Goal: Task Accomplishment & Management: Manage account settings

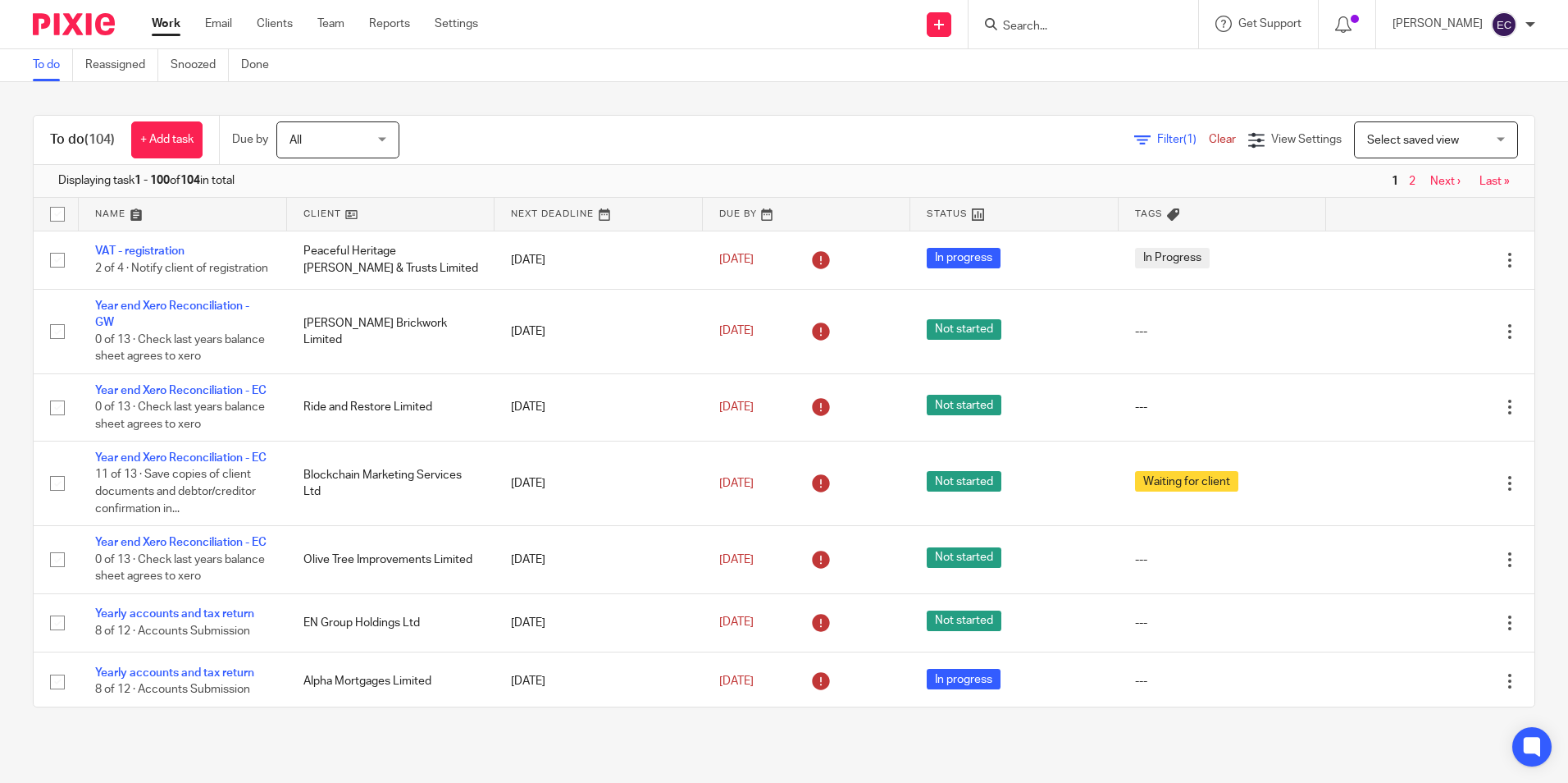
click at [1076, 39] on div at bounding box center [1083, 24] width 229 height 49
click at [1055, 26] on input "Search" at bounding box center [1075, 27] width 147 height 14
type input "kingsway"
click button "submit" at bounding box center [0, 0] width 0 height 0
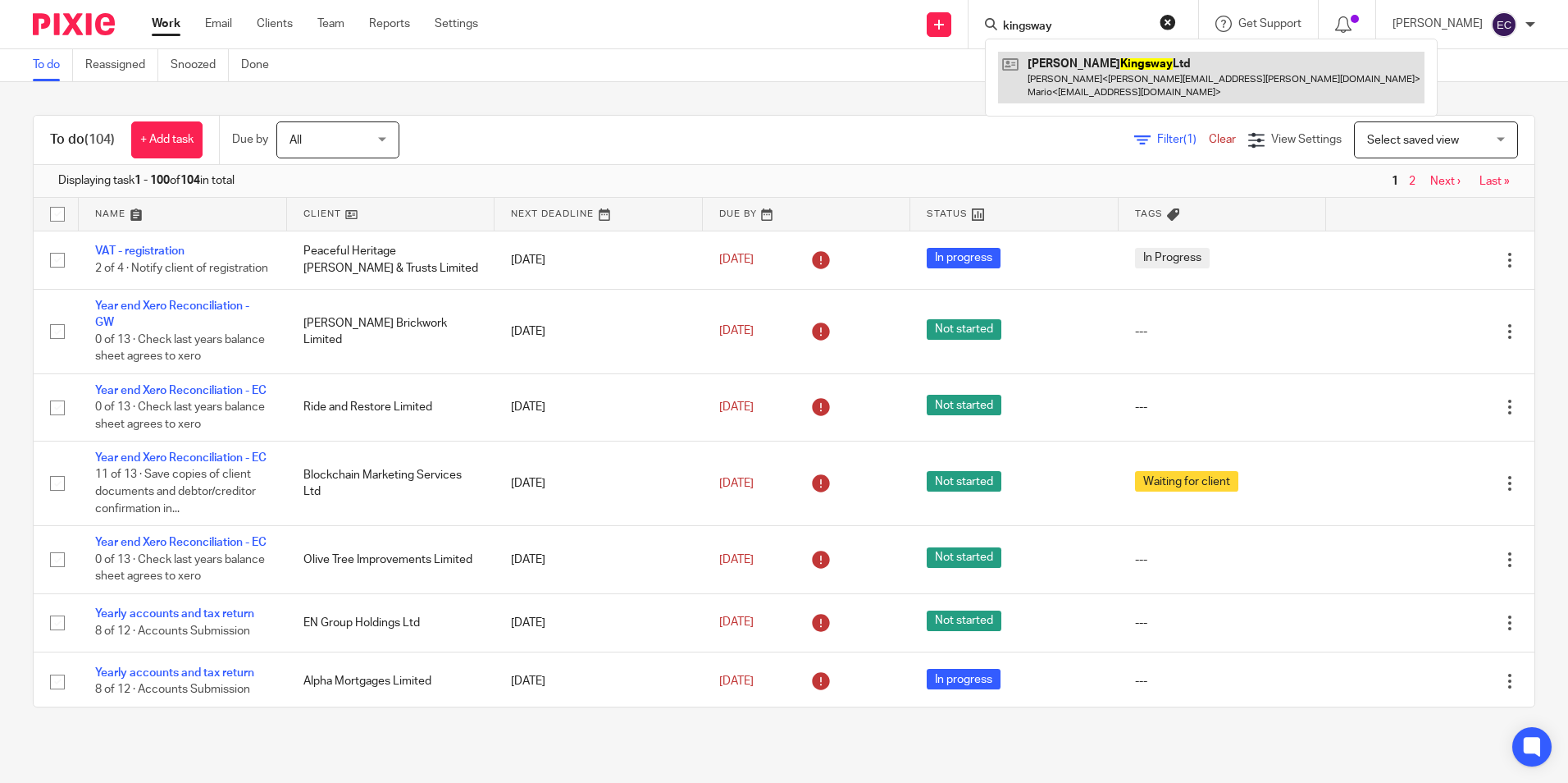
click at [1172, 90] on link at bounding box center [1211, 76] width 426 height 51
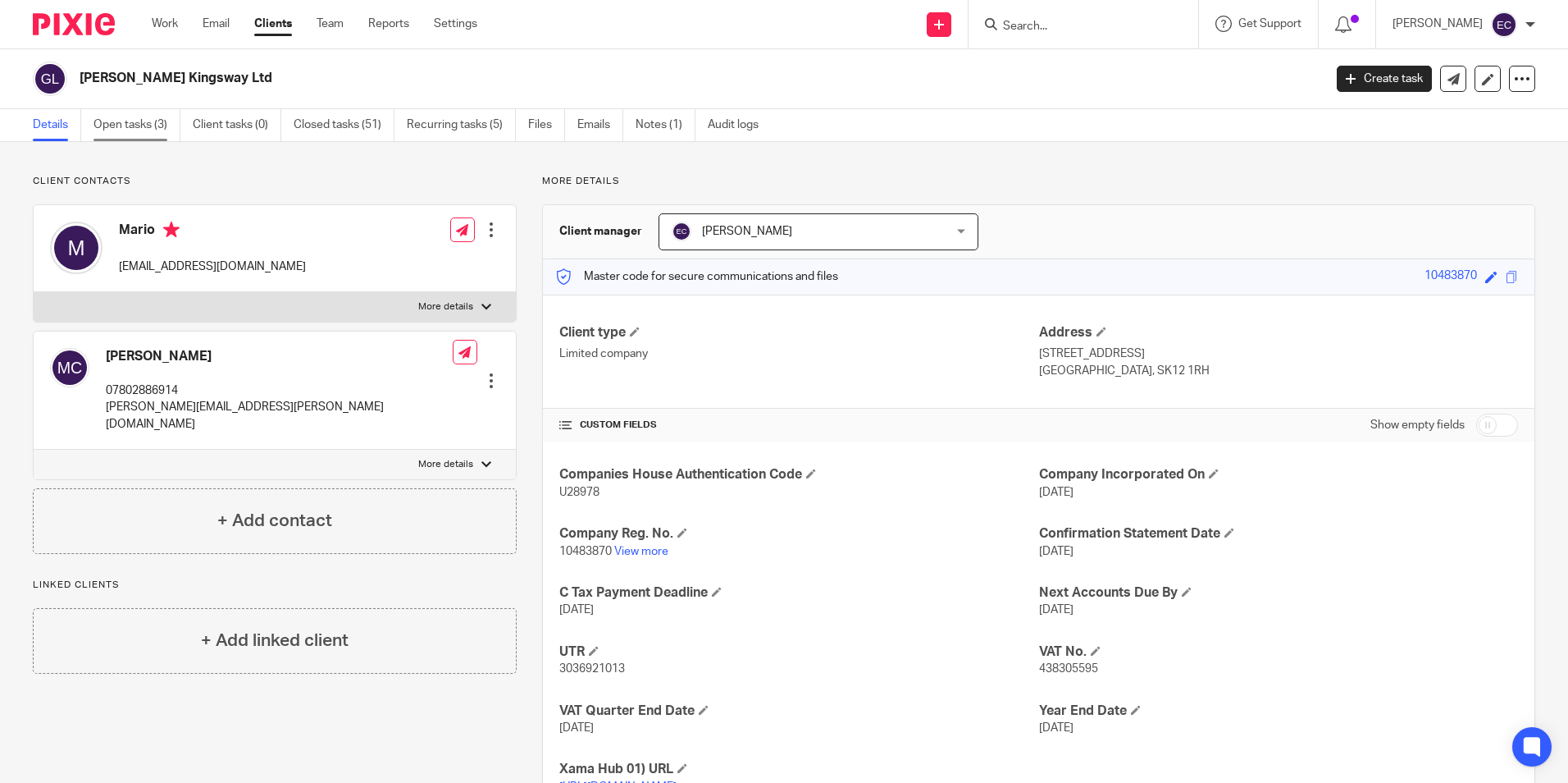
click at [141, 122] on link "Open tasks (3)" at bounding box center [137, 125] width 87 height 32
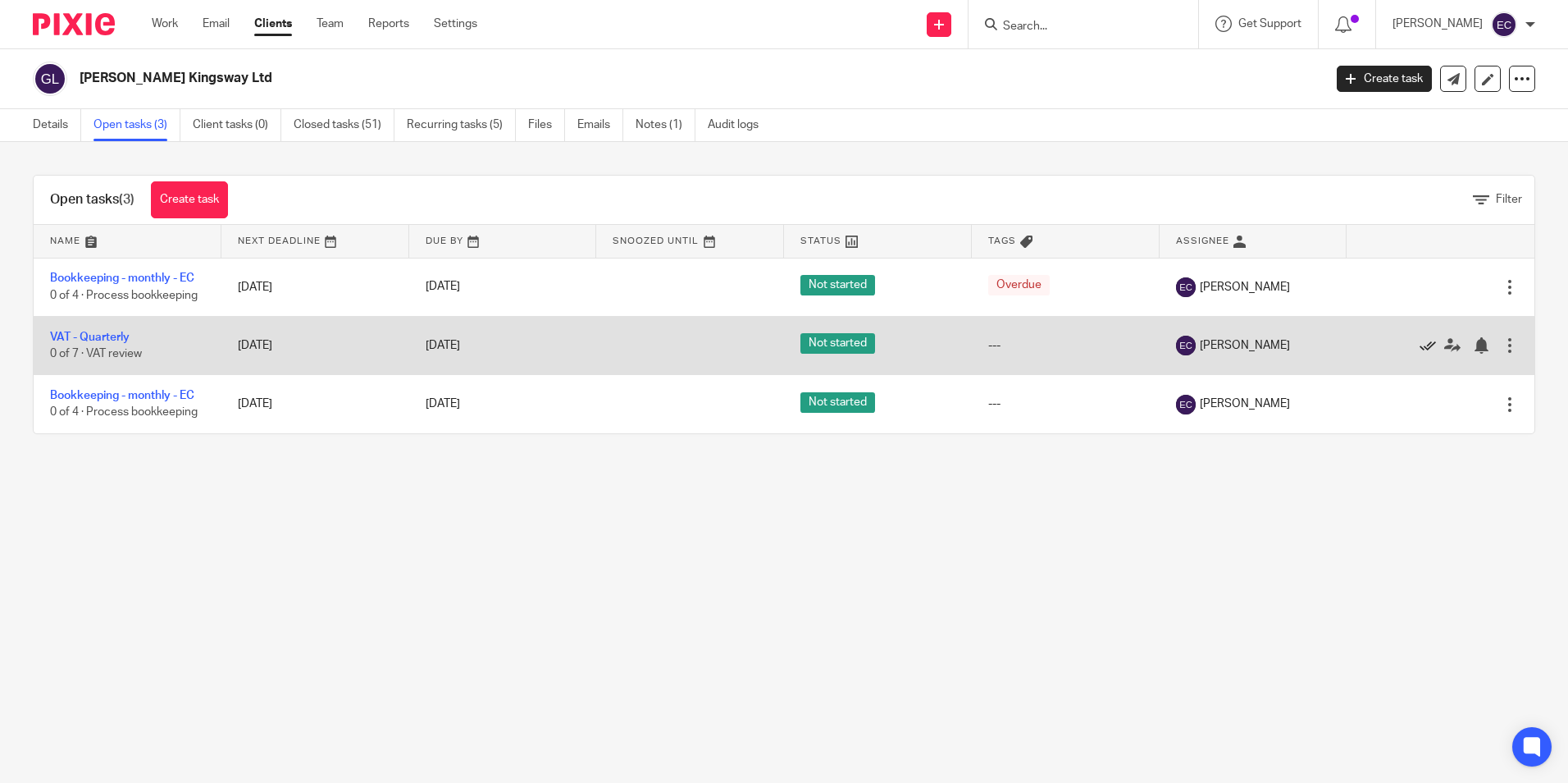
click at [1420, 343] on icon at bounding box center [1428, 345] width 16 height 16
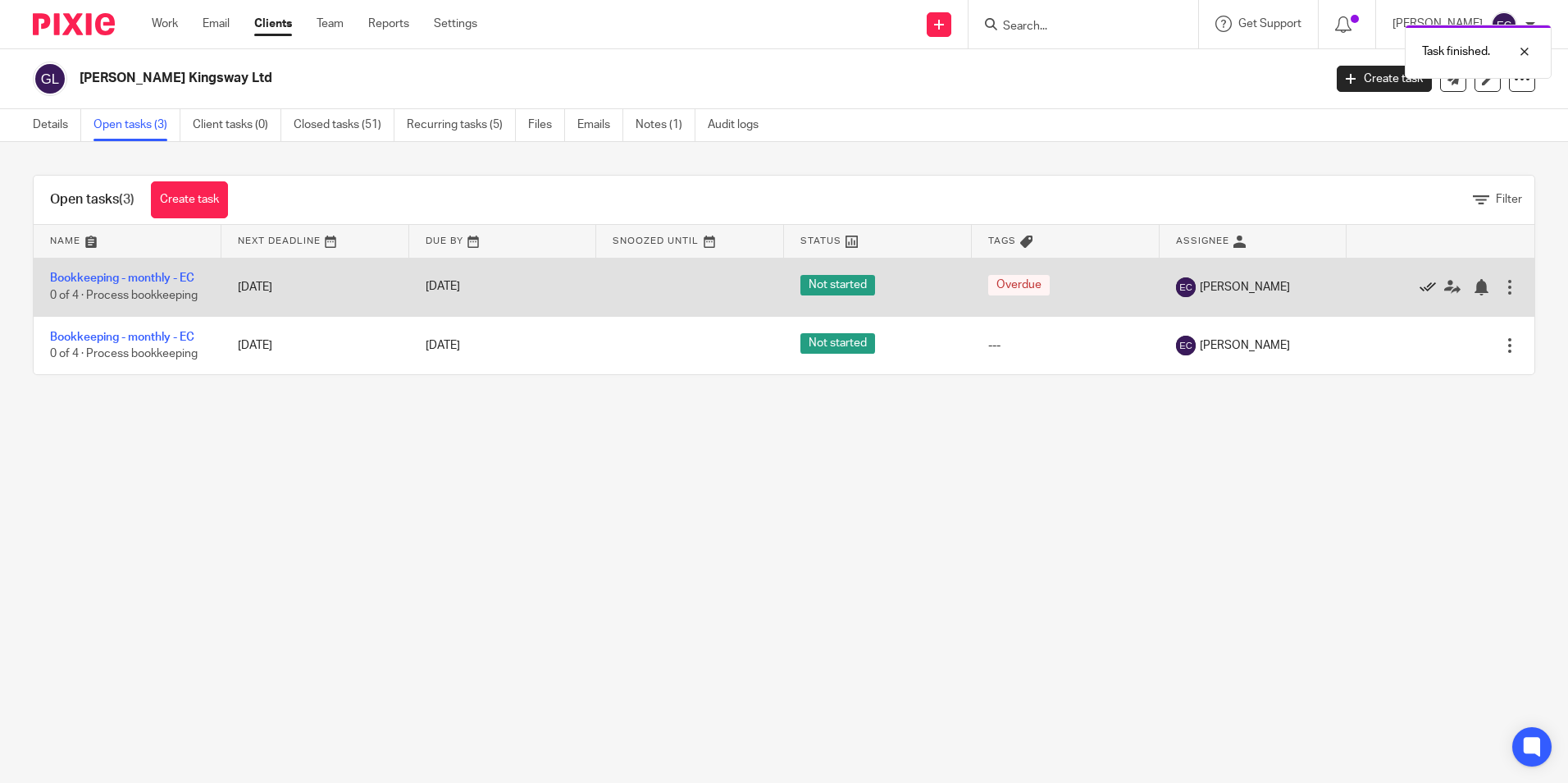
click at [1420, 289] on icon at bounding box center [1428, 287] width 16 height 16
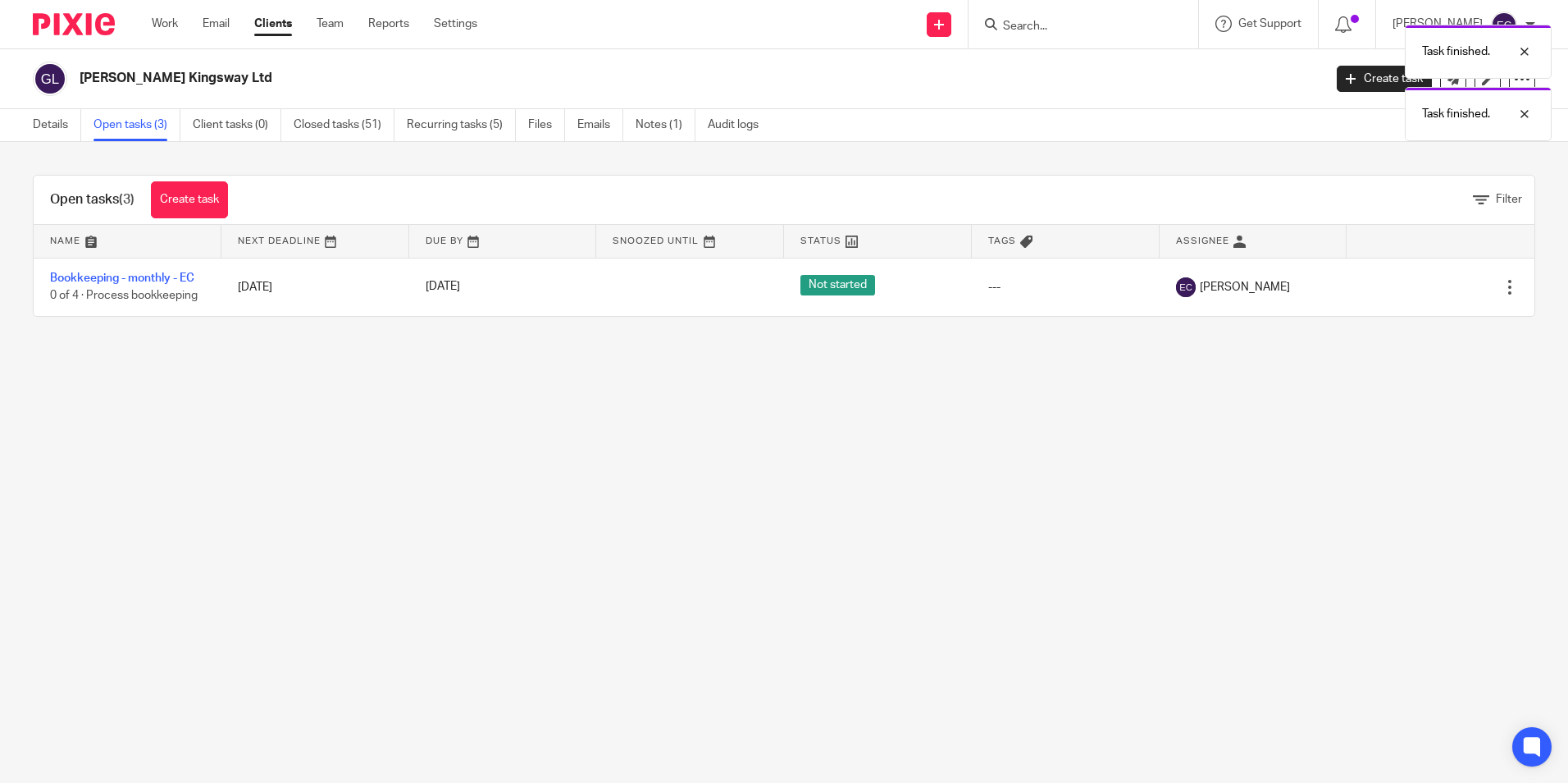
click at [1067, 31] on div "Task finished. Task finished." at bounding box center [1167, 78] width 767 height 125
click at [1053, 23] on div "Task finished. Task finished." at bounding box center [1167, 78] width 767 height 125
click at [1018, 29] on div "Task finished. Task finished." at bounding box center [1167, 78] width 767 height 125
click at [1009, 23] on div "Task finished." at bounding box center [1167, 47] width 767 height 62
click at [1524, 54] on div at bounding box center [1511, 52] width 44 height 20
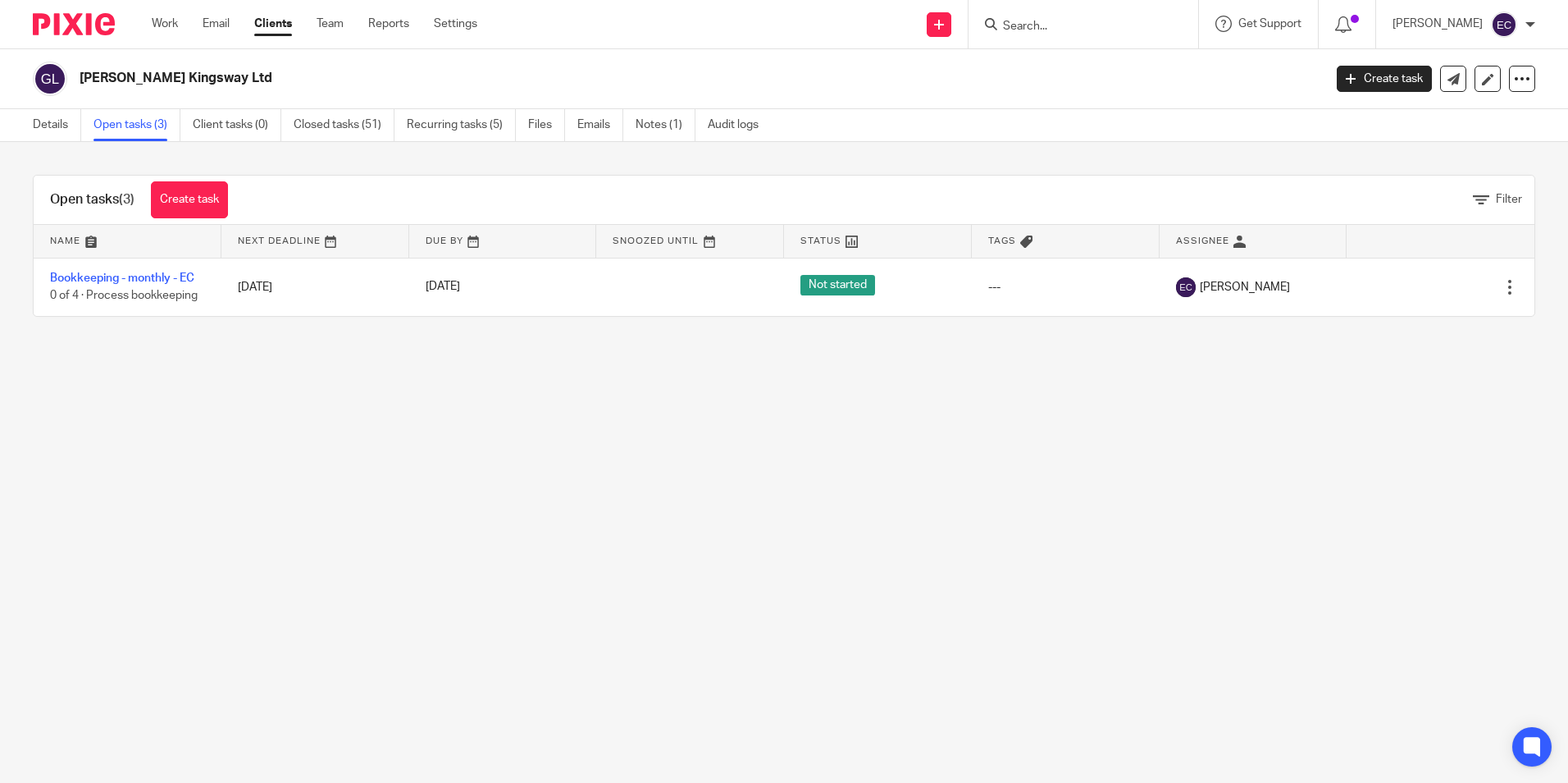
click at [1040, 16] on form at bounding box center [1088, 24] width 174 height 21
click at [1035, 26] on input "Search" at bounding box center [1075, 27] width 147 height 14
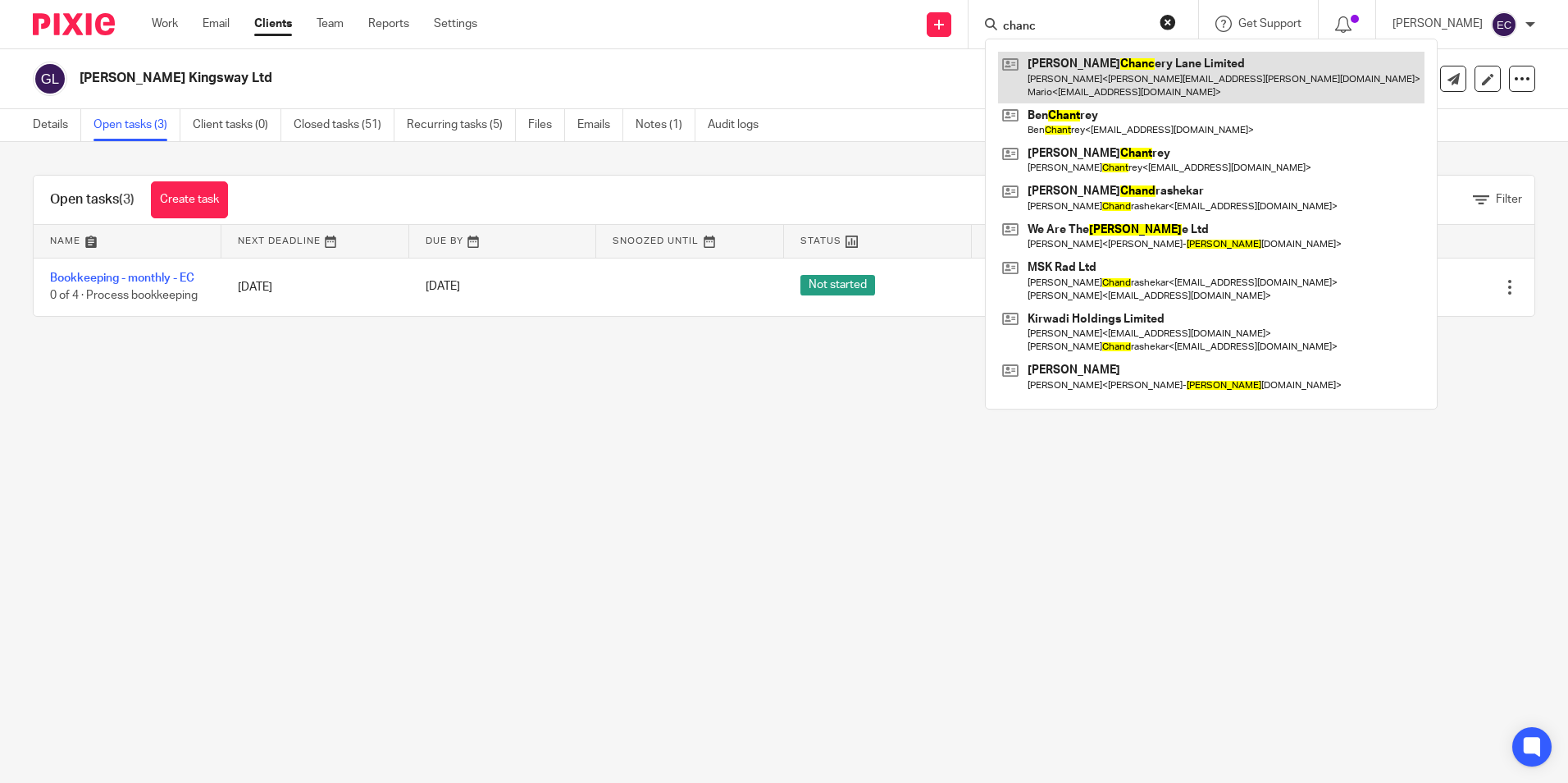
type input "chanc"
click at [1111, 78] on link at bounding box center [1211, 76] width 426 height 51
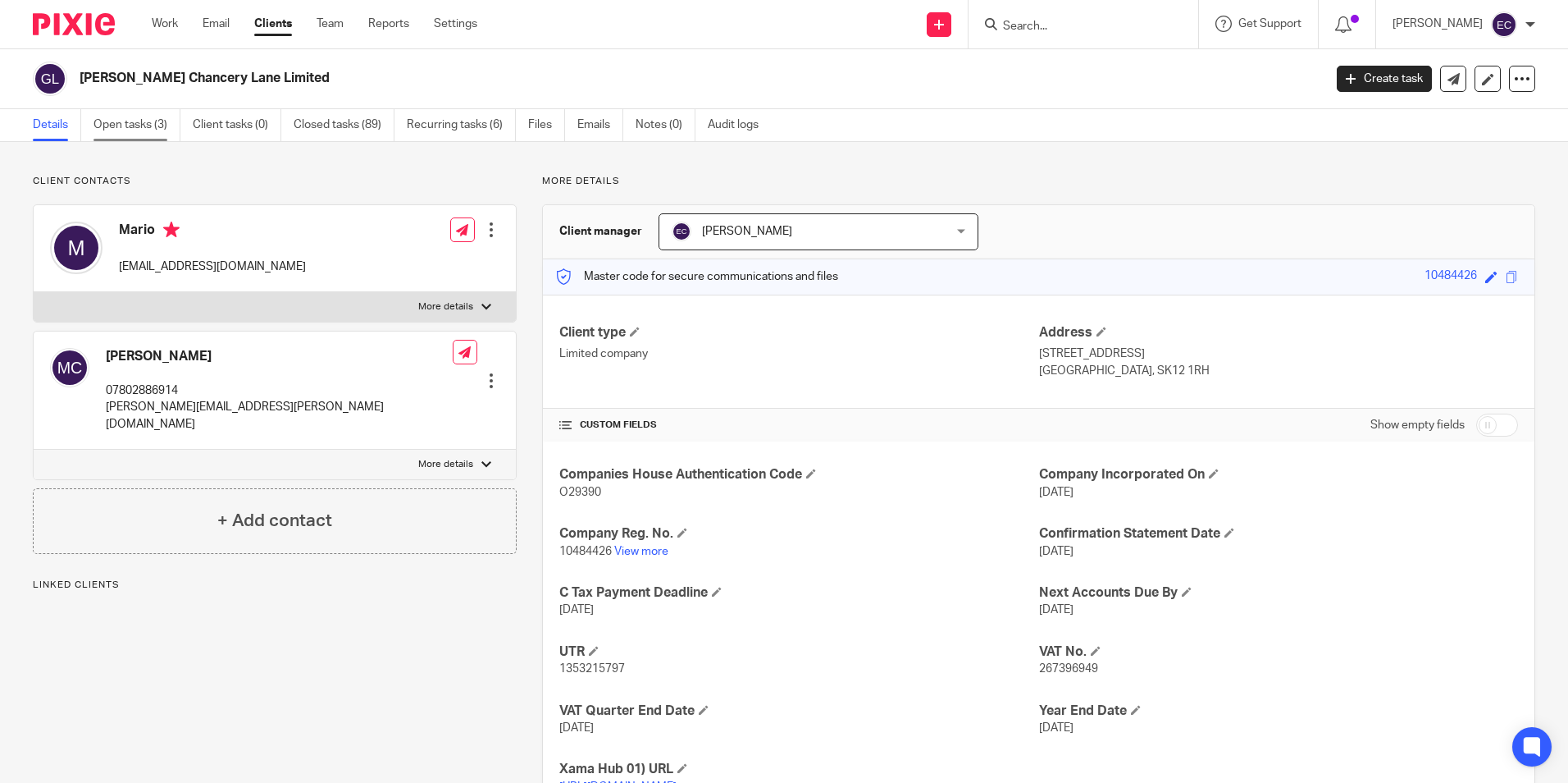
click at [136, 127] on link "Open tasks (3)" at bounding box center [137, 125] width 87 height 32
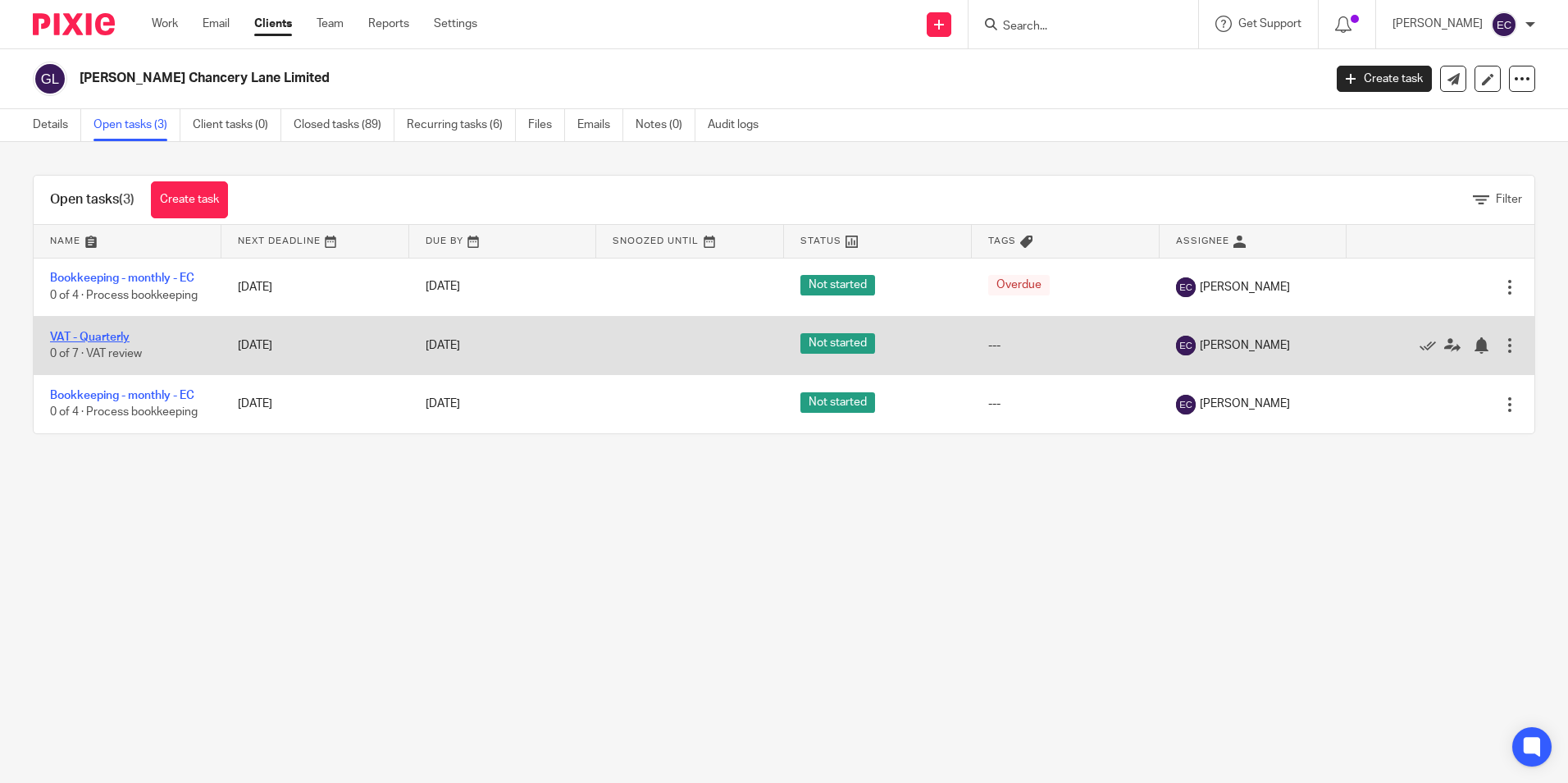
click at [125, 335] on link "VAT - Quarterly" at bounding box center [90, 337] width 80 height 12
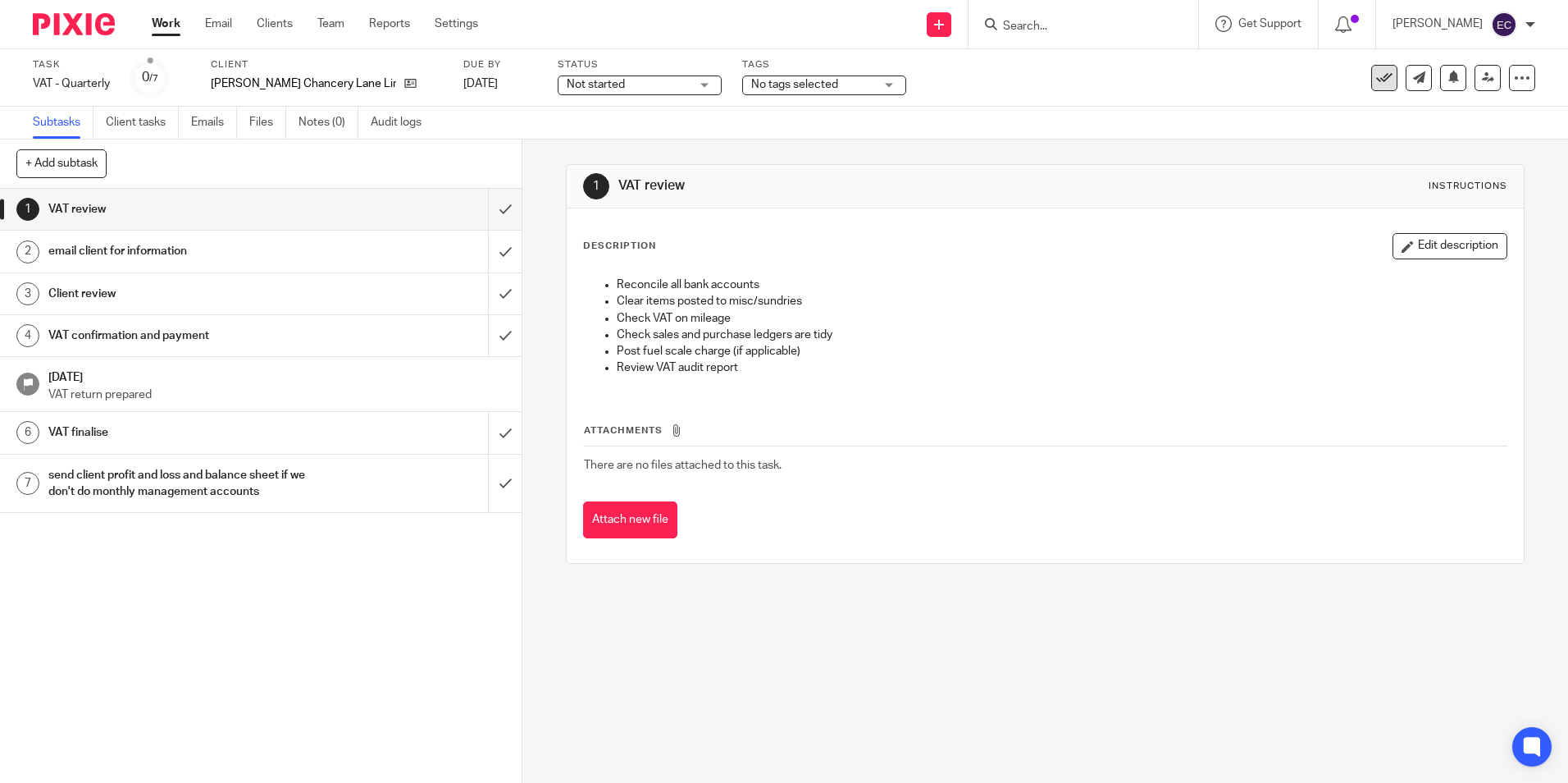
click at [1376, 85] on icon at bounding box center [1384, 78] width 16 height 16
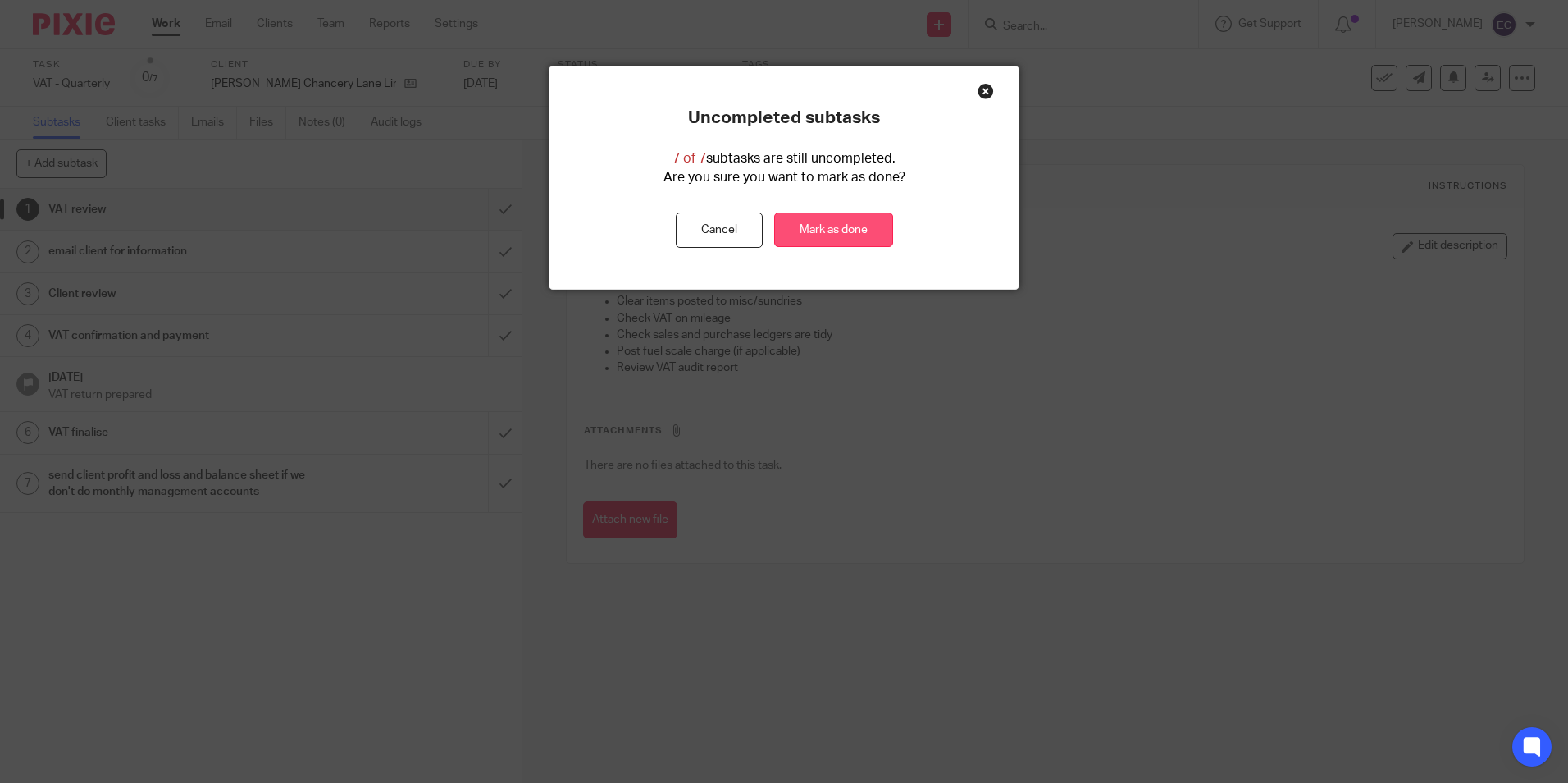
click at [832, 233] on link "Mark as done" at bounding box center [833, 229] width 119 height 35
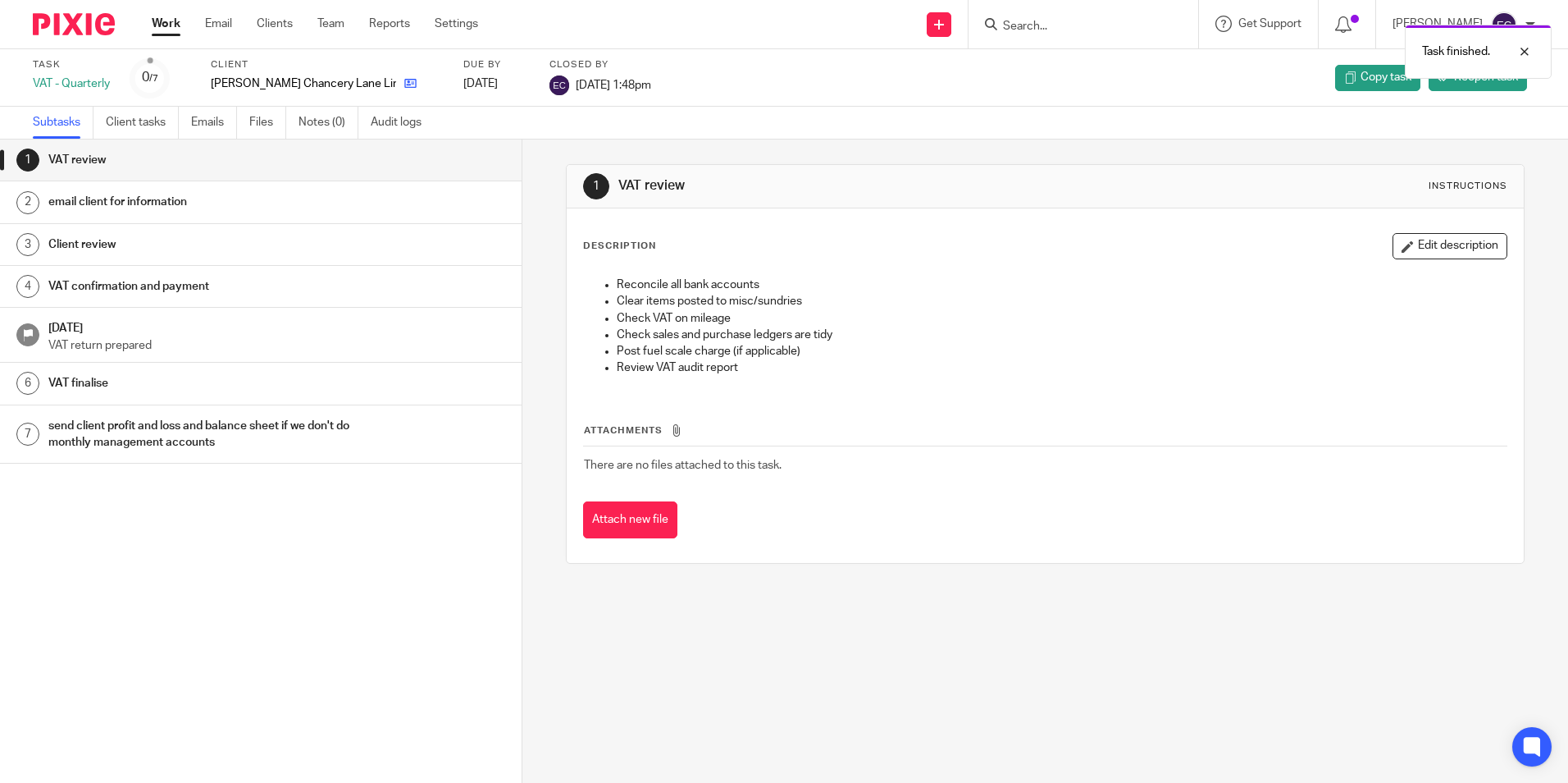
click at [396, 76] on link at bounding box center [406, 84] width 21 height 16
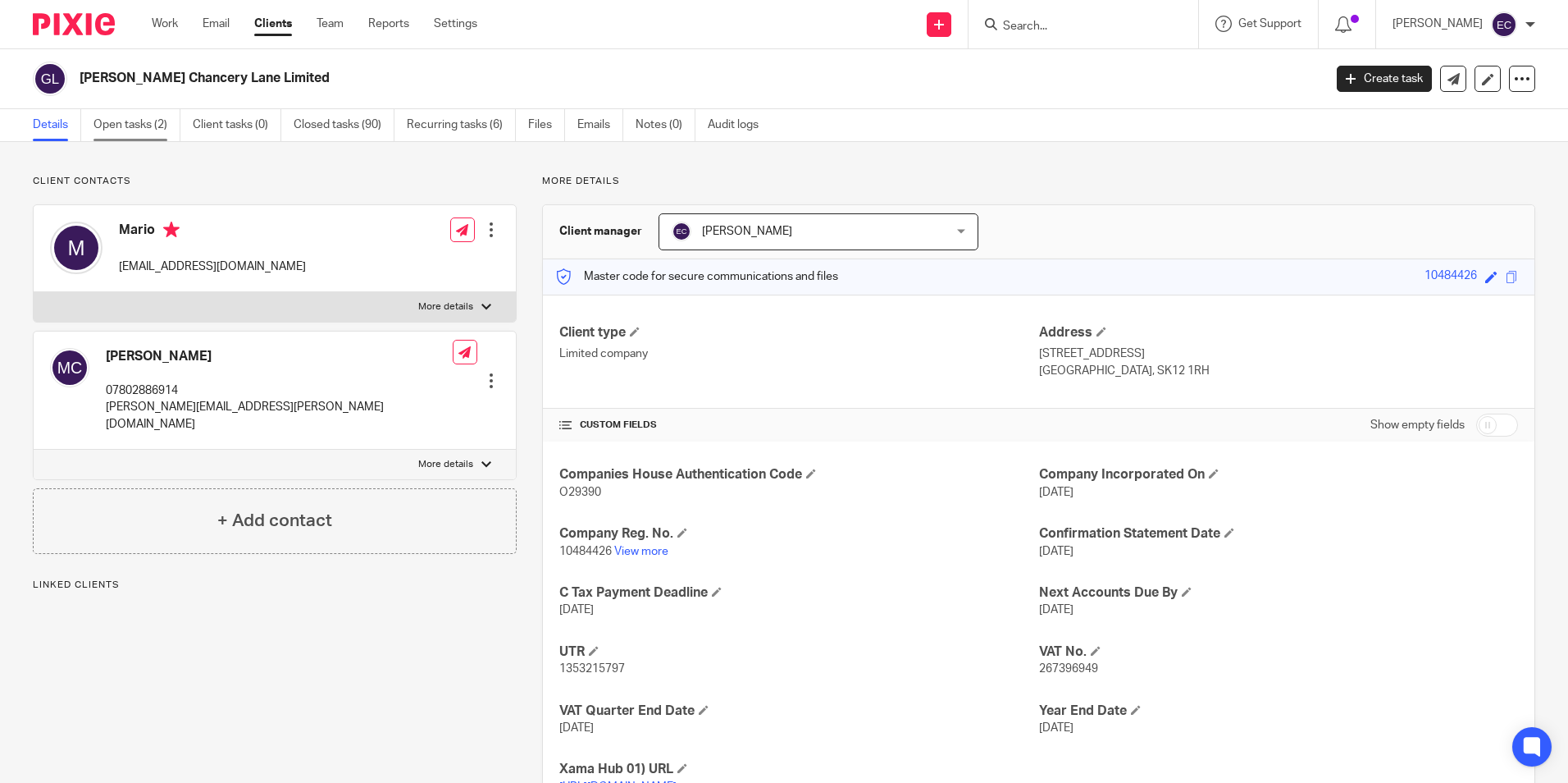
click at [155, 128] on link "Open tasks (2)" at bounding box center [137, 125] width 87 height 32
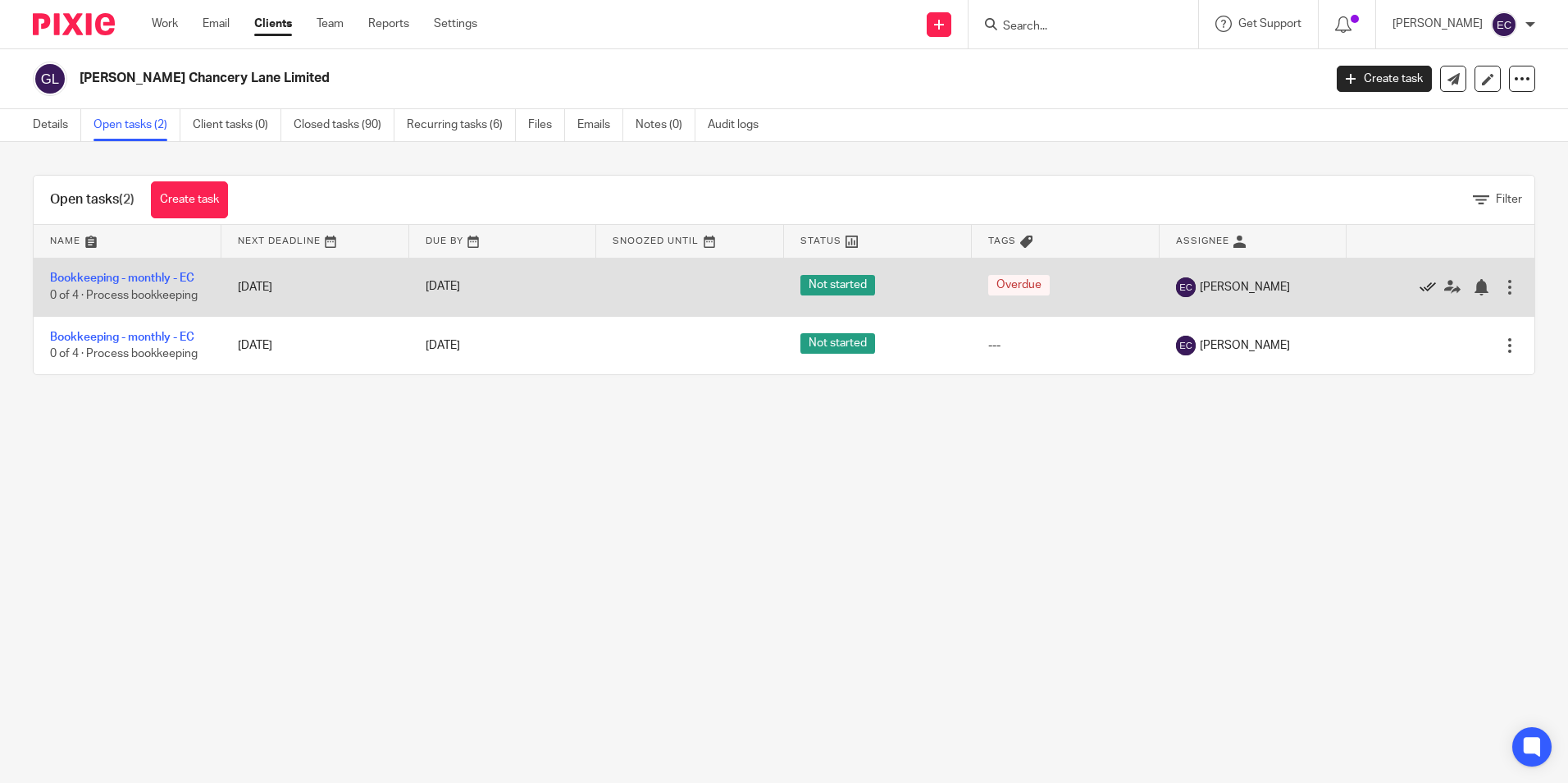
click at [1420, 283] on icon at bounding box center [1428, 287] width 16 height 16
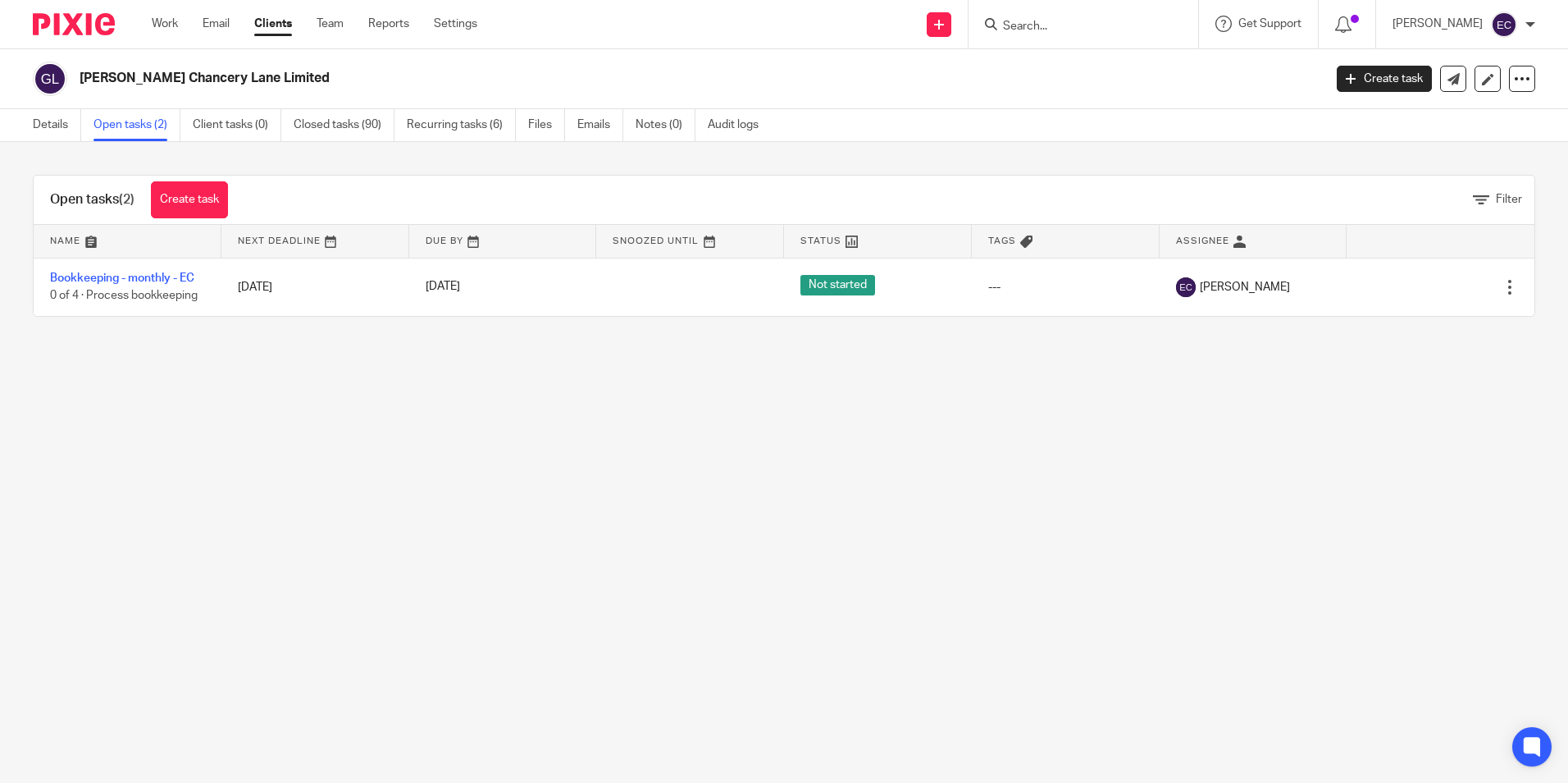
click at [1079, 35] on div at bounding box center [1083, 24] width 229 height 49
click at [1032, 24] on input "Search" at bounding box center [1075, 27] width 147 height 14
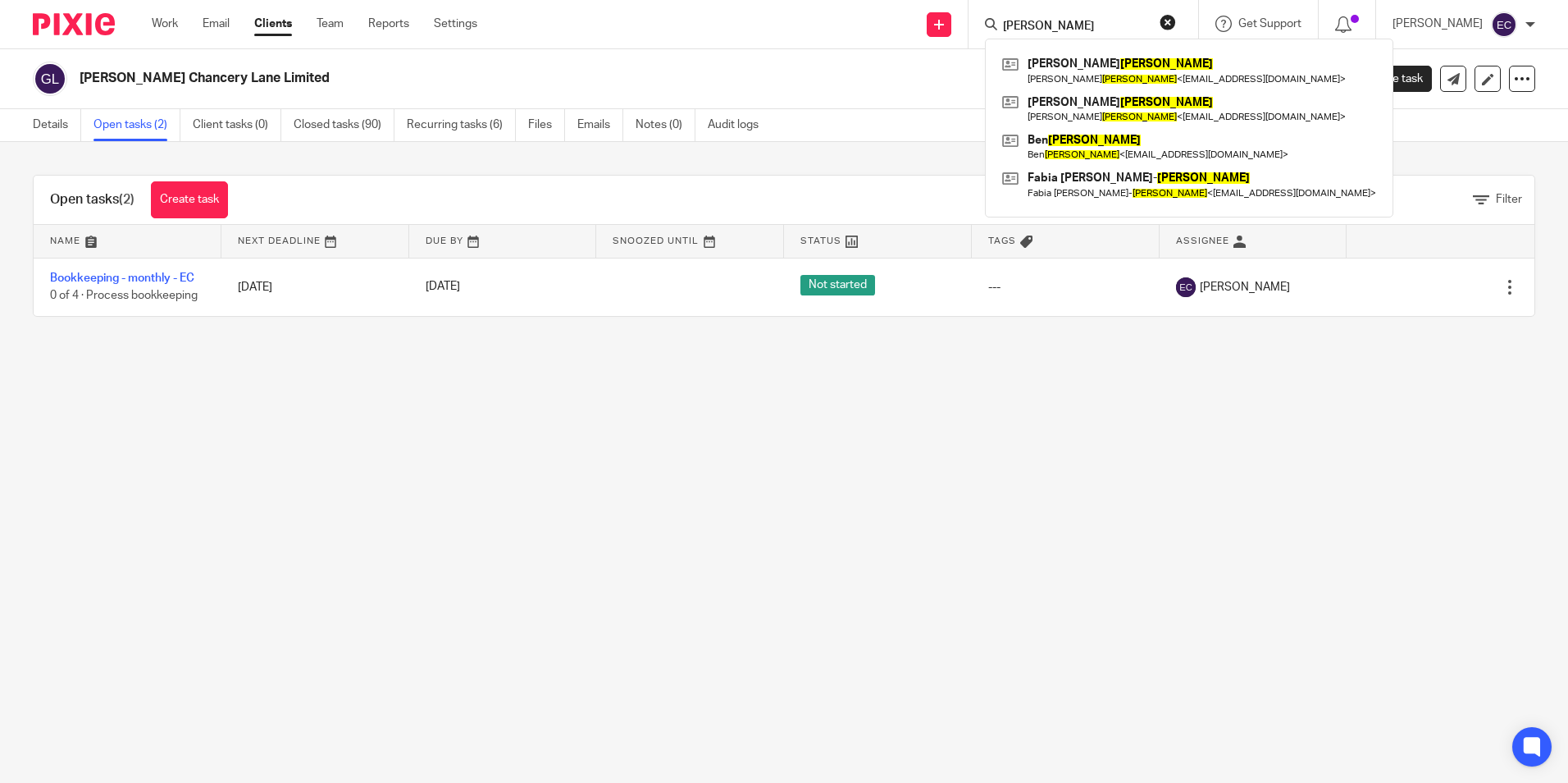
type input "dumbleton"
click button "submit" at bounding box center [0, 0] width 0 height 0
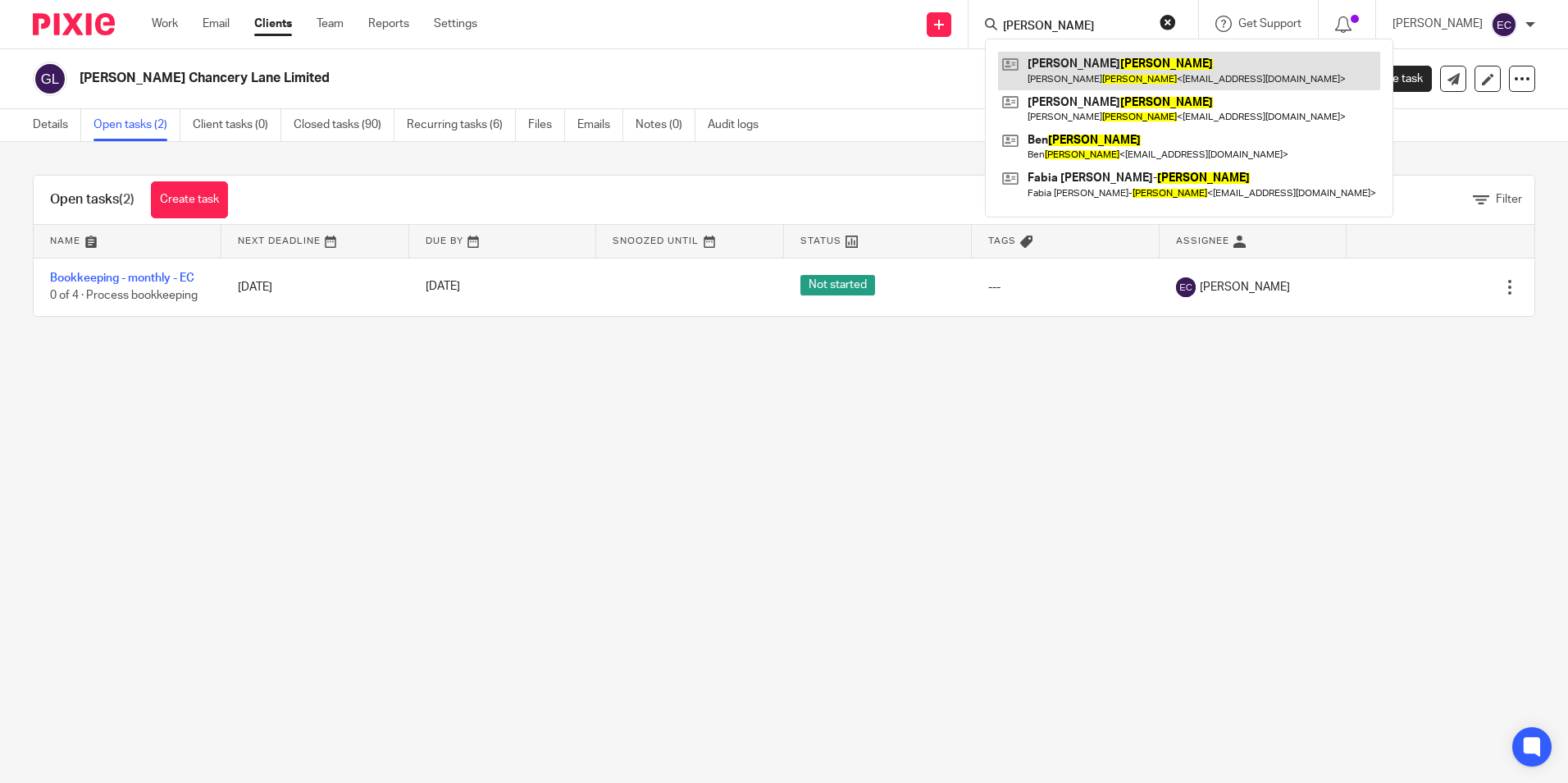
click at [1110, 70] on link at bounding box center [1189, 70] width 382 height 38
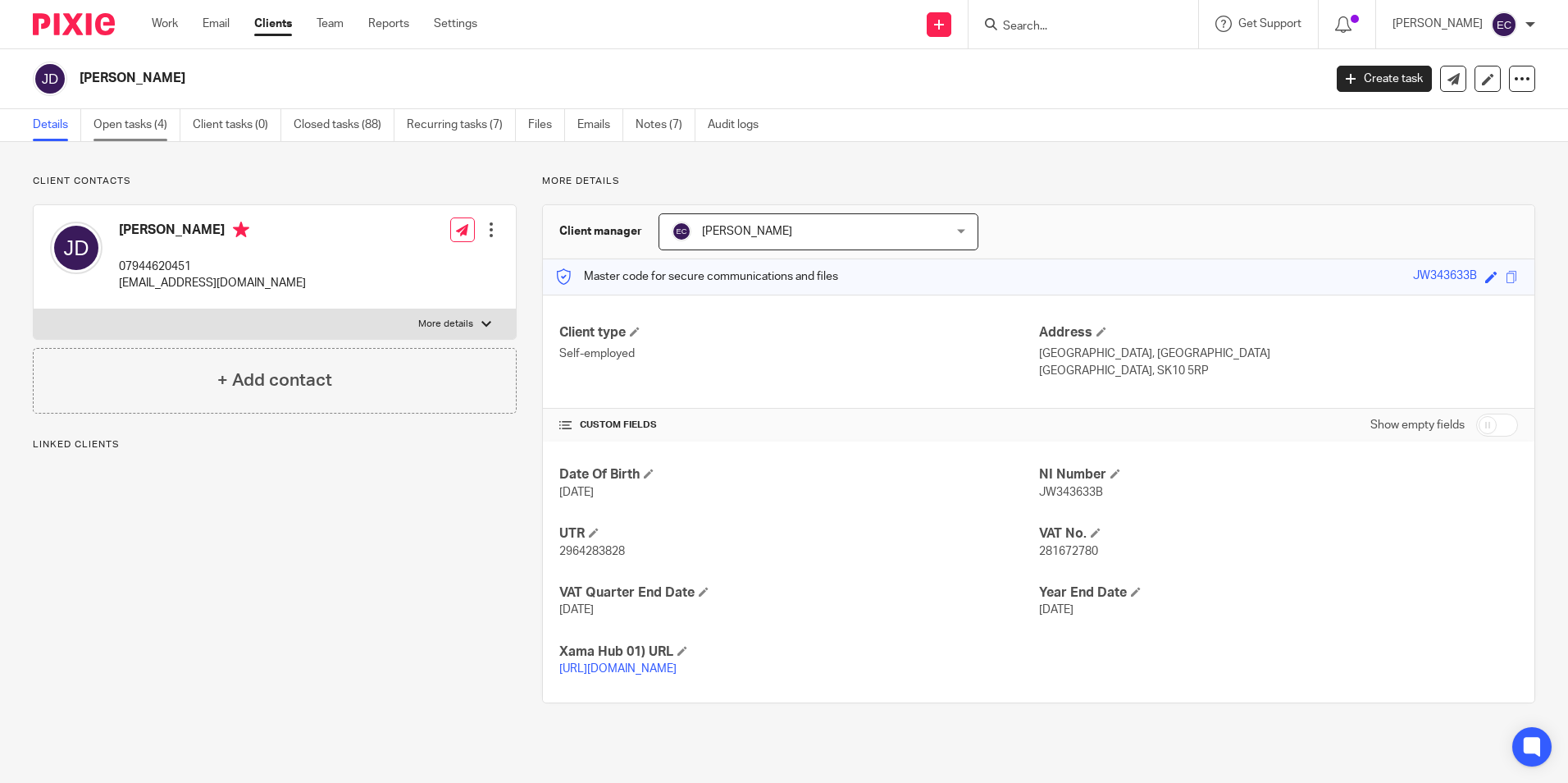
click at [127, 123] on link "Open tasks (4)" at bounding box center [137, 125] width 87 height 32
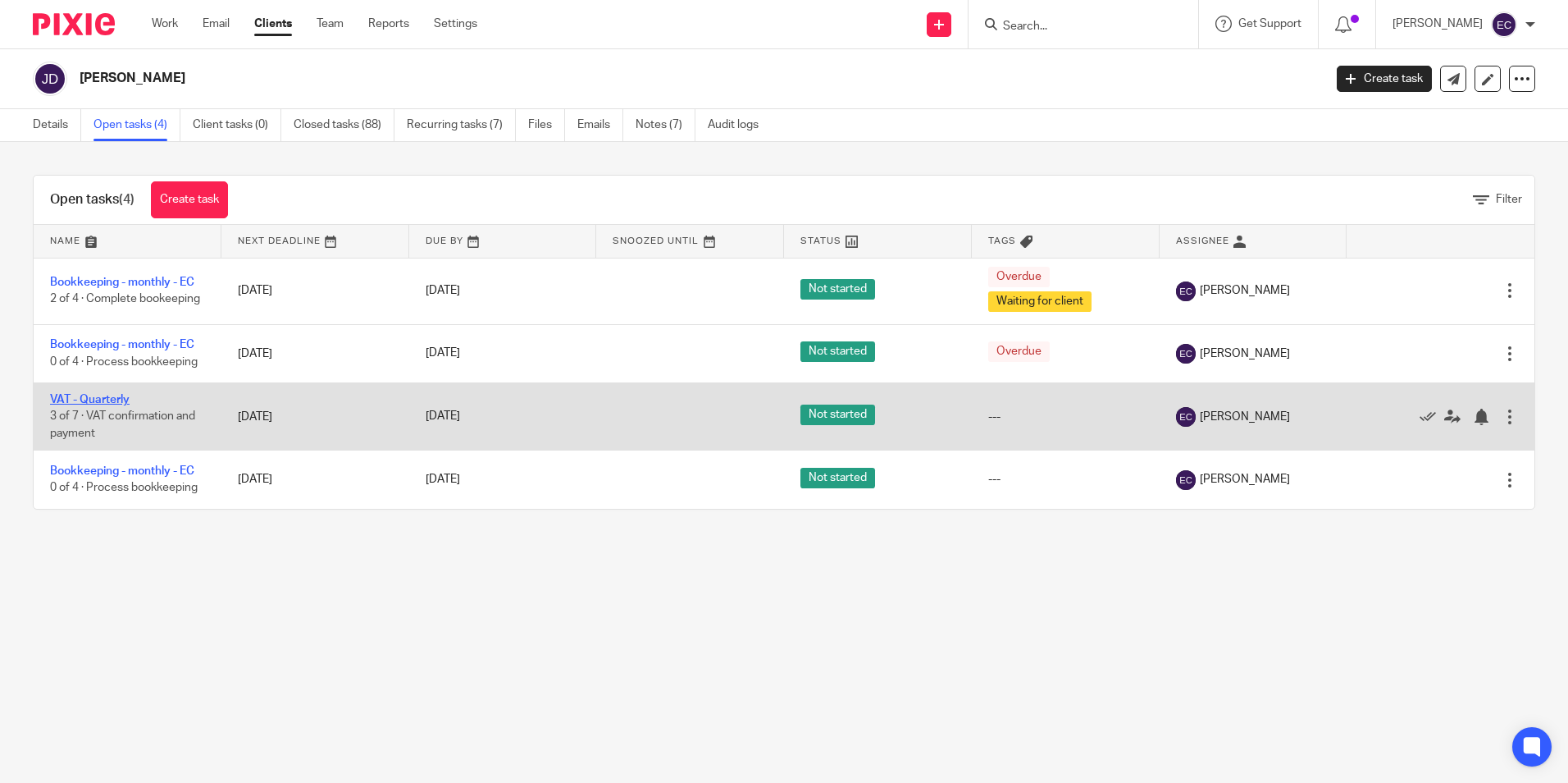
click at [102, 398] on link "VAT - Quarterly" at bounding box center [90, 399] width 80 height 12
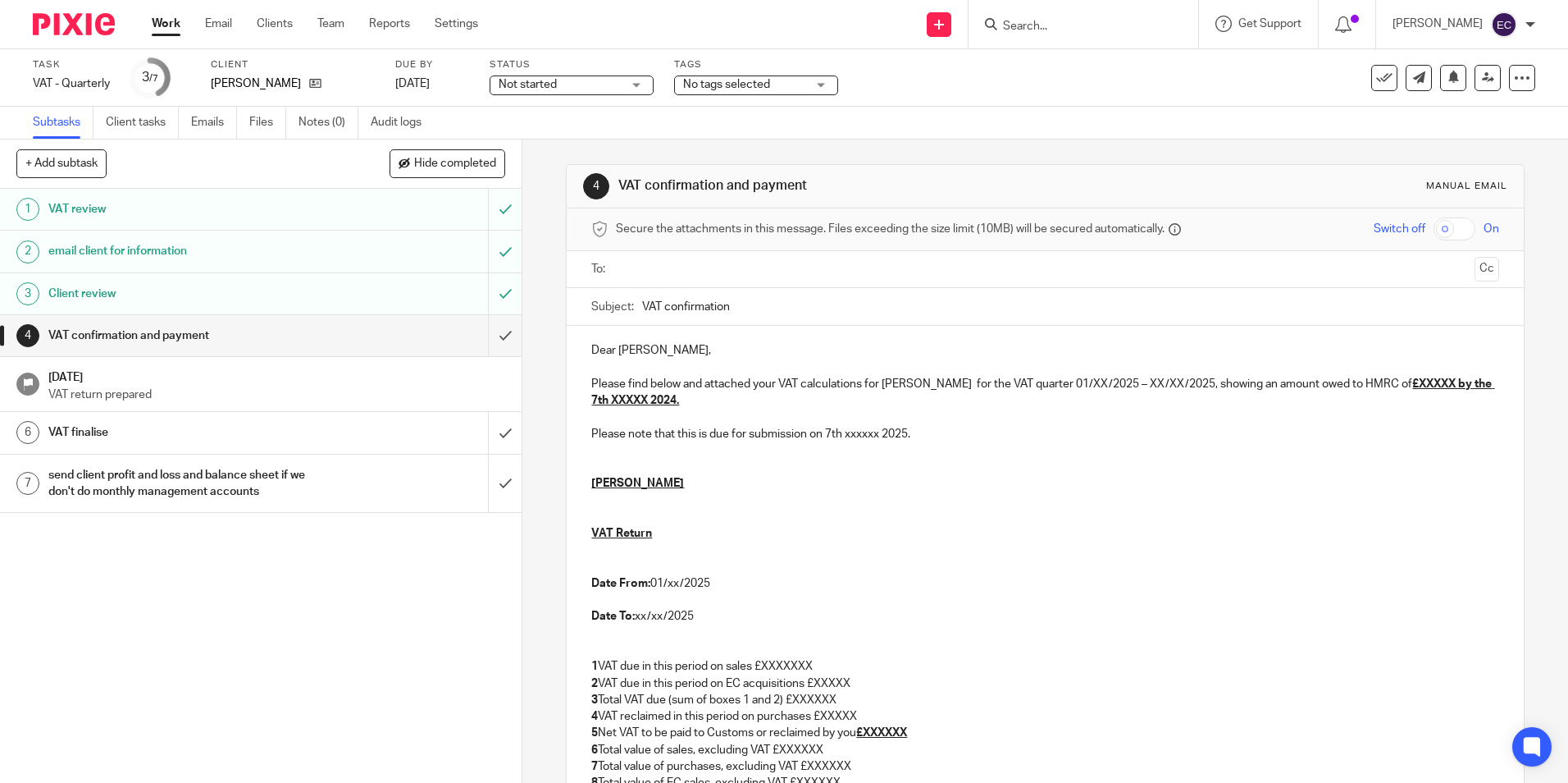
click at [1053, 14] on form at bounding box center [1088, 24] width 174 height 21
click at [1050, 22] on input "Search" at bounding box center [1075, 27] width 147 height 14
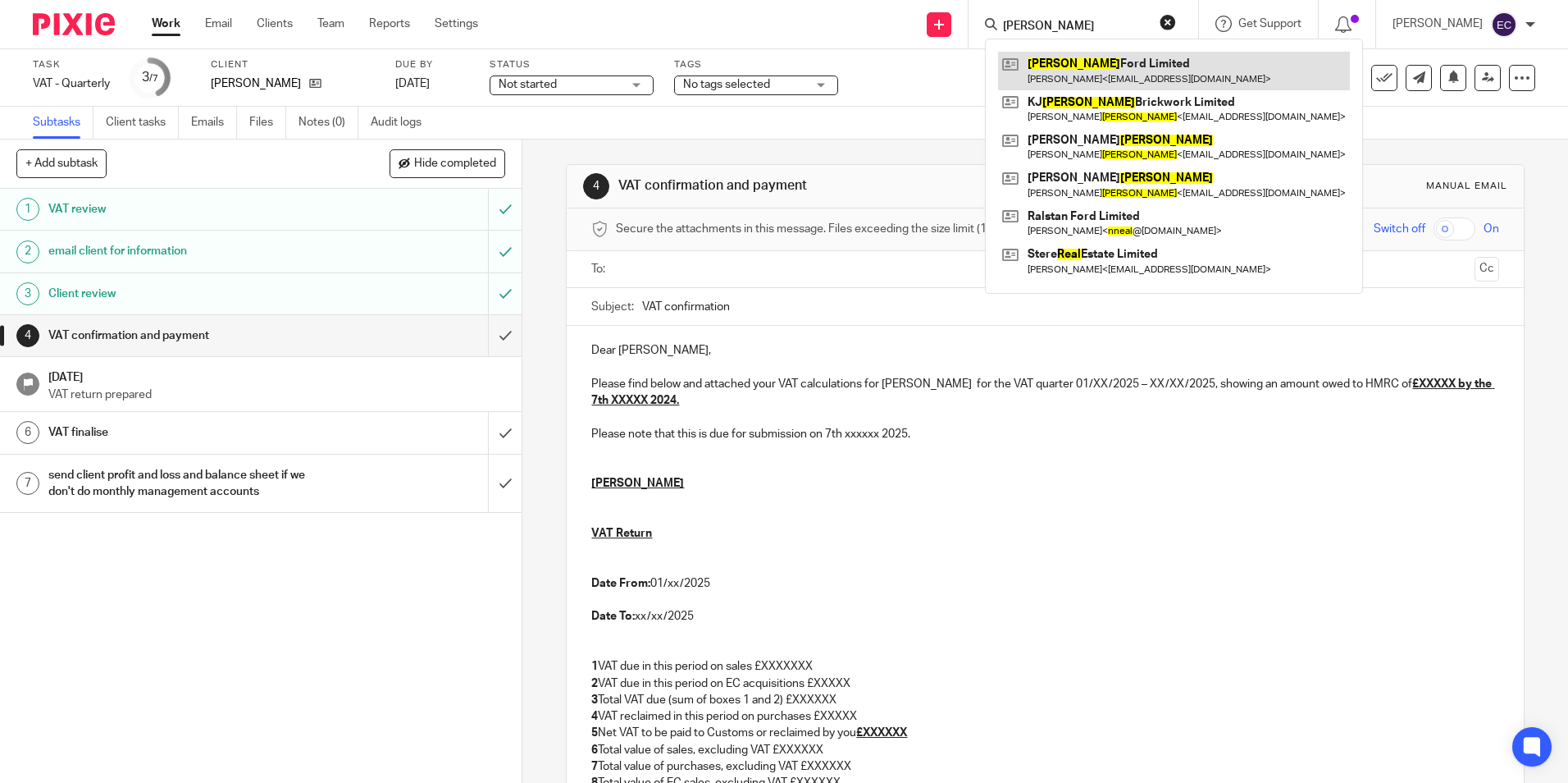
type input "neal"
click at [1081, 52] on link at bounding box center [1174, 70] width 351 height 38
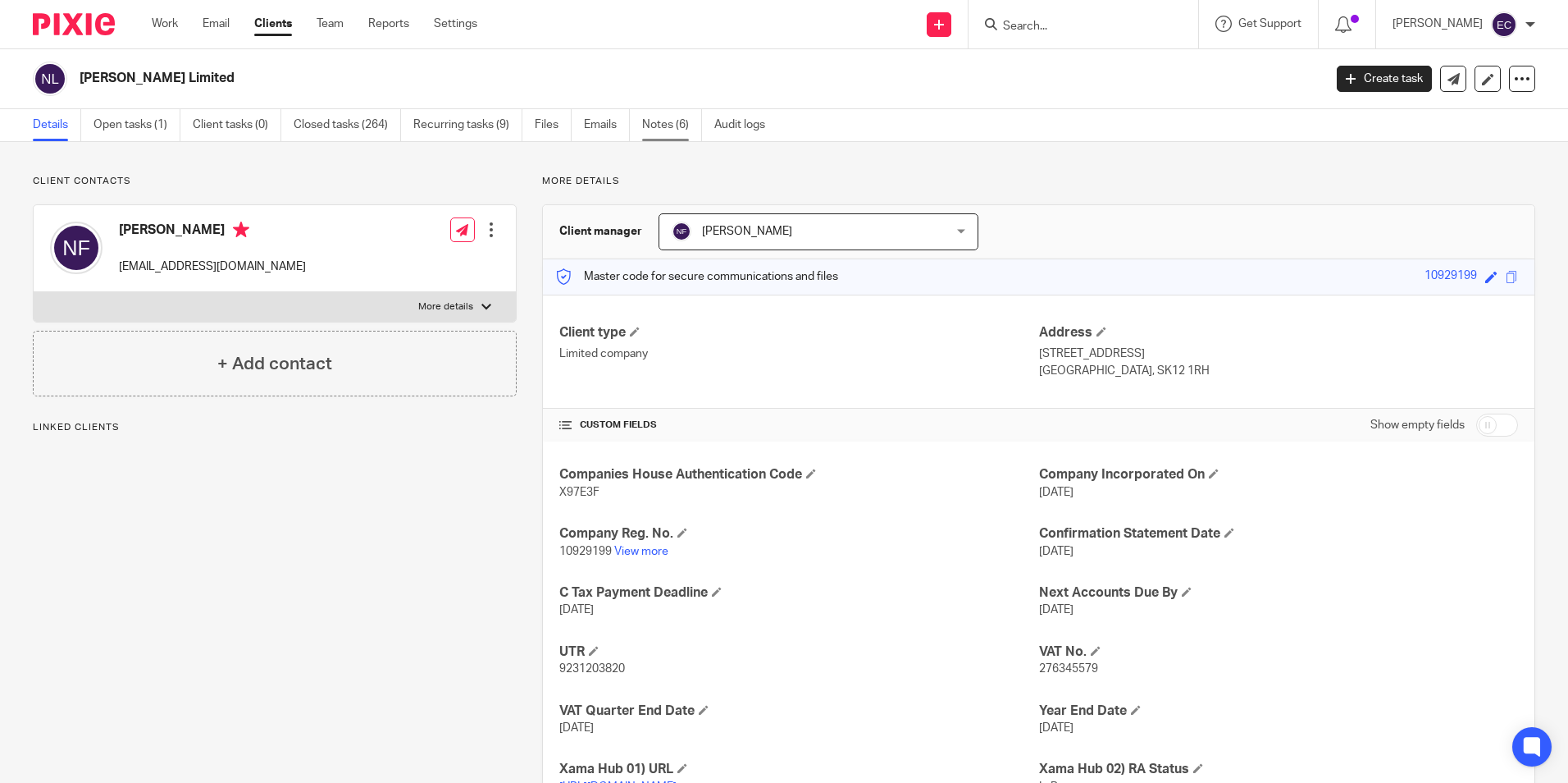
click at [665, 127] on link "Notes (6)" at bounding box center [671, 125] width 60 height 32
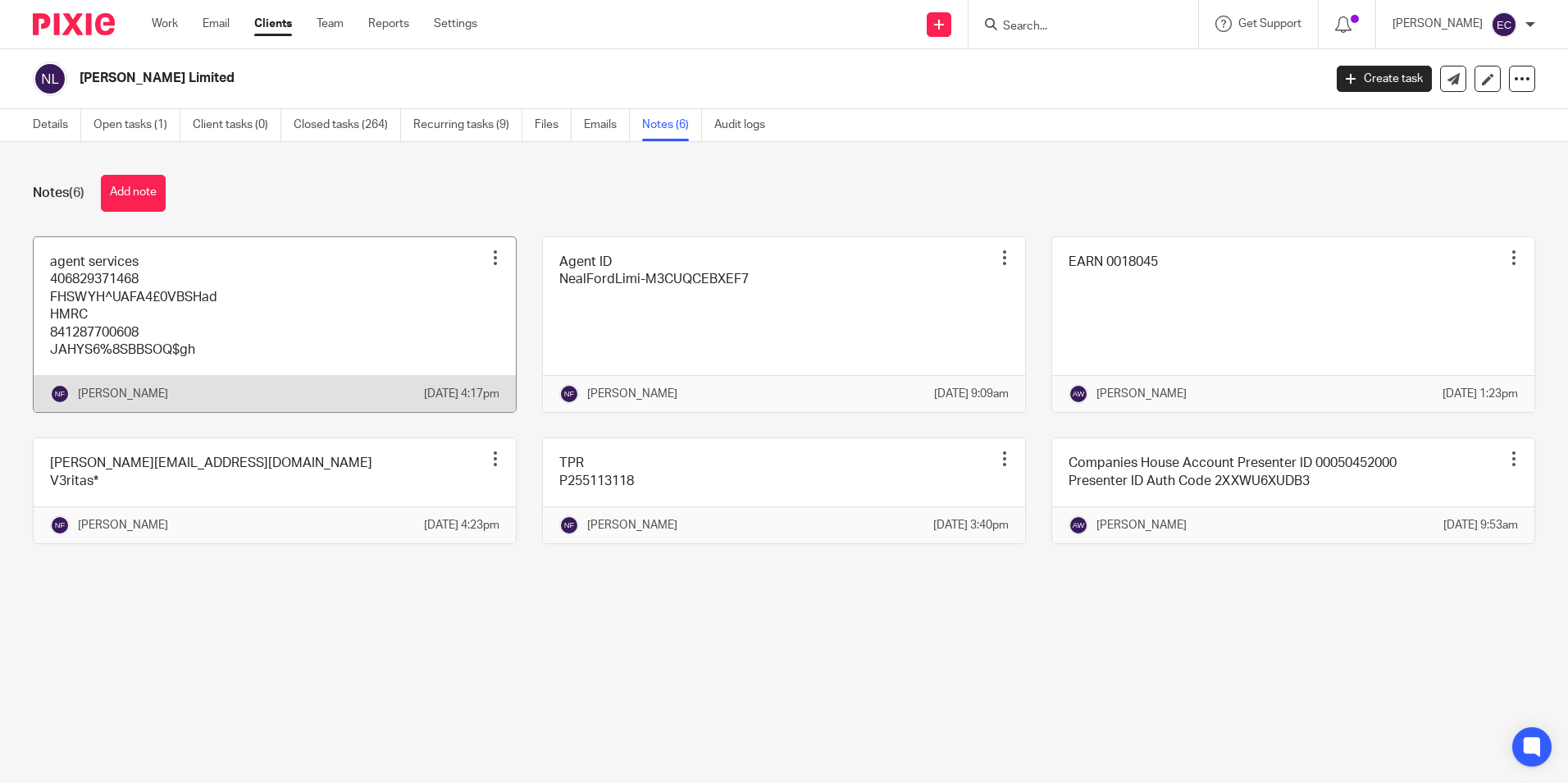
click at [120, 357] on link at bounding box center [274, 325] width 483 height 175
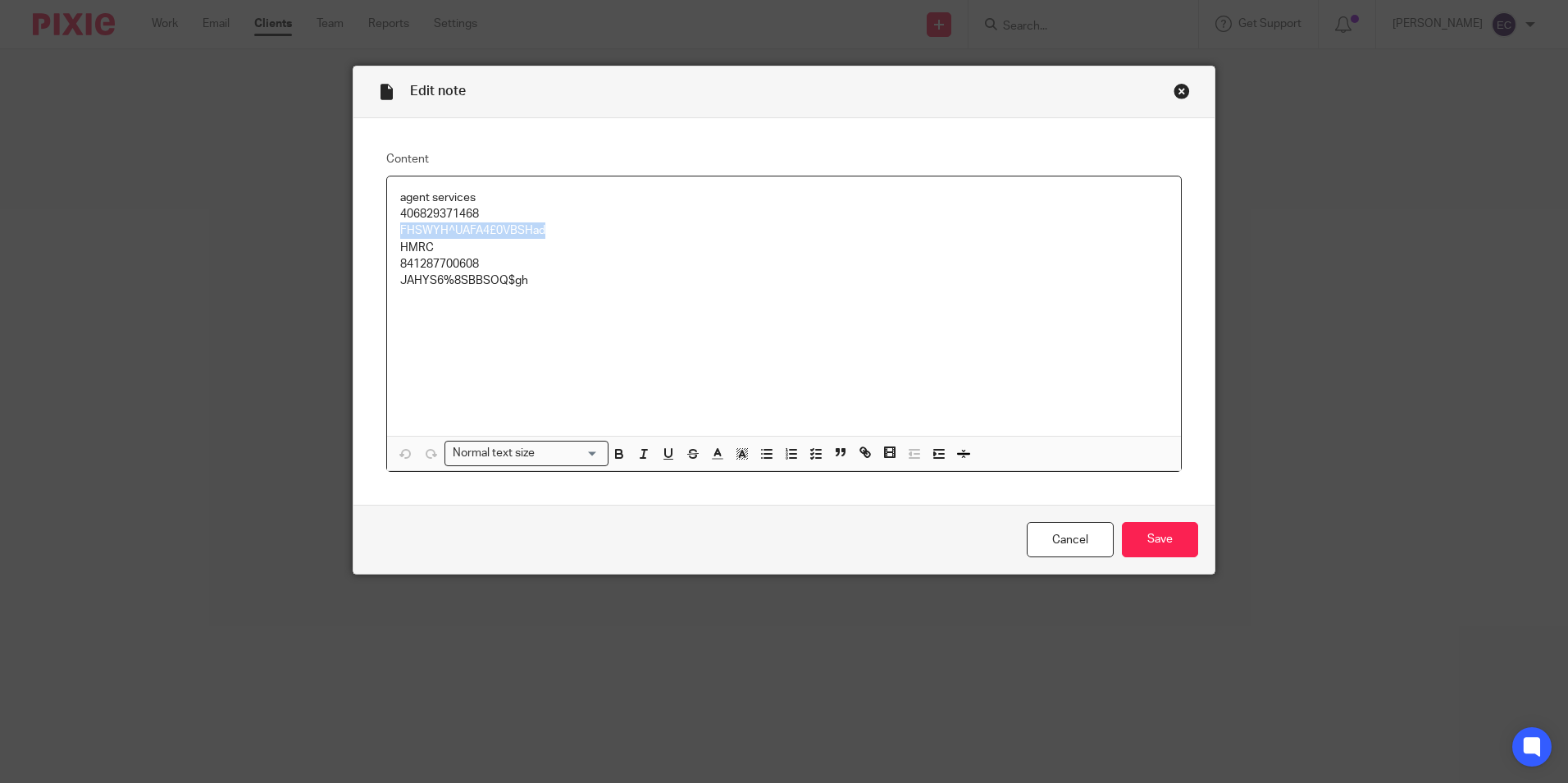
drag, startPoint x: 538, startPoint y: 226, endPoint x: 394, endPoint y: 229, distance: 144.0
click at [400, 229] on p "FHSWYH^UAFA4£0VBSHad" at bounding box center [784, 230] width 767 height 16
copy p "FHSWYH^UAFA4£0VBSHad"
click at [1174, 94] on div "Close this dialog window" at bounding box center [1182, 91] width 16 height 16
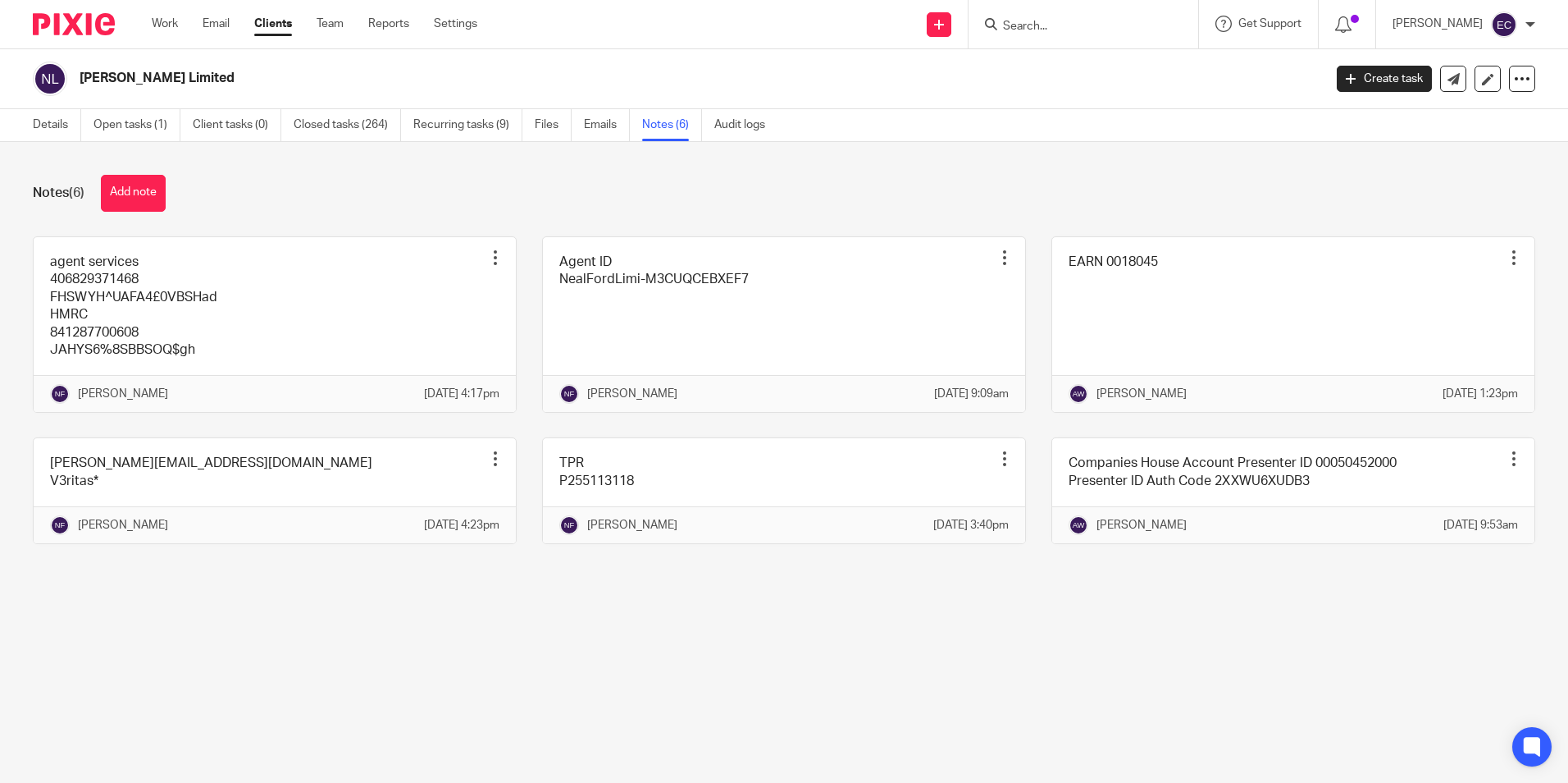
click at [1059, 22] on input "Search" at bounding box center [1075, 27] width 147 height 14
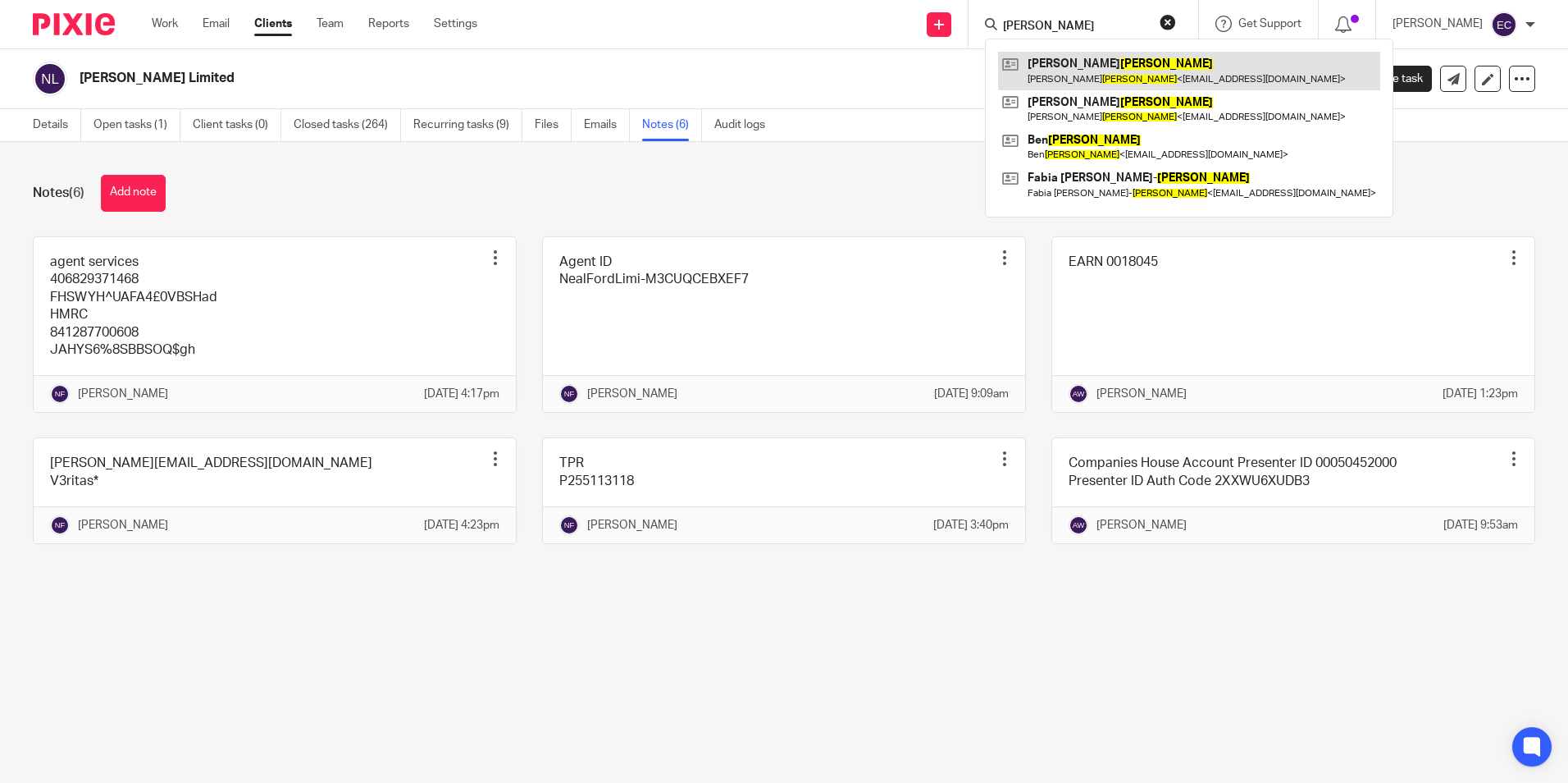
type input "dumbleton"
click at [1082, 85] on link at bounding box center [1189, 70] width 382 height 38
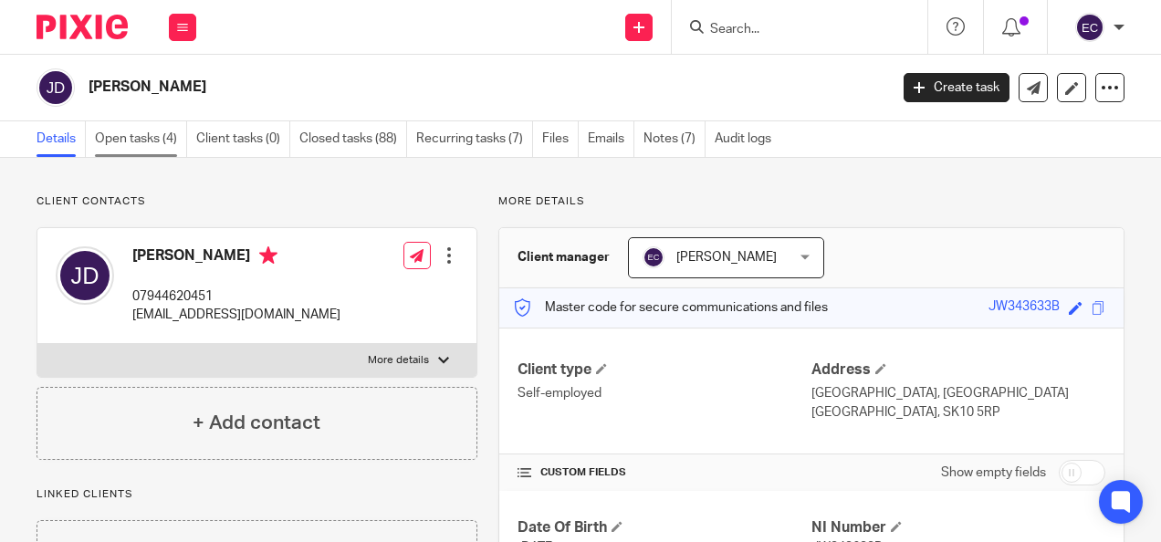
click at [135, 144] on link "Open tasks (4)" at bounding box center [141, 139] width 92 height 36
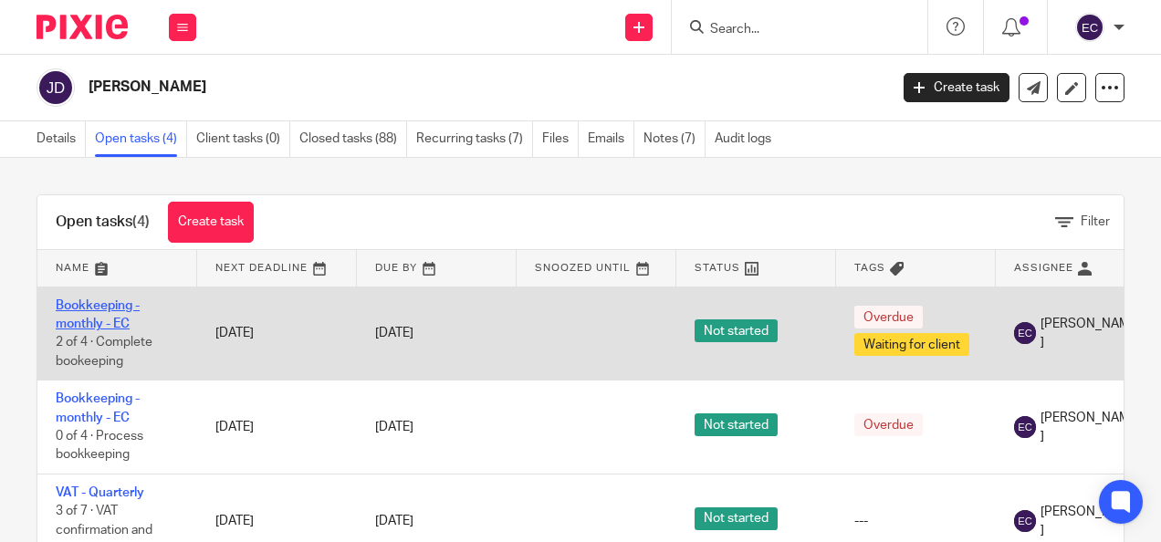
click at [76, 310] on link "Bookkeeping - monthly - EC" at bounding box center [98, 314] width 84 height 31
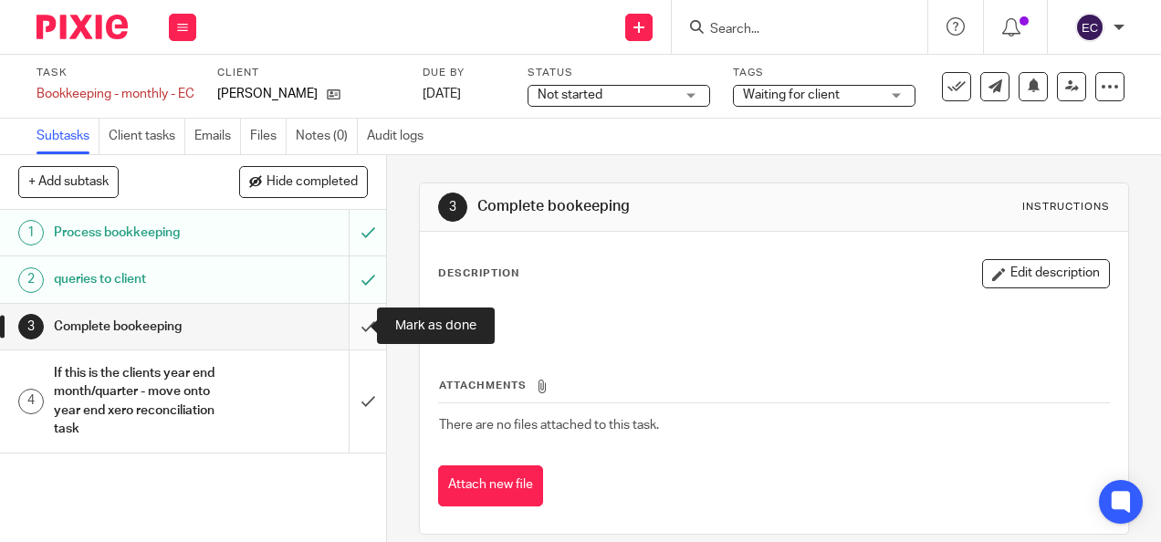
click at [351, 327] on input "submit" at bounding box center [193, 327] width 386 height 46
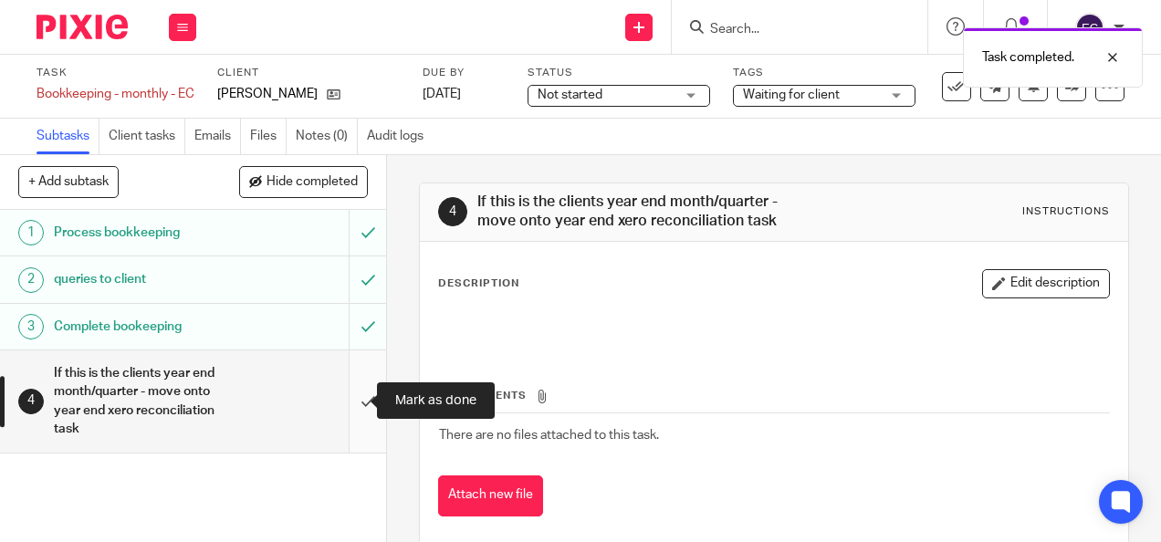
click at [332, 396] on input "submit" at bounding box center [193, 400] width 386 height 101
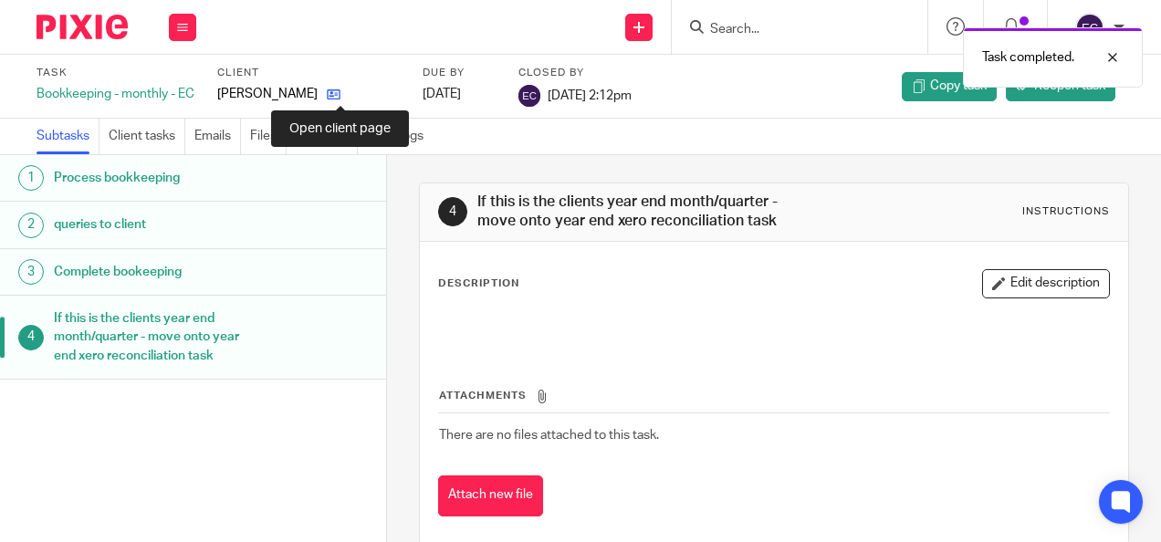
click at [334, 89] on icon at bounding box center [334, 95] width 14 height 14
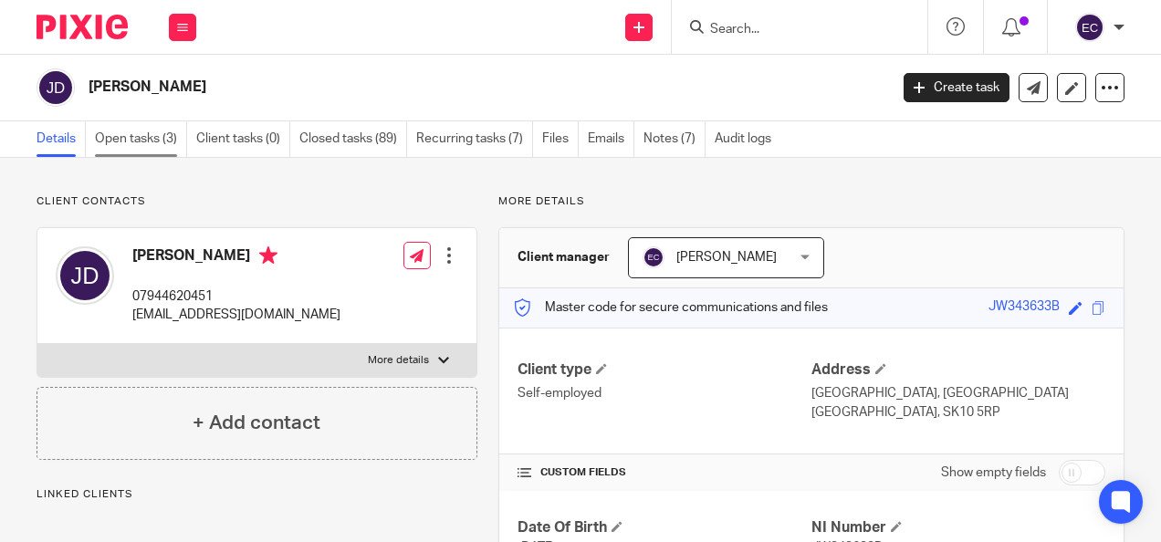
click at [161, 142] on link "Open tasks (3)" at bounding box center [141, 139] width 92 height 36
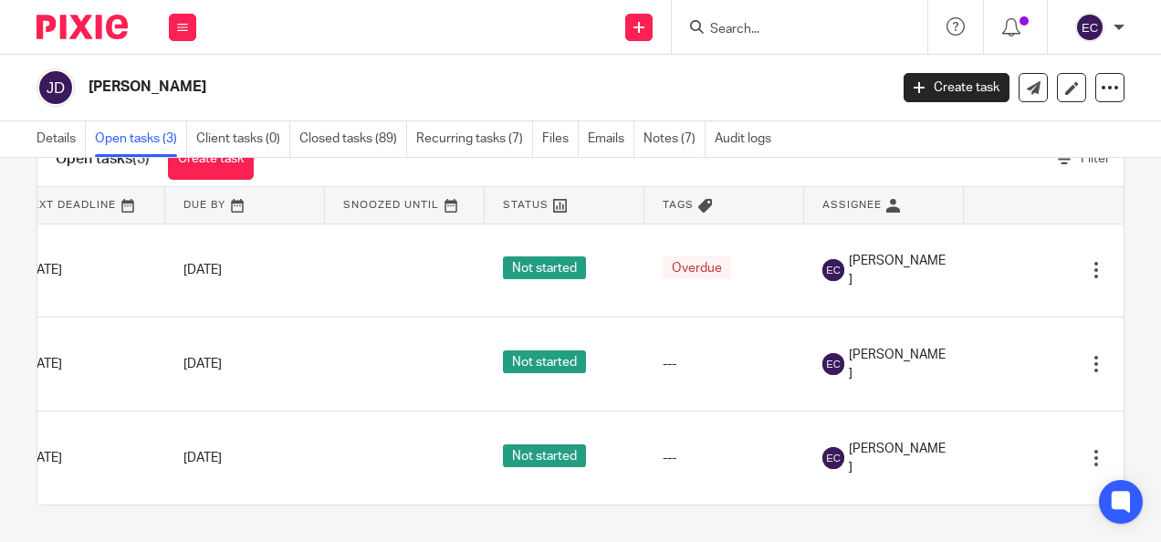
scroll to position [0, 219]
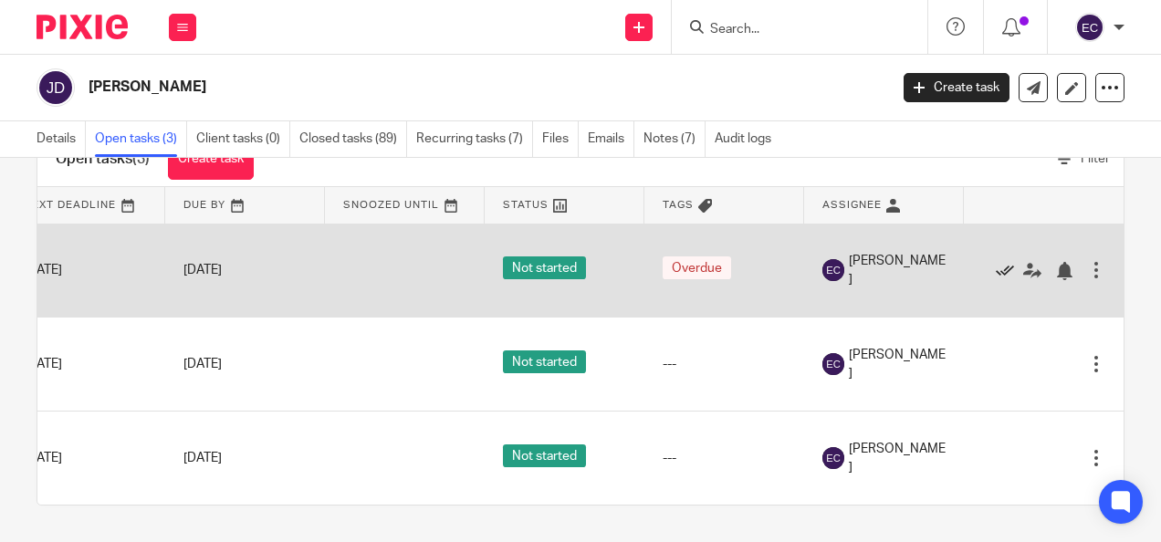
click at [996, 262] on icon at bounding box center [1005, 271] width 18 height 18
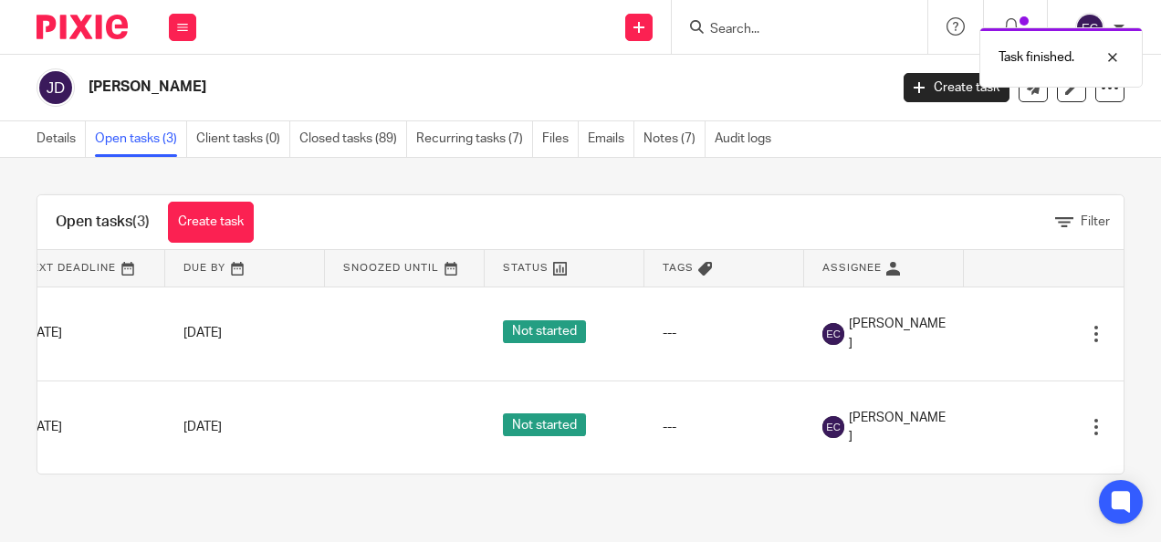
scroll to position [0, 0]
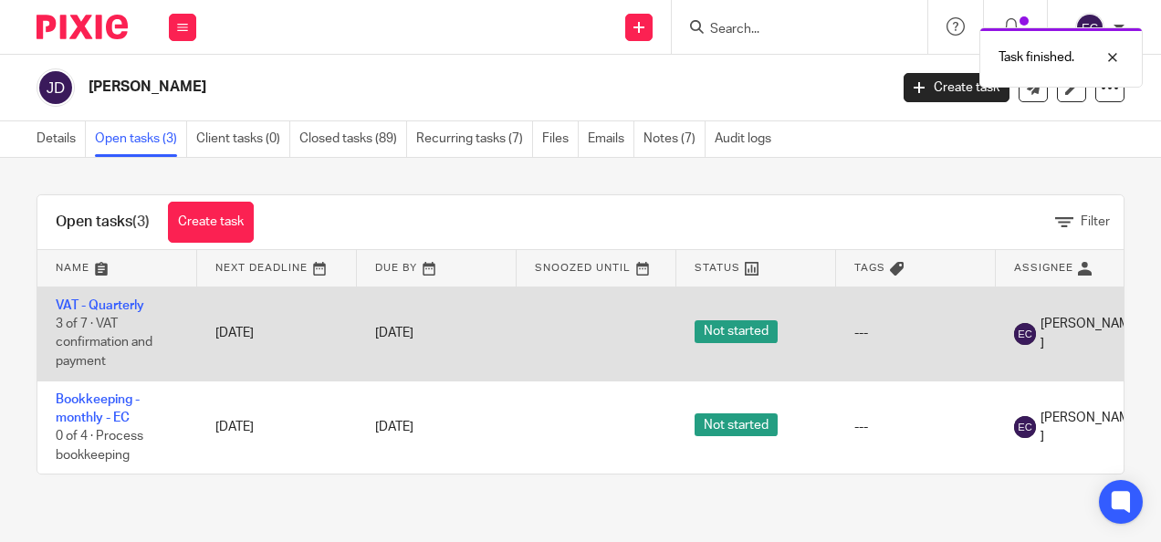
drag, startPoint x: 107, startPoint y: 301, endPoint x: 155, endPoint y: 309, distance: 49.1
click at [108, 301] on link "VAT - Quarterly" at bounding box center [100, 305] width 89 height 13
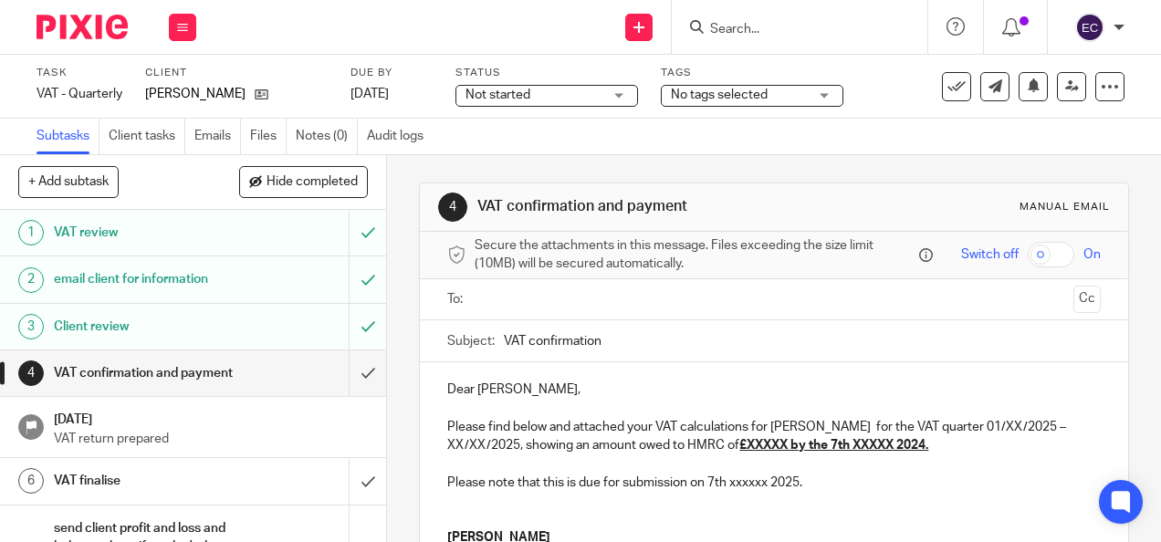
click at [509, 303] on input "text" at bounding box center [773, 299] width 584 height 21
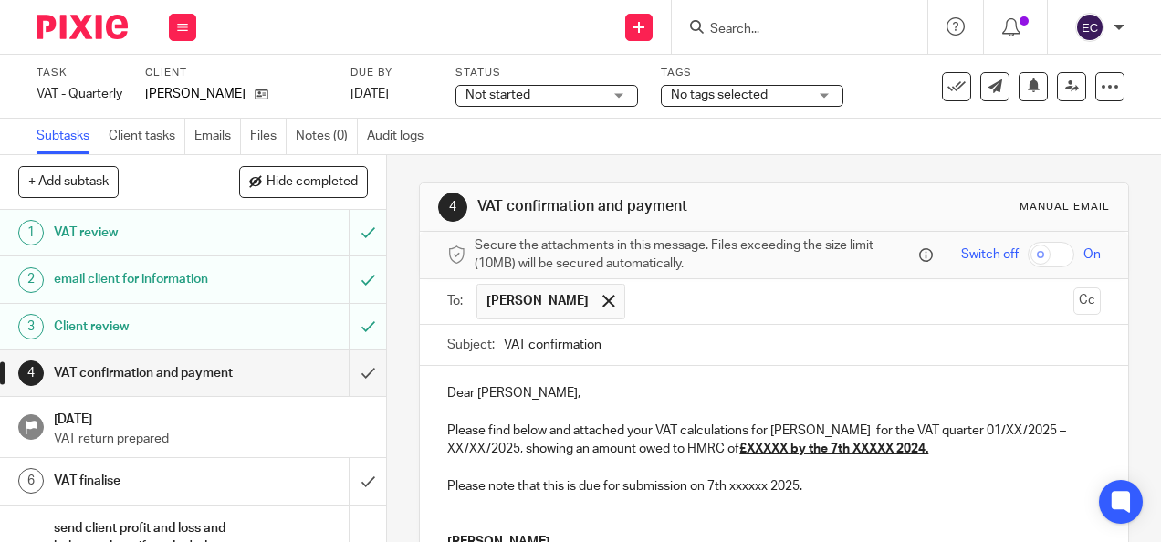
click at [537, 392] on p "Dear [PERSON_NAME]," at bounding box center [773, 393] width 652 height 18
drag, startPoint x: 1011, startPoint y: 438, endPoint x: 1026, endPoint y: 438, distance: 14.6
click at [1026, 438] on p "Please find below and attached your VAT calculations for [PERSON_NAME] for the …" at bounding box center [773, 440] width 652 height 37
drag, startPoint x: 443, startPoint y: 457, endPoint x: 480, endPoint y: 454, distance: 37.5
click at [480, 454] on p "Please find below and attached your VAT calculations for James Dumbleton for th…" at bounding box center [773, 440] width 652 height 37
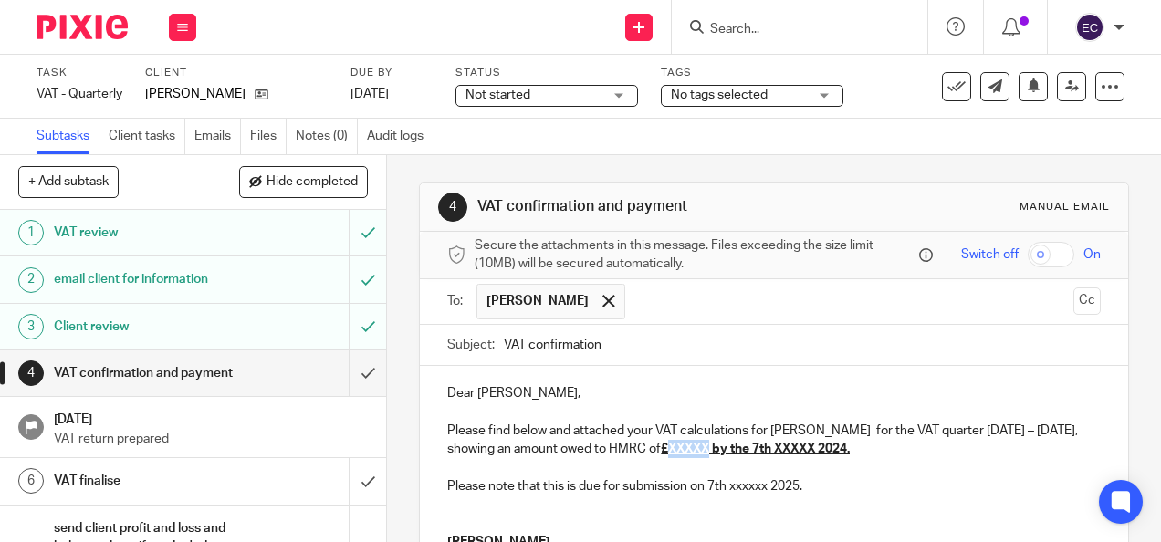
drag, startPoint x: 741, startPoint y: 454, endPoint x: 784, endPoint y: 454, distance: 42.9
click at [784, 454] on u "£XXXXX by the 7th XXXXX 2024." at bounding box center [755, 449] width 189 height 13
drag, startPoint x: 859, startPoint y: 454, endPoint x: 938, endPoint y: 445, distance: 79.9
click at [938, 445] on p "Please find below and attached your VAT calculations for James Dumbleton for th…" at bounding box center [773, 440] width 652 height 37
drag, startPoint x: 727, startPoint y: 492, endPoint x: 765, endPoint y: 495, distance: 37.5
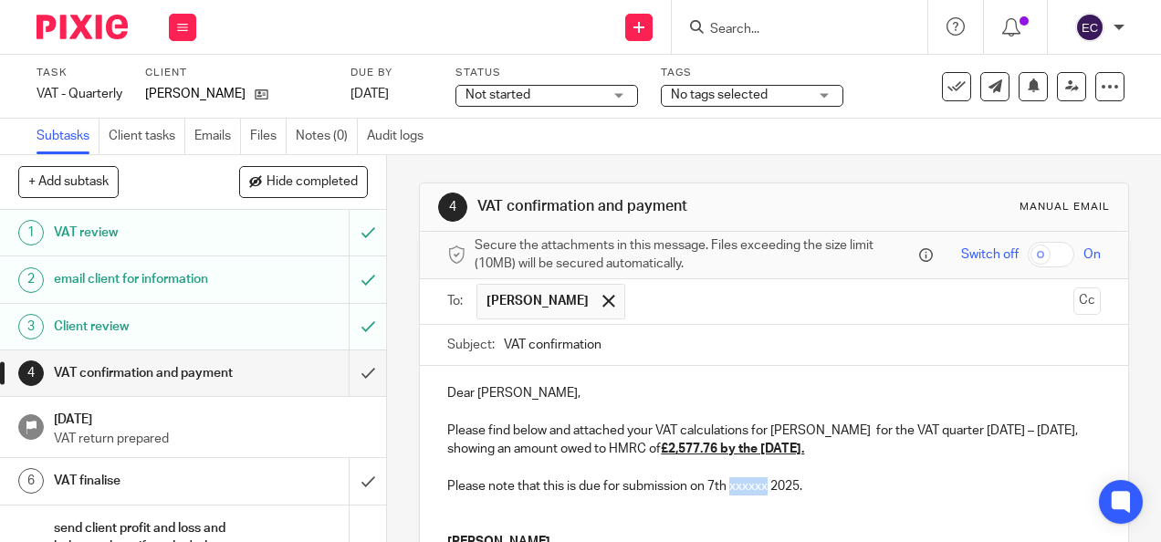
click at [765, 493] on p "Please note that this is due for submission on 7th xxxxxx 2025." at bounding box center [773, 486] width 652 height 18
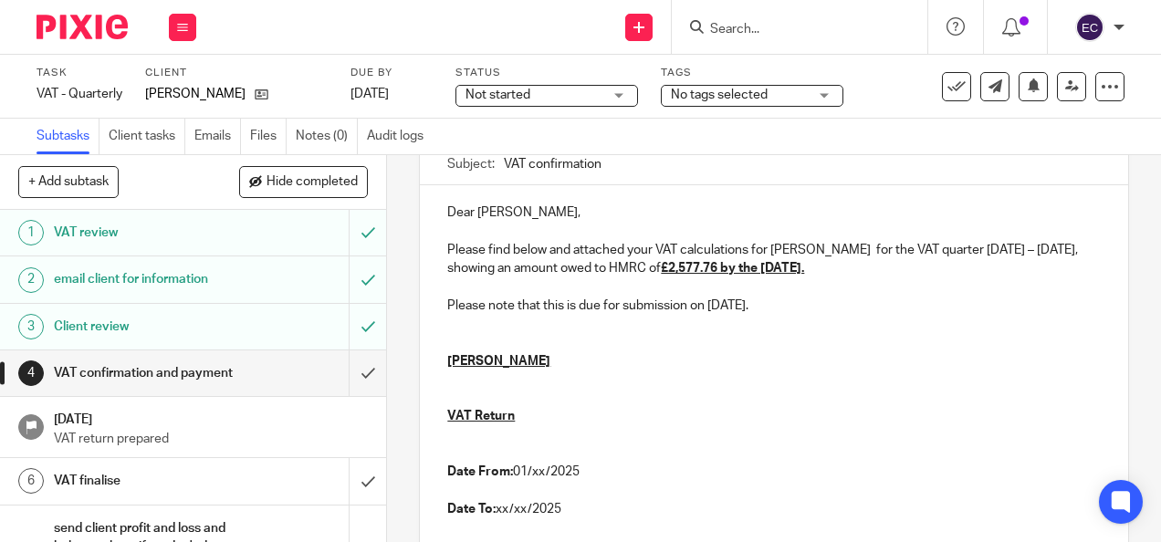
scroll to position [182, 0]
drag, startPoint x: 530, startPoint y: 474, endPoint x: 542, endPoint y: 477, distance: 12.4
click at [542, 476] on p "Date From: 01/xx/2025" at bounding box center [773, 470] width 652 height 18
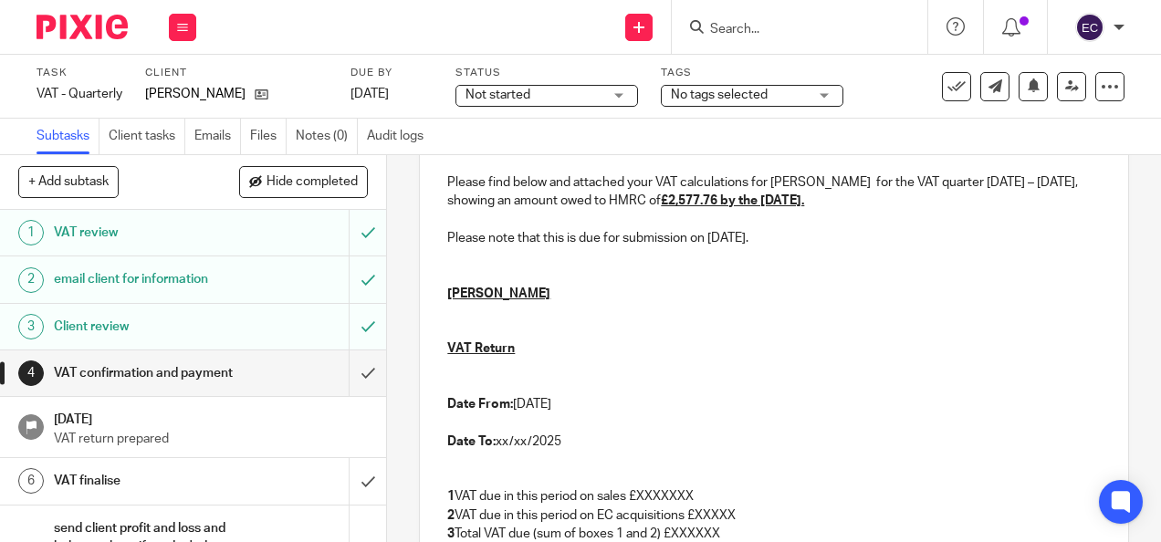
scroll to position [274, 0]
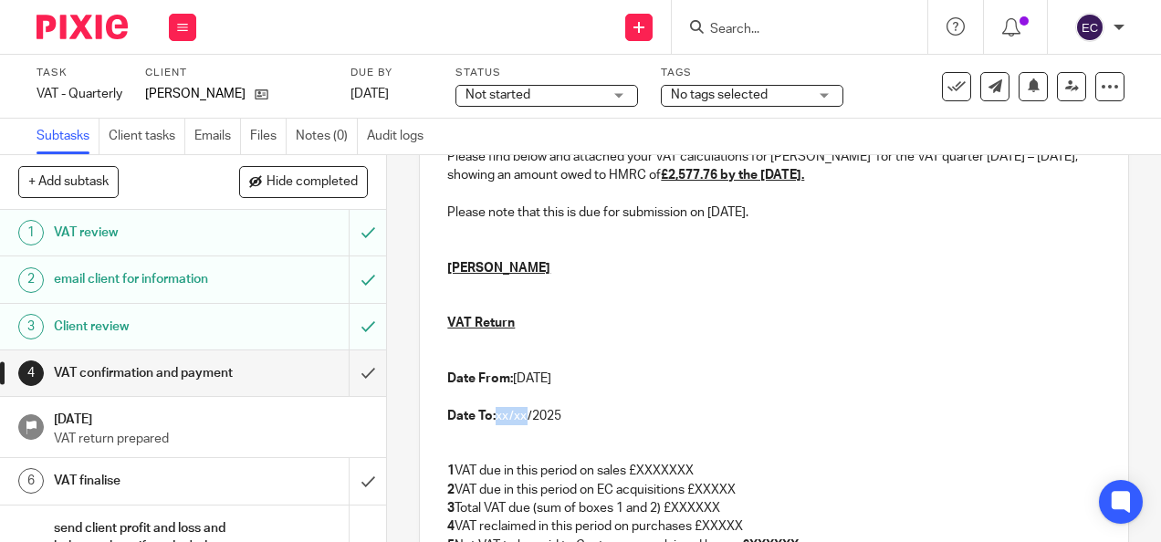
drag, startPoint x: 493, startPoint y: 422, endPoint x: 524, endPoint y: 423, distance: 31.1
click at [524, 422] on p "Date To: xx/xx/2025" at bounding box center [773, 416] width 652 height 18
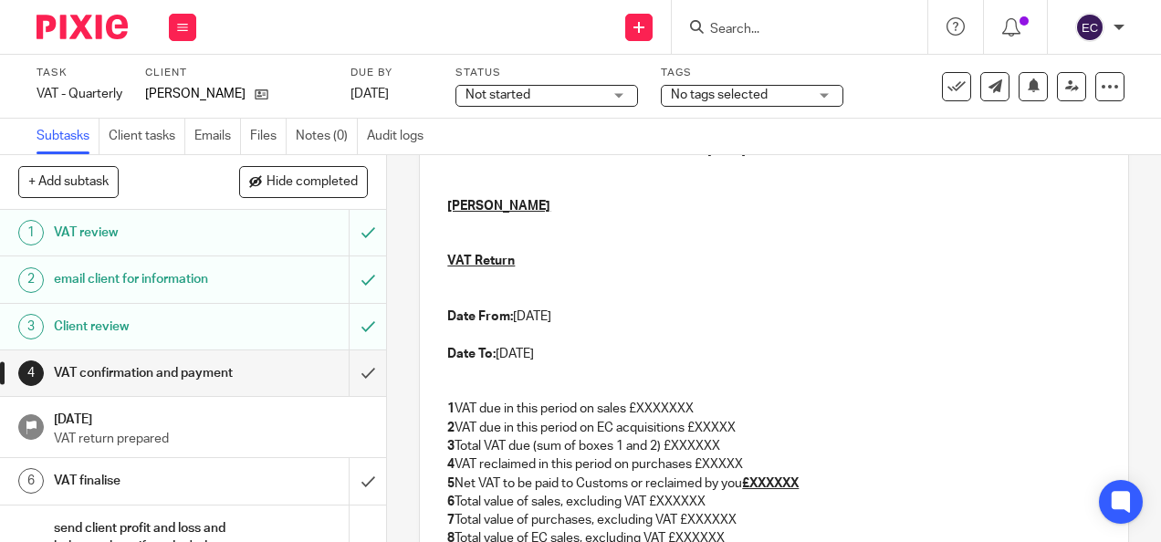
scroll to position [365, 0]
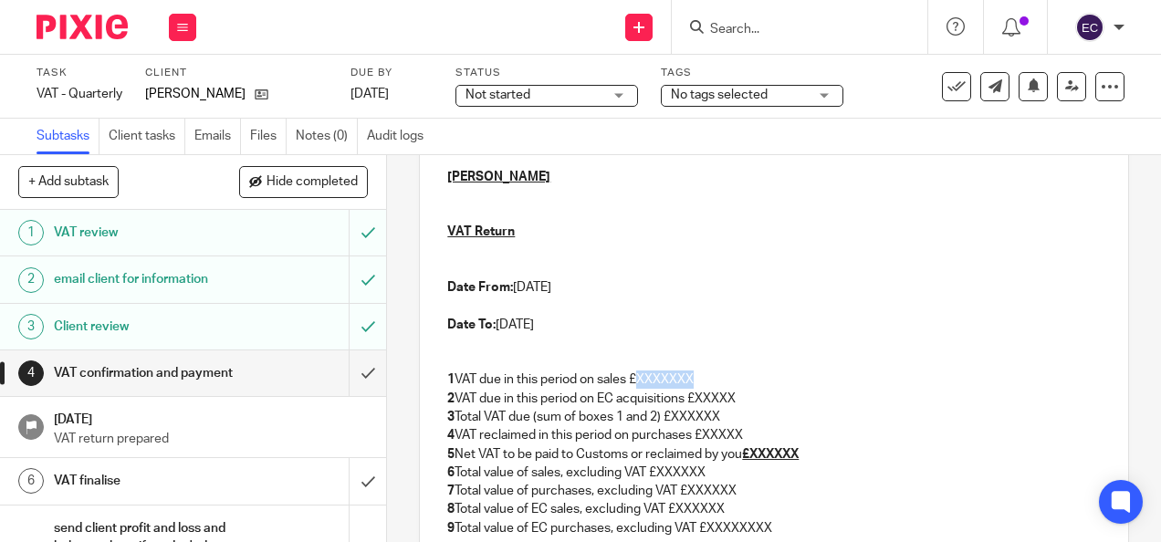
drag, startPoint x: 639, startPoint y: 385, endPoint x: 695, endPoint y: 380, distance: 56.8
click at [695, 380] on p "1 VAT due in this period on sales £XXXXXXX" at bounding box center [773, 379] width 652 height 18
drag, startPoint x: 695, startPoint y: 409, endPoint x: 741, endPoint y: 409, distance: 45.6
click at [741, 408] on p "2 VAT due in this period on EC acquisitions £XXXXX" at bounding box center [773, 399] width 652 height 18
drag, startPoint x: 671, startPoint y: 422, endPoint x: 728, endPoint y: 422, distance: 57.5
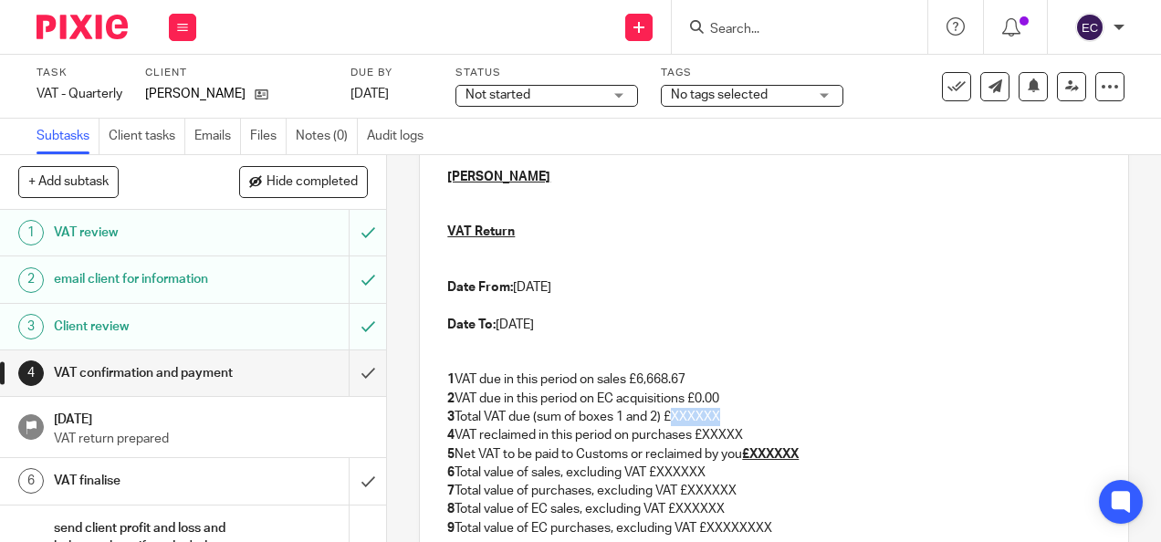
click at [728, 422] on p "3 Total VAT due (sum of boxes 1 and 2) £XXXXXX" at bounding box center [773, 417] width 652 height 18
drag, startPoint x: 704, startPoint y: 438, endPoint x: 744, endPoint y: 441, distance: 39.3
click at [744, 440] on p "4 VAT reclaimed in this period on purchases £XXXXX" at bounding box center [773, 435] width 652 height 18
drag, startPoint x: 756, startPoint y: 459, endPoint x: 804, endPoint y: 454, distance: 48.6
click at [798, 454] on u "£XXXXXX" at bounding box center [770, 454] width 57 height 13
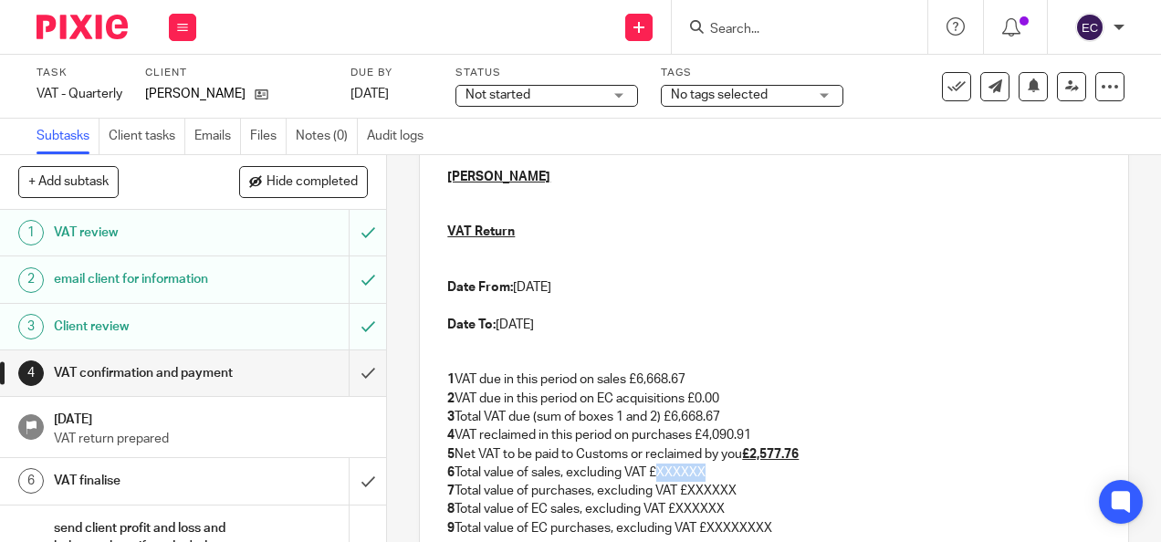
drag, startPoint x: 657, startPoint y: 480, endPoint x: 706, endPoint y: 480, distance: 49.3
click at [706, 480] on p "6 Total value of sales, excluding VAT £XXXXXX" at bounding box center [773, 473] width 652 height 18
drag, startPoint x: 684, startPoint y: 495, endPoint x: 741, endPoint y: 494, distance: 56.6
click at [741, 494] on p "7 Total value of purchases, excluding VAT £XXXXXX" at bounding box center [773, 491] width 652 height 18
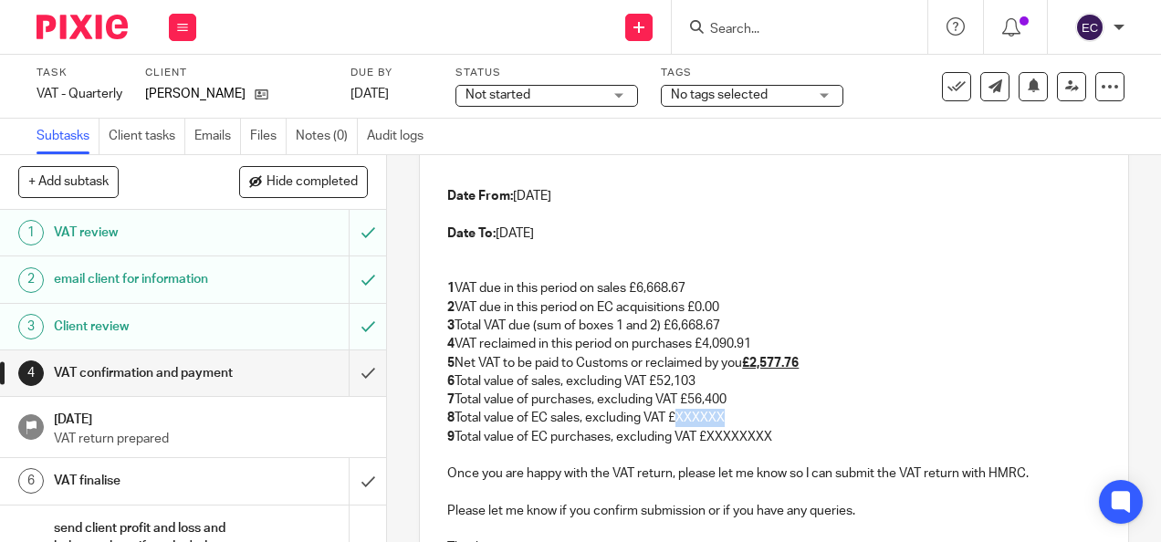
drag, startPoint x: 673, startPoint y: 420, endPoint x: 728, endPoint y: 426, distance: 55.1
click at [728, 426] on p "8 Total value of EC sales, excluding VAT £XXXXXX" at bounding box center [773, 418] width 652 height 18
drag, startPoint x: 704, startPoint y: 440, endPoint x: 783, endPoint y: 447, distance: 78.8
click at [783, 446] on p "9 Total value of EC purchases, excluding VAT £XXXXXXXX" at bounding box center [773, 437] width 652 height 18
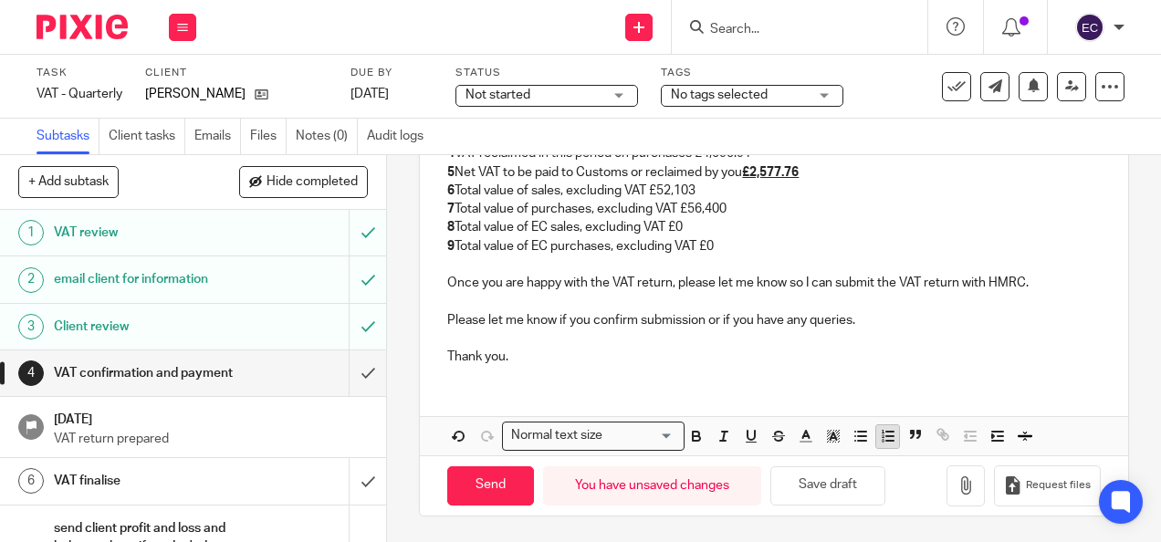
scroll to position [652, 0]
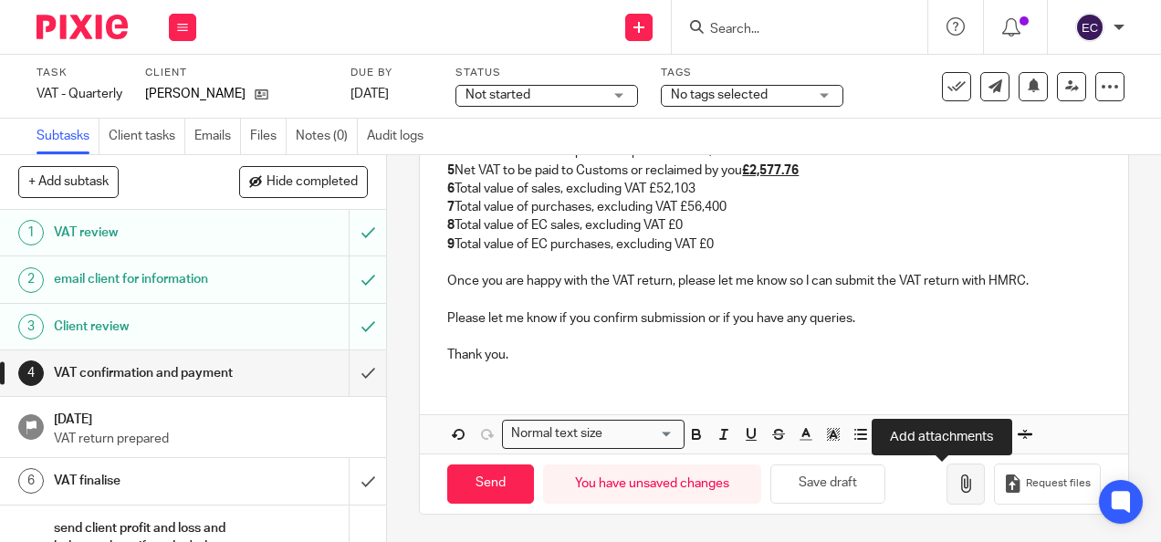
click at [956, 485] on icon "button" at bounding box center [965, 483] width 18 height 18
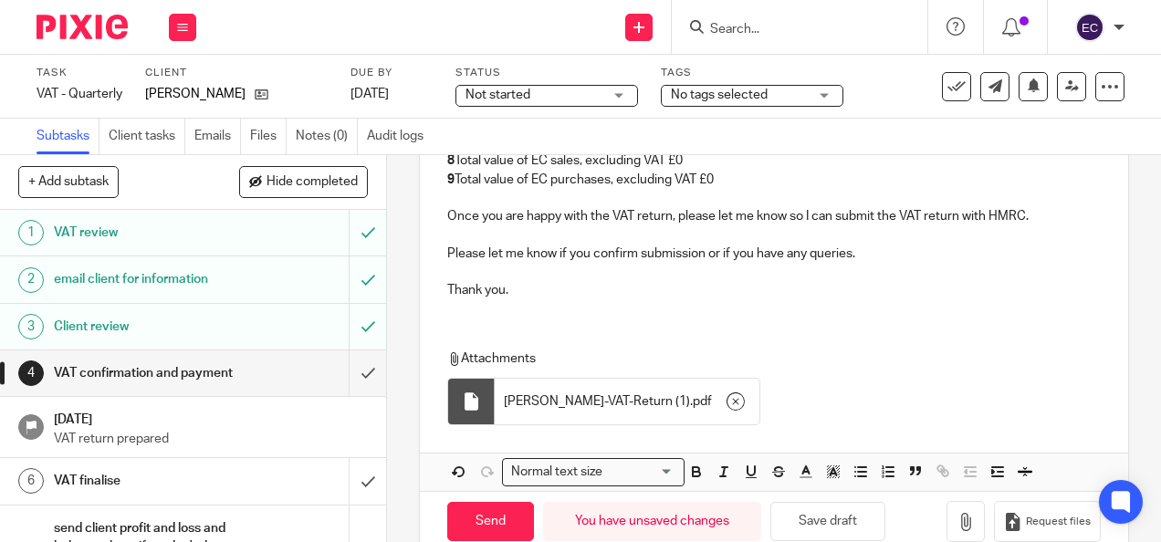
scroll to position [743, 0]
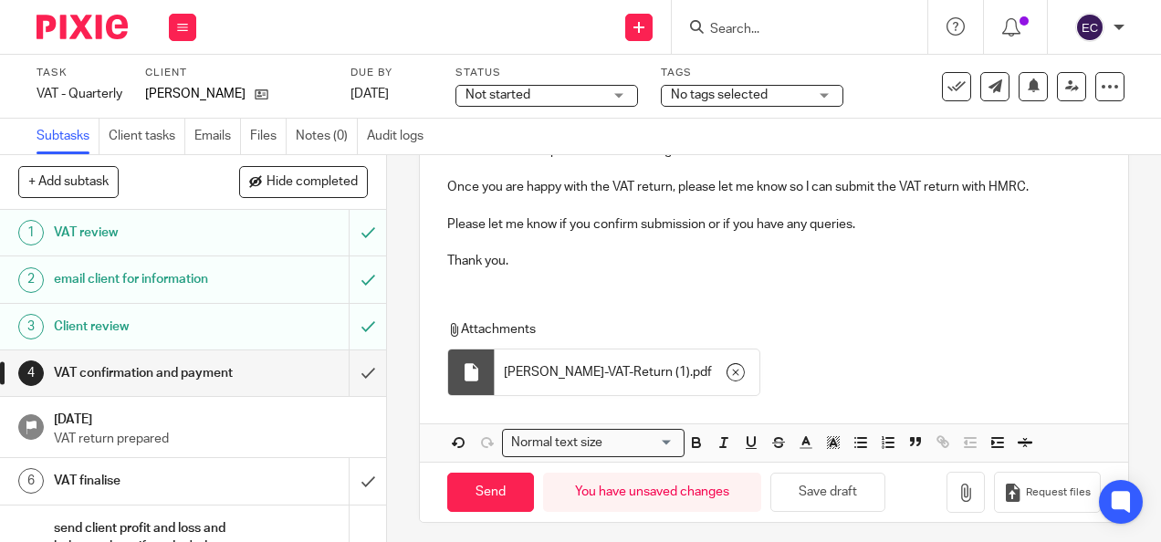
click at [613, 370] on span "James-Dumbleton-VAT-Return (1)" at bounding box center [597, 372] width 186 height 18
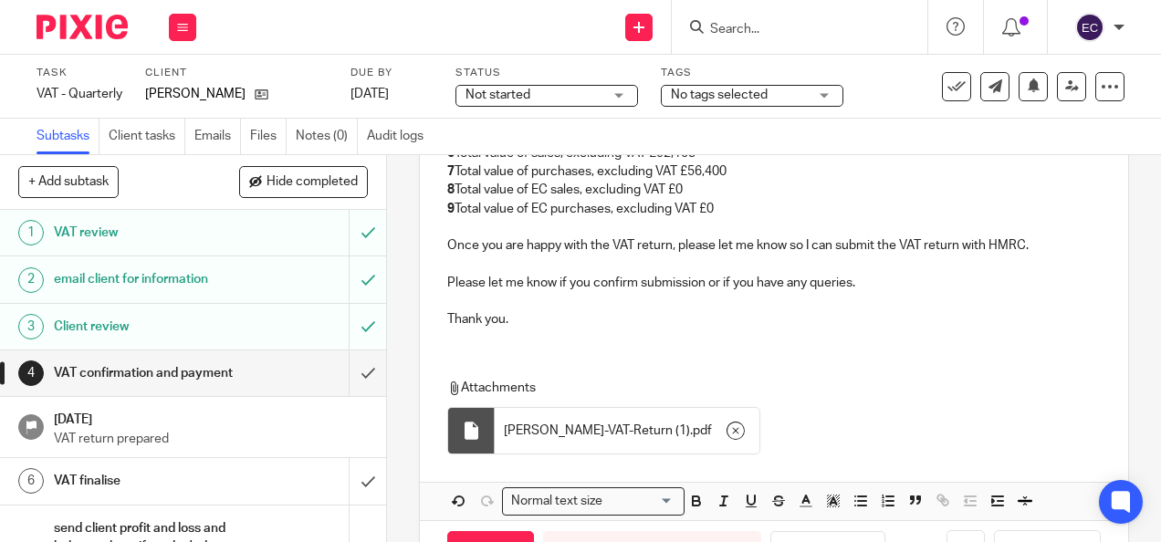
scroll to position [754, 0]
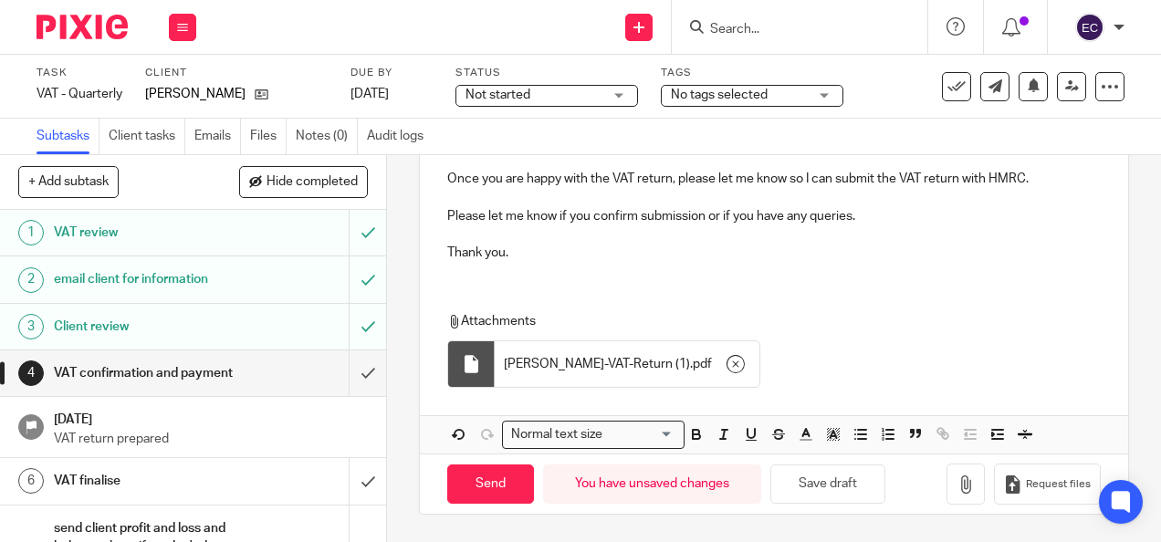
click at [553, 374] on div "James-Dumbleton-VAT-Return (1) . pdf" at bounding box center [627, 364] width 265 height 46
click at [553, 373] on span "James-Dumbleton-VAT-Return (1)" at bounding box center [597, 364] width 186 height 18
drag, startPoint x: 553, startPoint y: 373, endPoint x: 498, endPoint y: 366, distance: 55.2
click at [504, 366] on span "James-Dumbleton-VAT-Return (1)" at bounding box center [597, 364] width 186 height 18
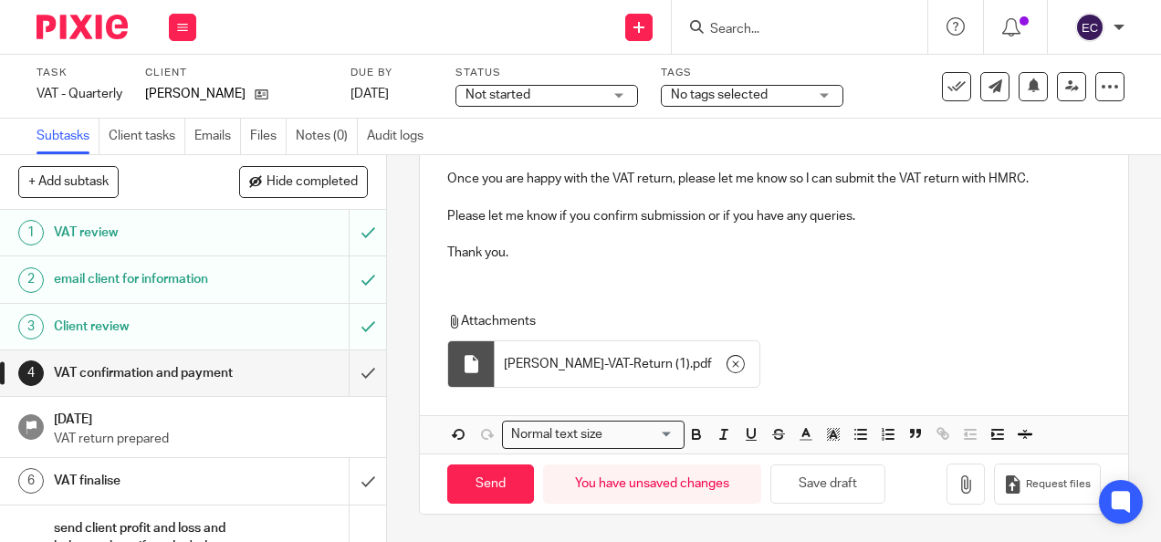
click at [448, 370] on div at bounding box center [471, 364] width 47 height 46
click at [450, 369] on div at bounding box center [471, 364] width 47 height 46
drag, startPoint x: 451, startPoint y: 369, endPoint x: 460, endPoint y: 368, distance: 9.2
click at [460, 368] on div at bounding box center [471, 364] width 47 height 46
click at [734, 361] on icon "button" at bounding box center [735, 364] width 18 height 18
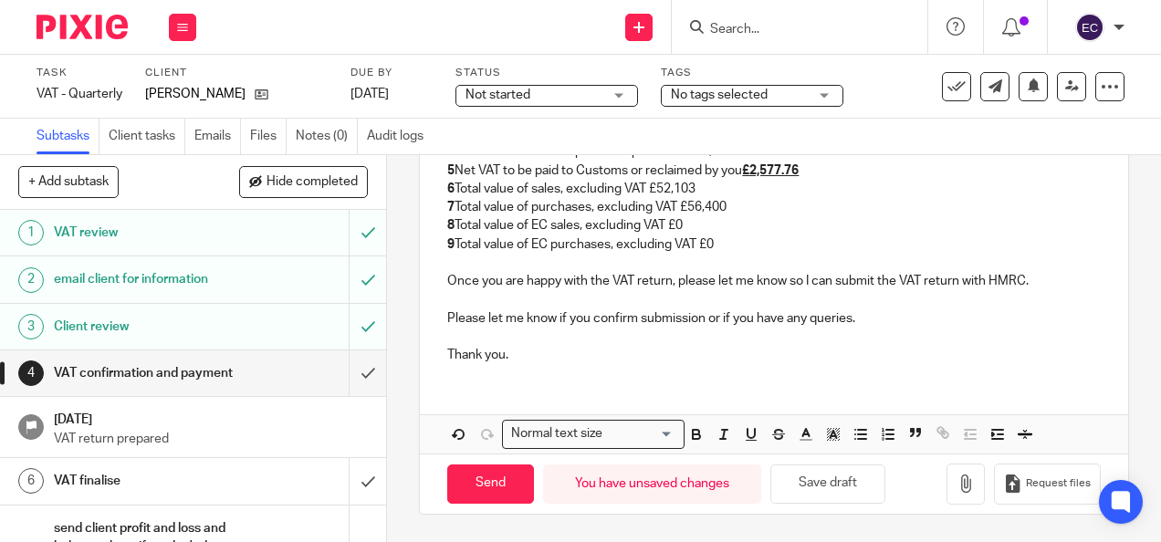
scroll to position [652, 0]
click at [946, 481] on button "button" at bounding box center [965, 484] width 38 height 41
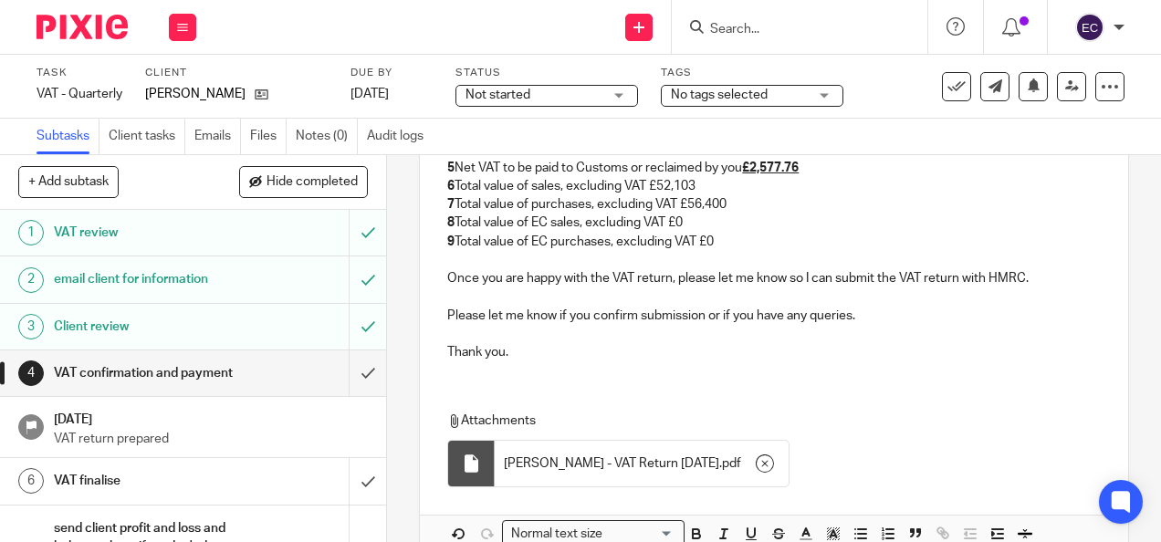
scroll to position [743, 0]
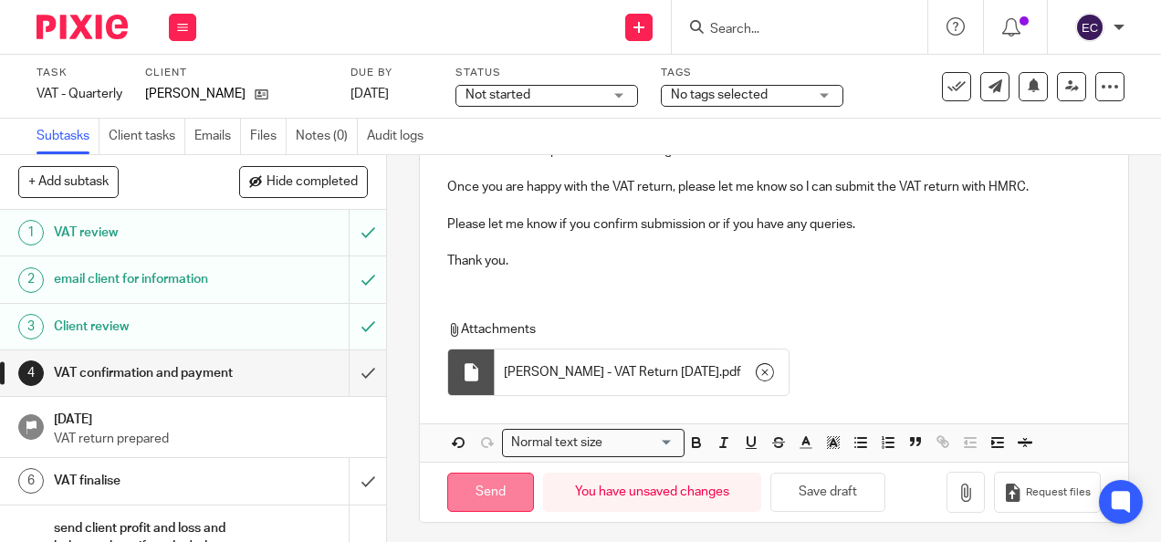
click at [462, 505] on input "Send" at bounding box center [490, 492] width 87 height 39
type input "Sent"
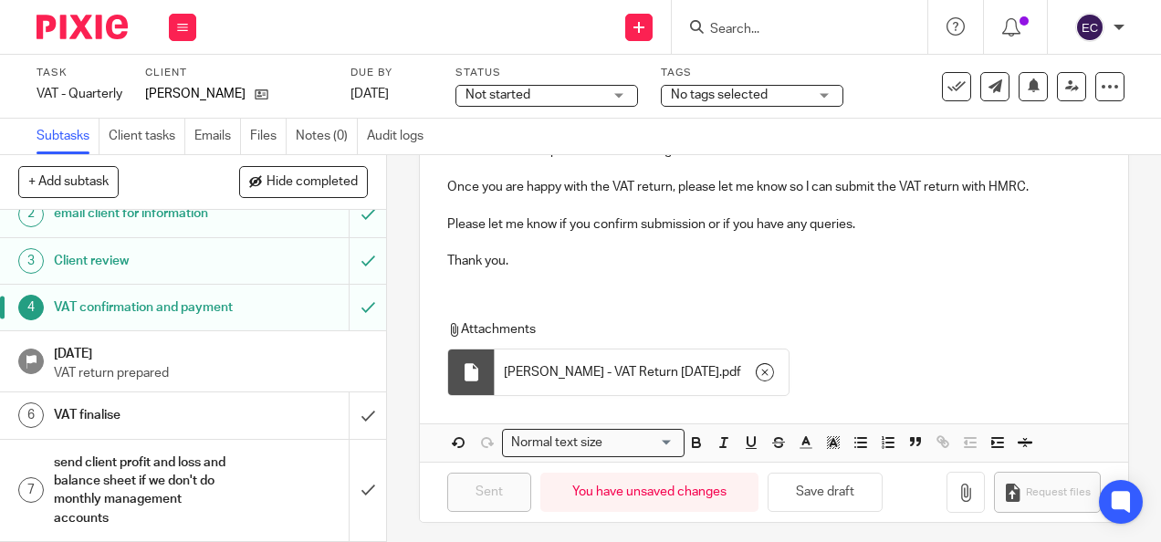
scroll to position [0, 0]
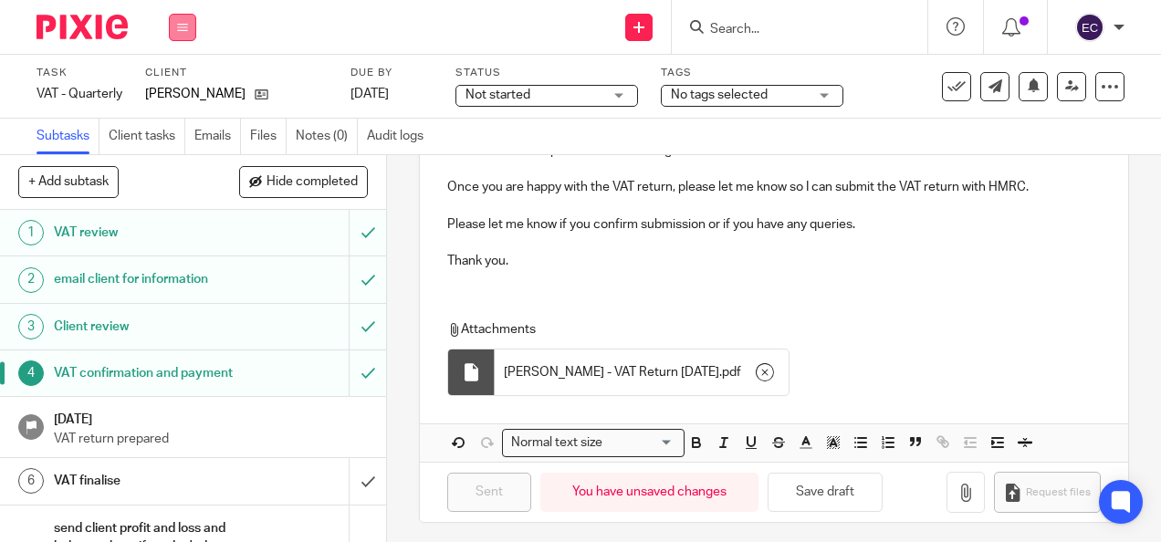
click at [182, 26] on icon at bounding box center [182, 27] width 11 height 11
click at [184, 80] on link "Work" at bounding box center [174, 84] width 32 height 13
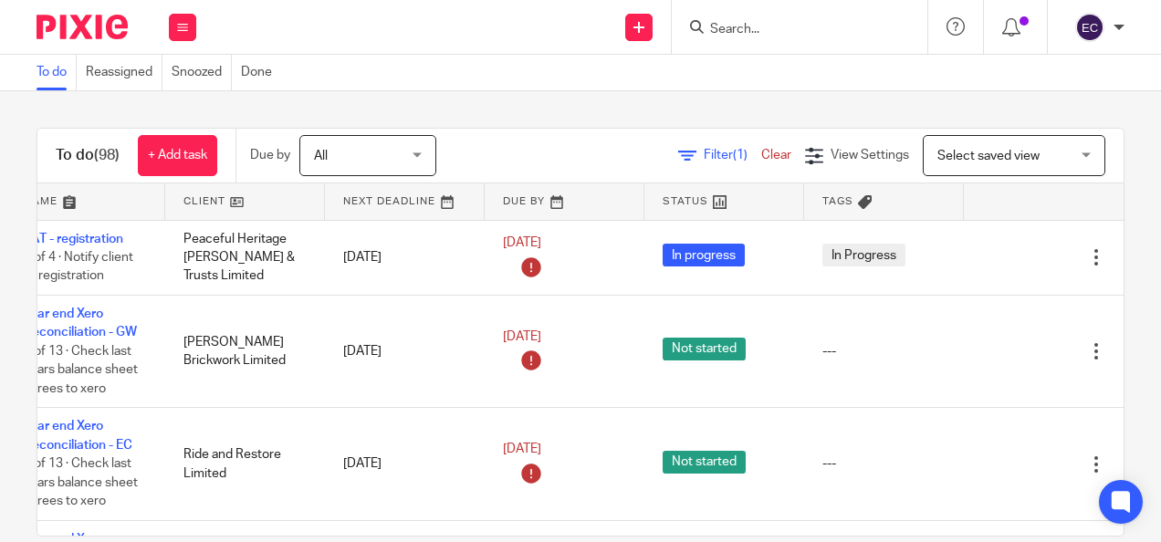
scroll to position [0, 123]
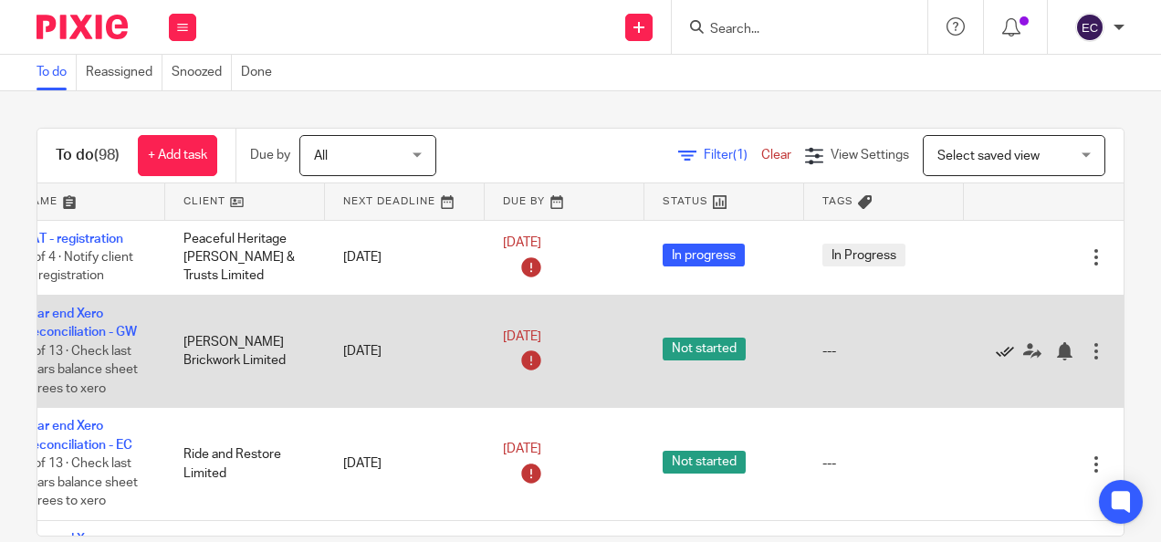
click at [996, 350] on icon at bounding box center [1005, 351] width 18 height 18
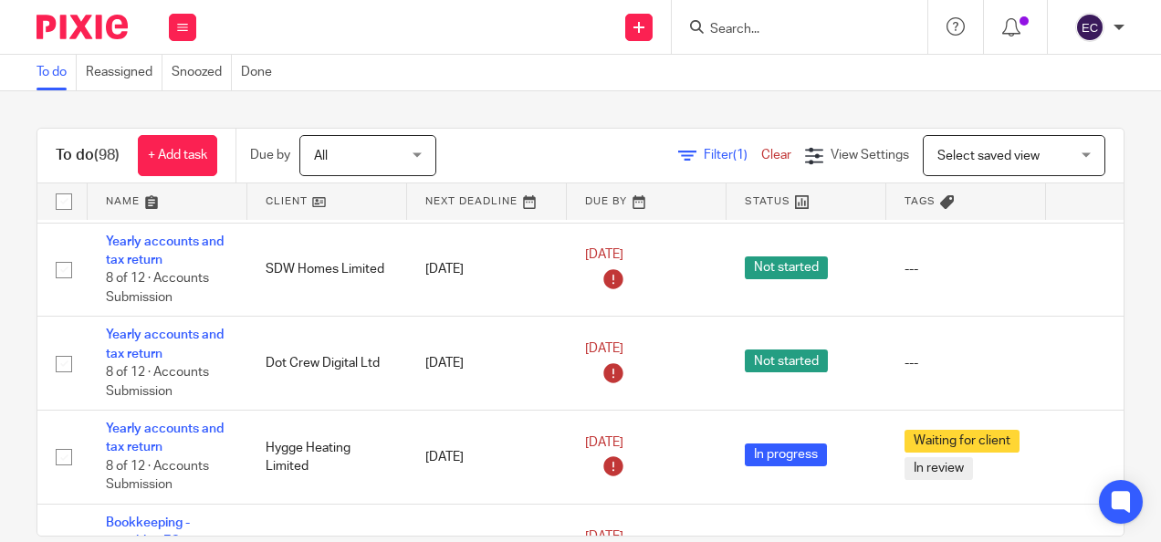
scroll to position [1277, 0]
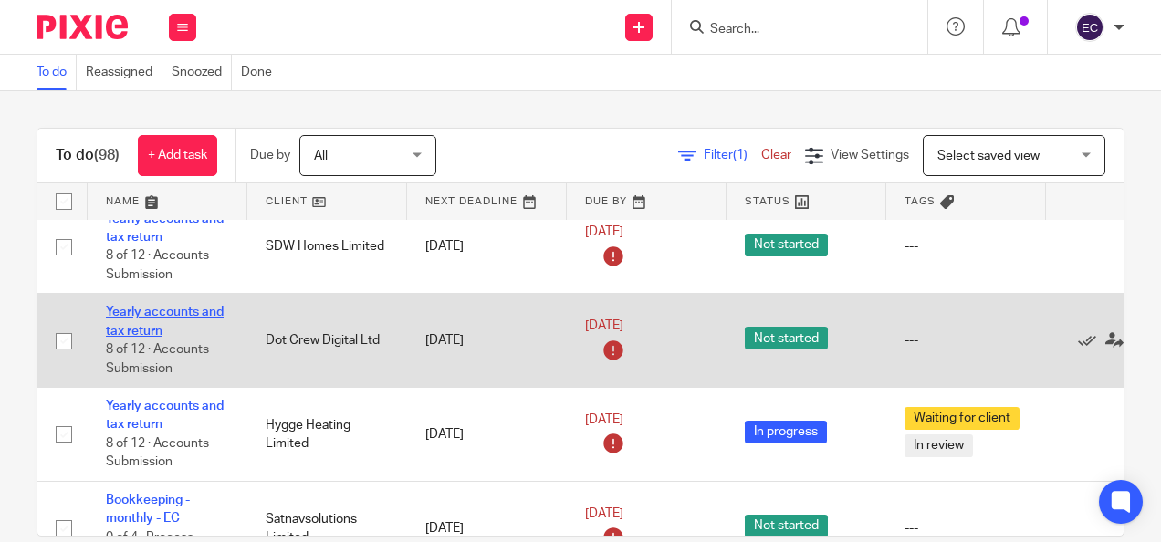
click at [126, 309] on link "Yearly accounts and tax return" at bounding box center [165, 321] width 118 height 31
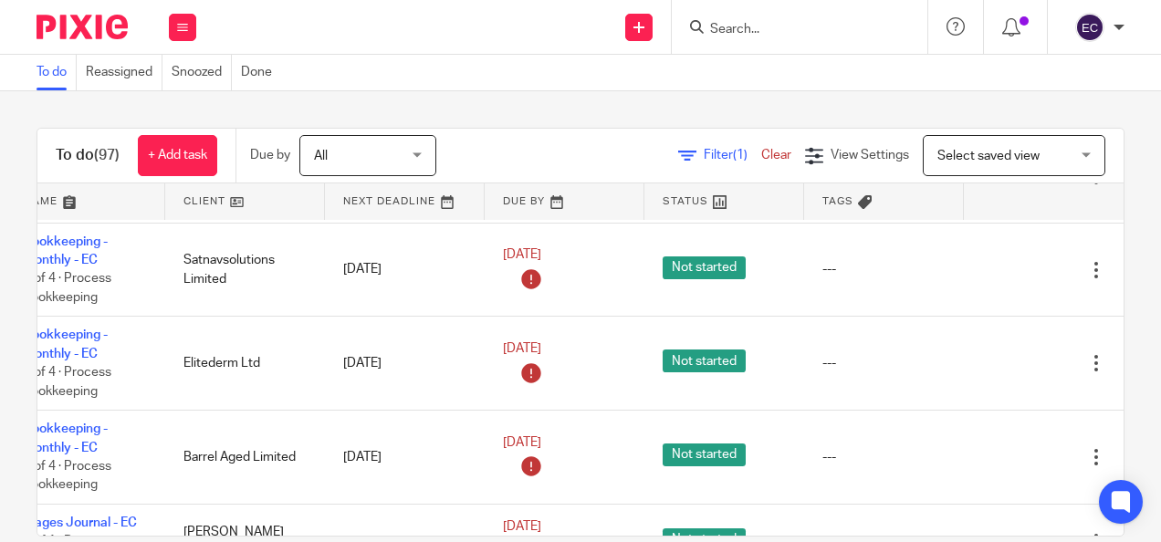
scroll to position [2099, 123]
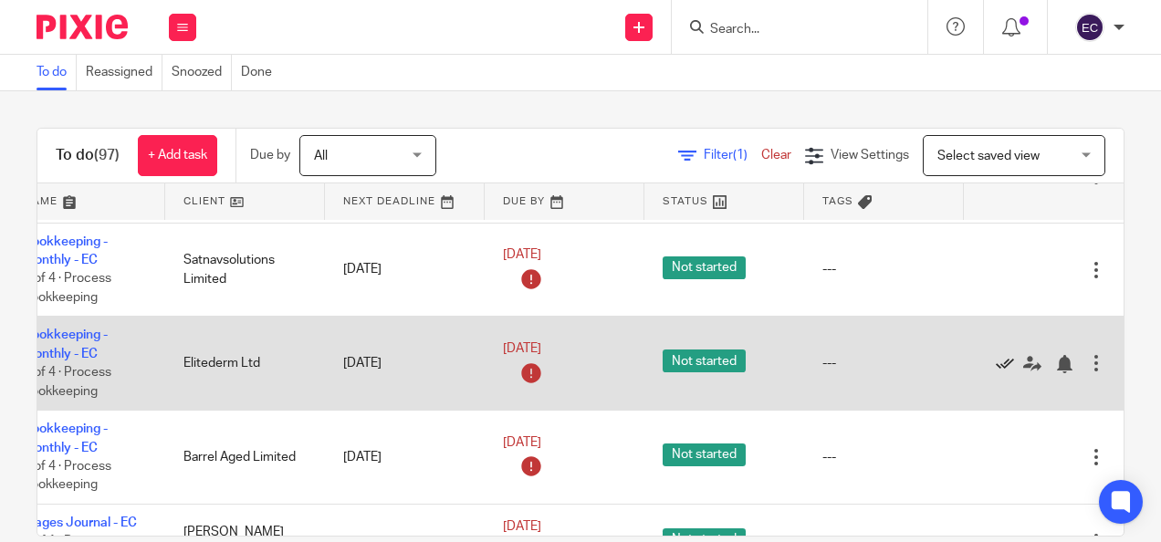
click at [996, 355] on icon at bounding box center [1005, 364] width 18 height 18
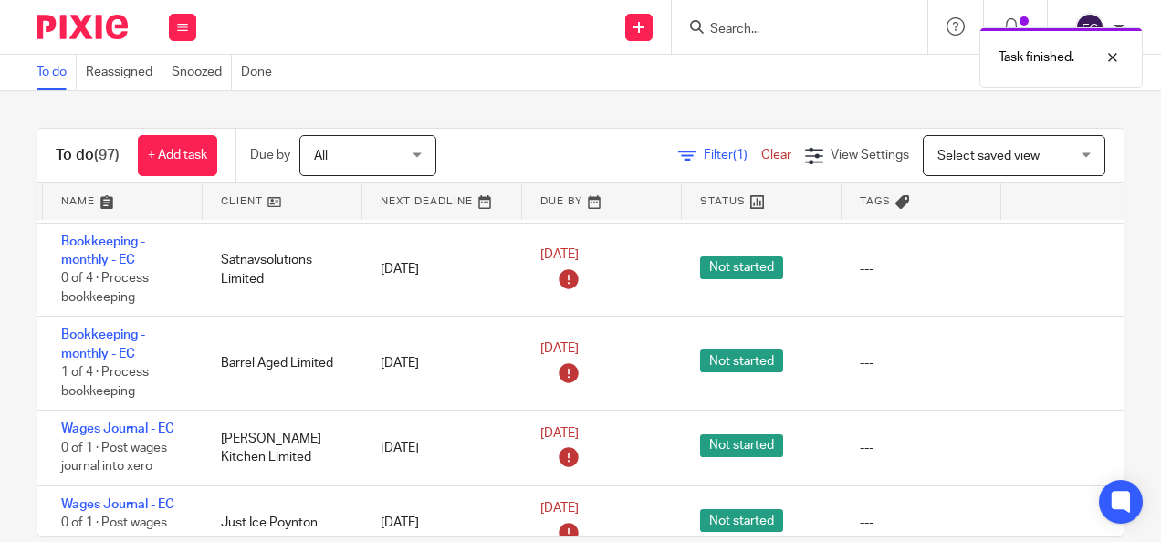
scroll to position [2099, 0]
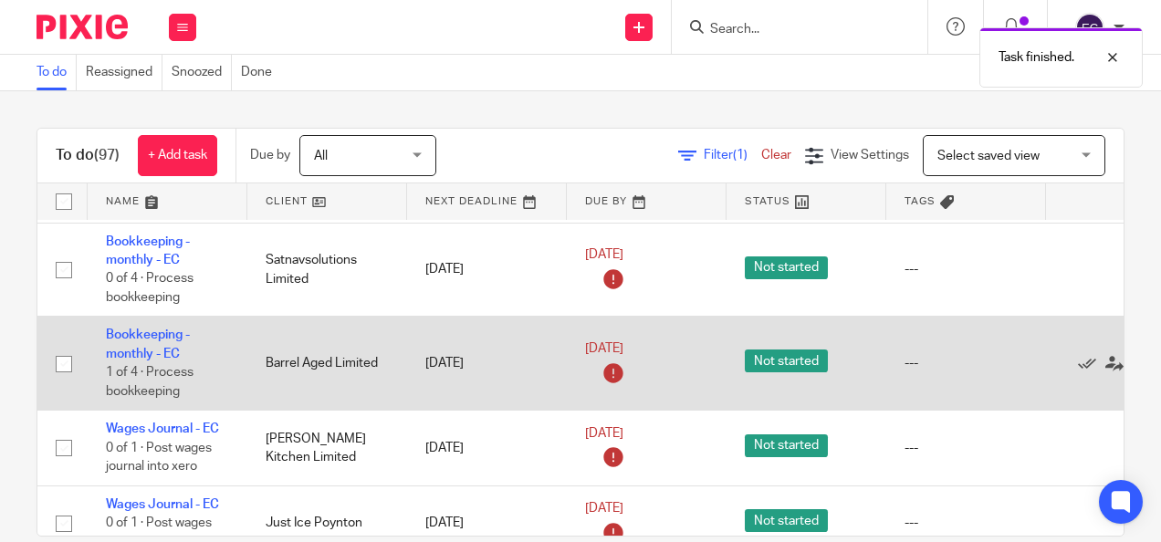
click at [159, 338] on td "Bookkeeping - monthly - EC 1 of 4 · Process bookkeeping" at bounding box center [168, 364] width 160 height 94
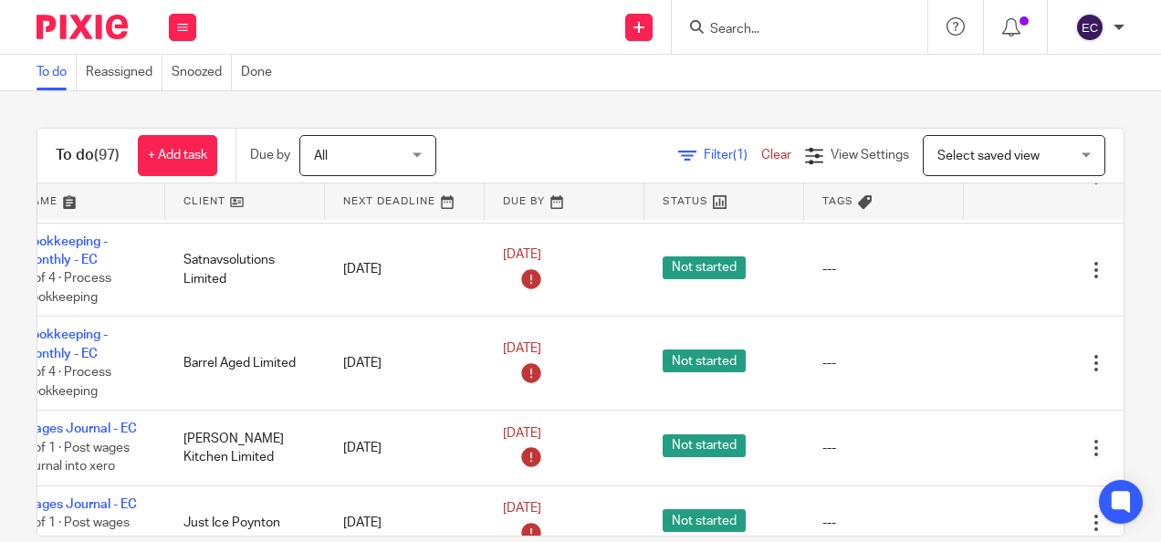
scroll to position [2099, 123]
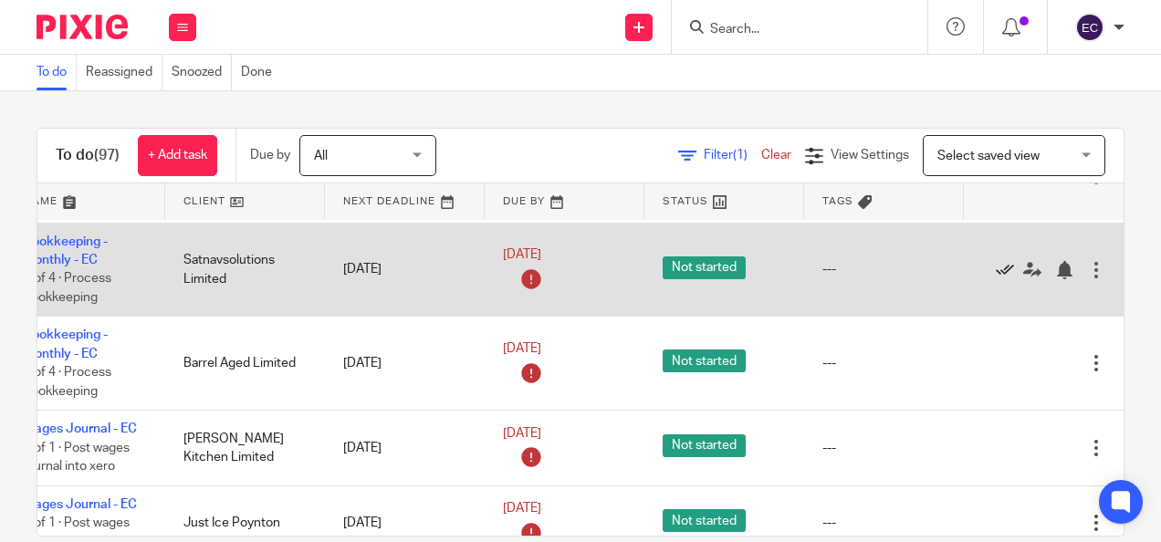
click at [996, 262] on icon at bounding box center [1005, 270] width 18 height 18
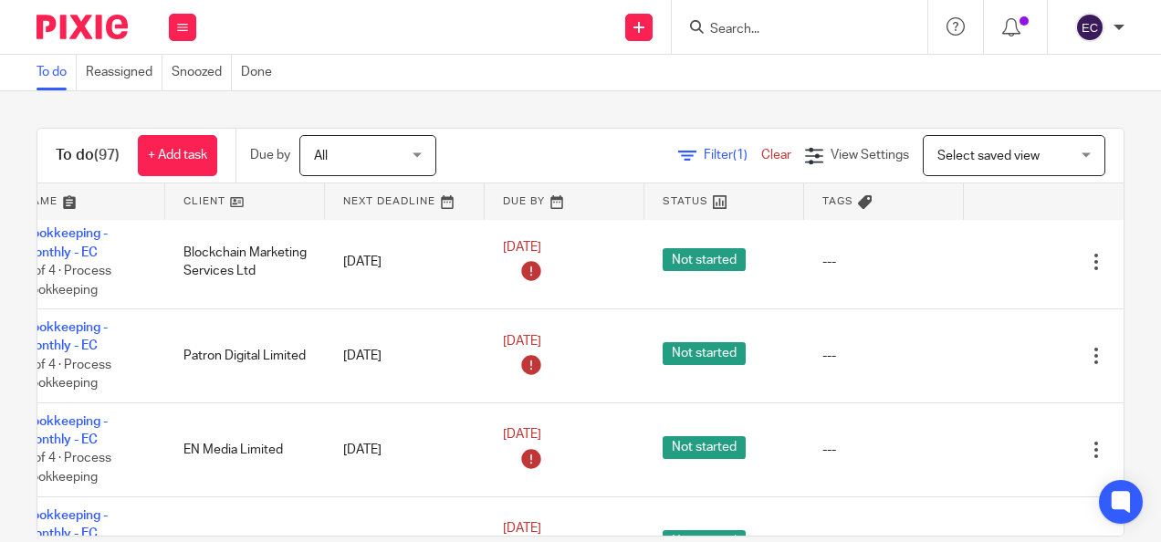
scroll to position [1825, 115]
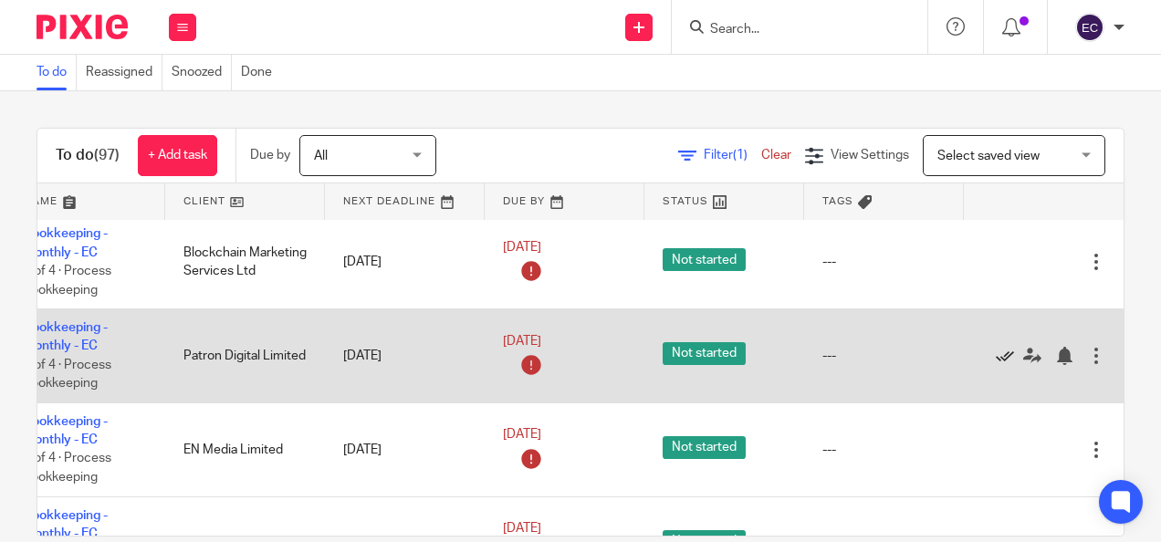
click at [996, 350] on icon at bounding box center [1005, 356] width 18 height 18
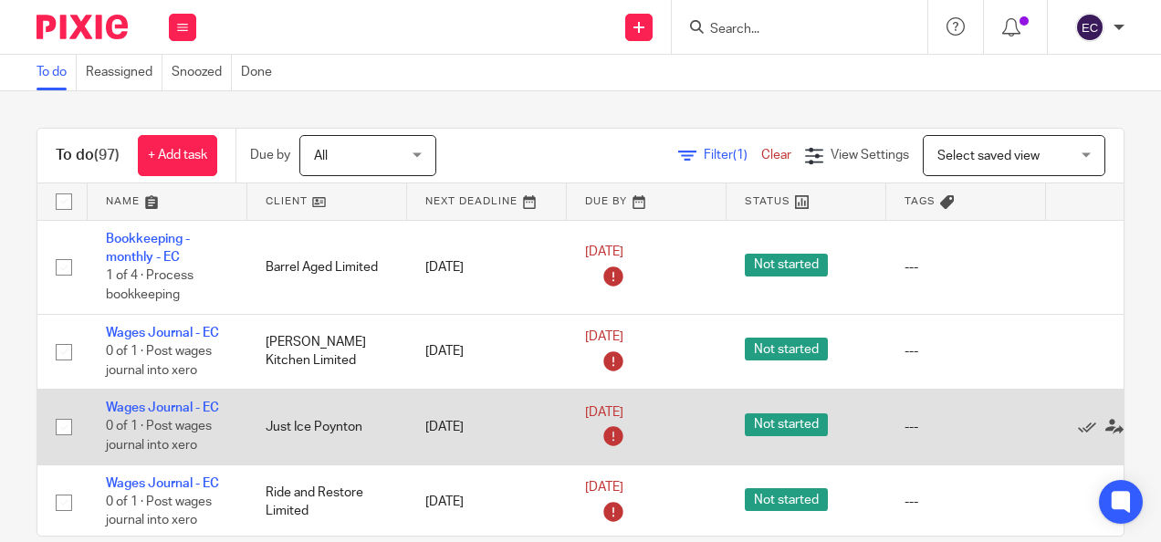
scroll to position [2099, 0]
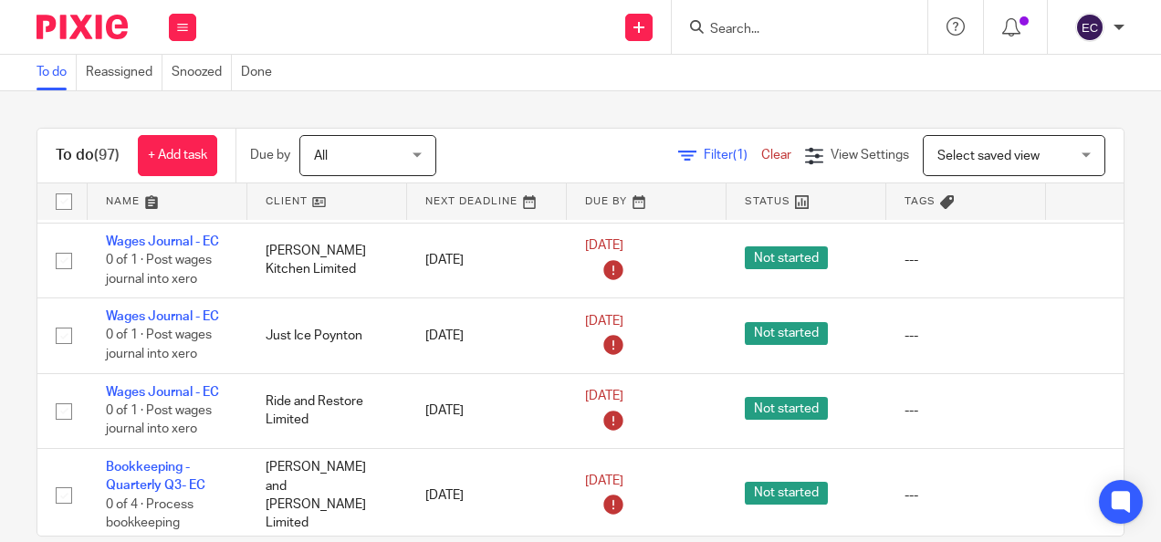
click at [787, 33] on input "Search" at bounding box center [790, 30] width 164 height 16
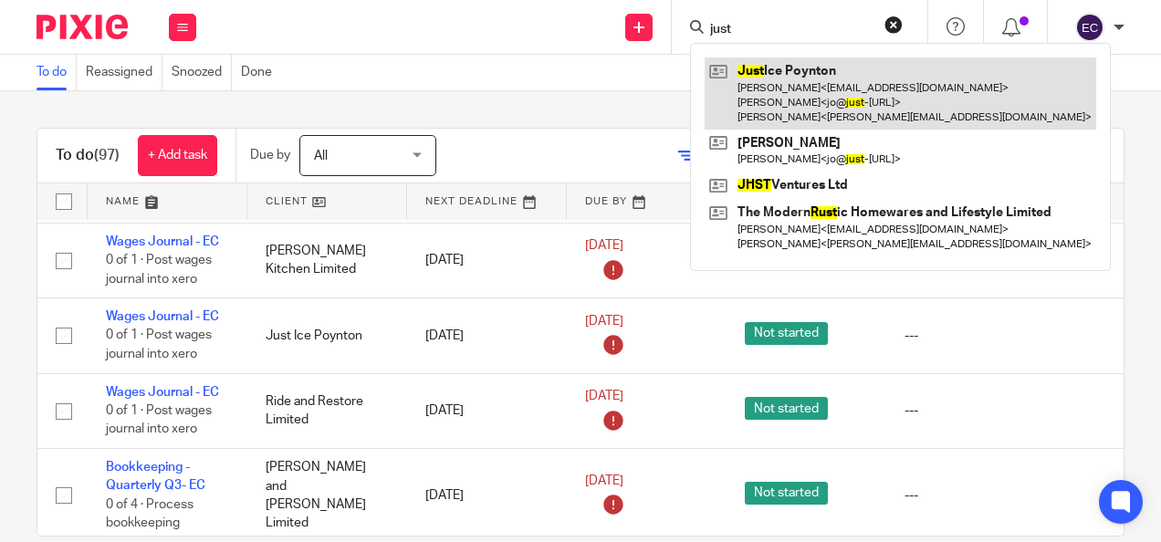
type input "just"
click at [798, 95] on link at bounding box center [899, 93] width 391 height 72
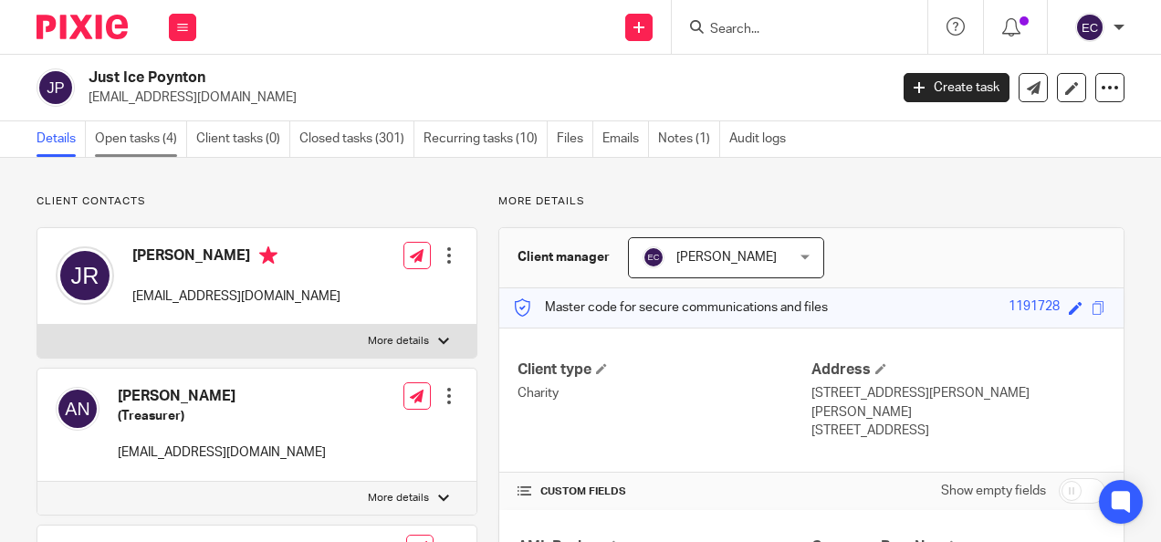
click at [127, 140] on link "Open tasks (4)" at bounding box center [141, 139] width 92 height 36
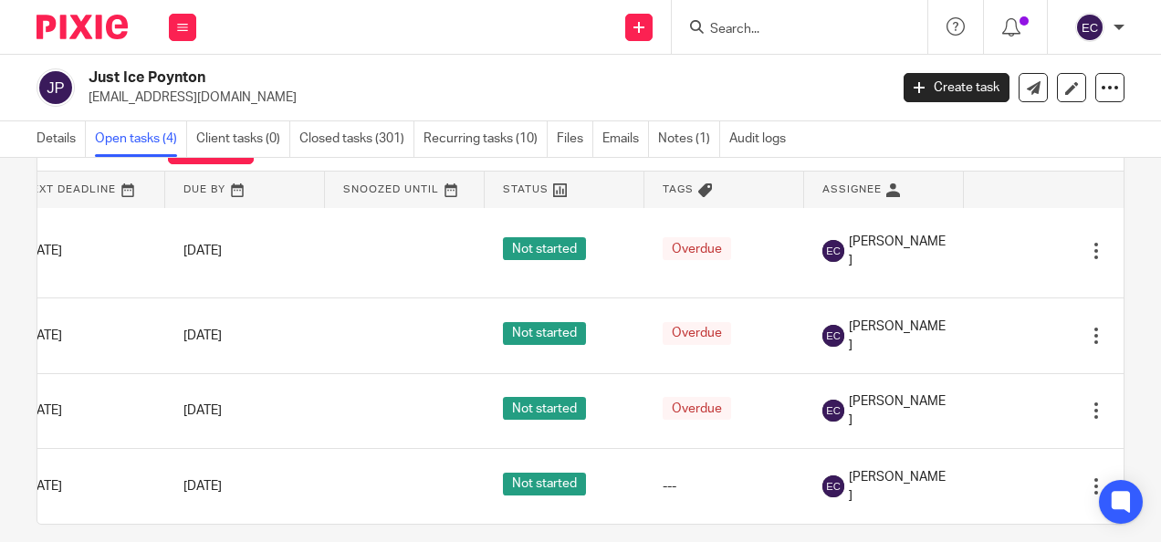
scroll to position [16, 224]
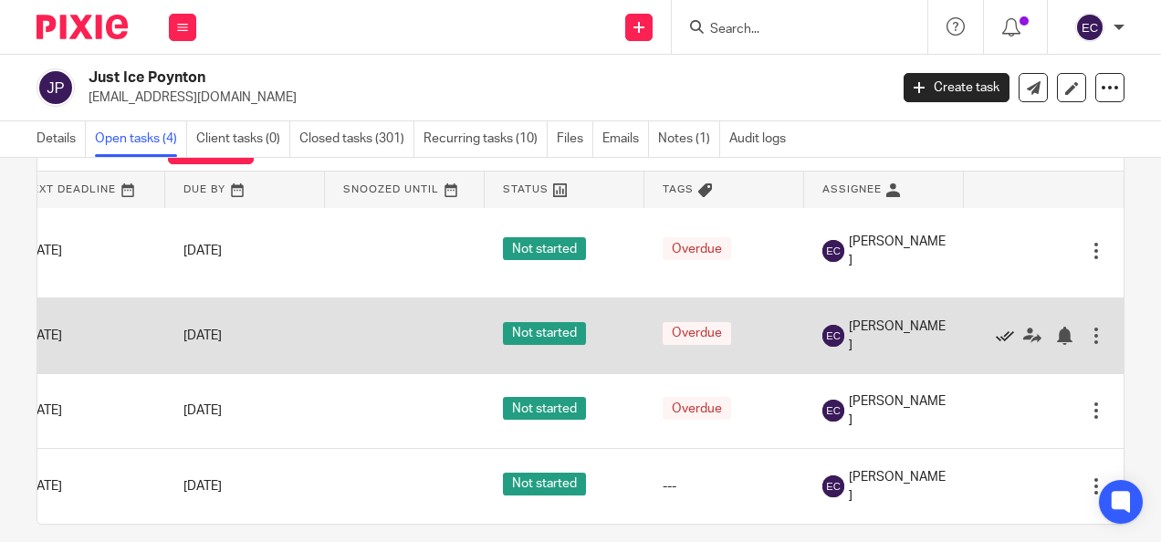
click at [996, 327] on icon at bounding box center [1005, 336] width 18 height 18
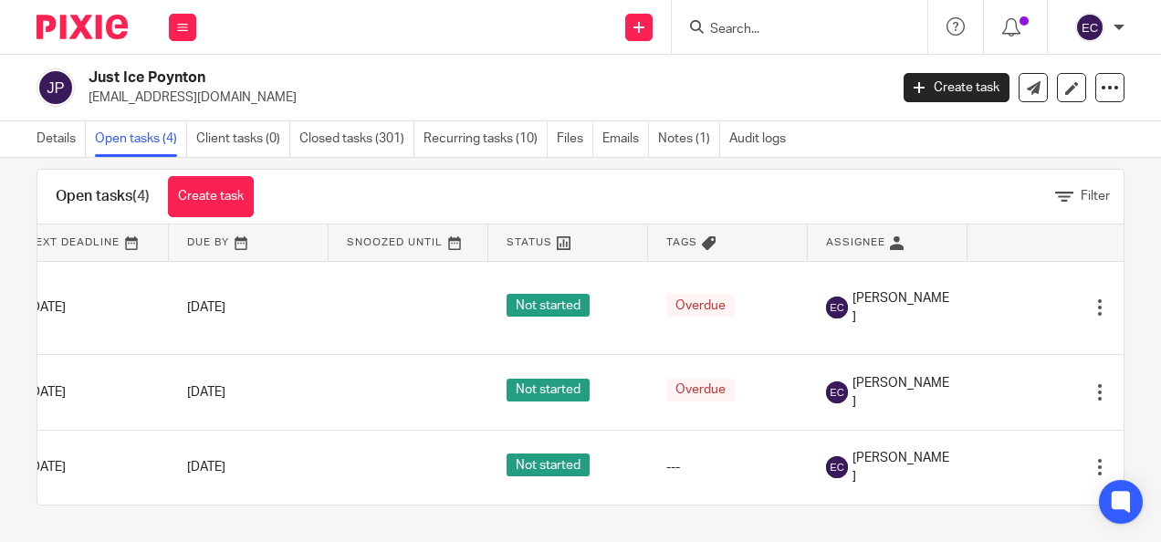
scroll to position [0, 219]
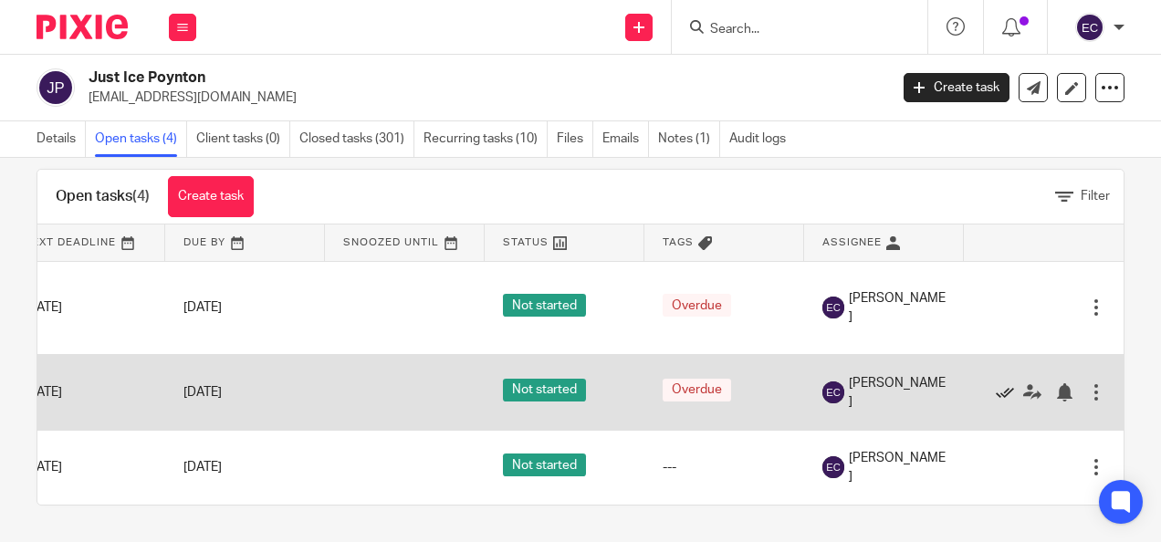
click at [996, 383] on icon at bounding box center [1005, 392] width 18 height 18
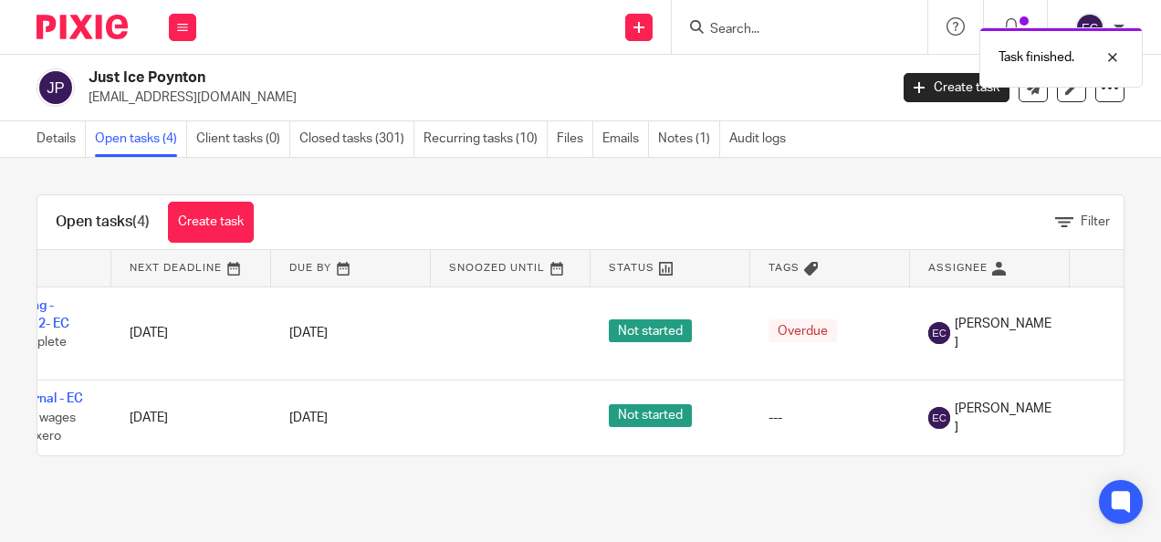
scroll to position [0, 0]
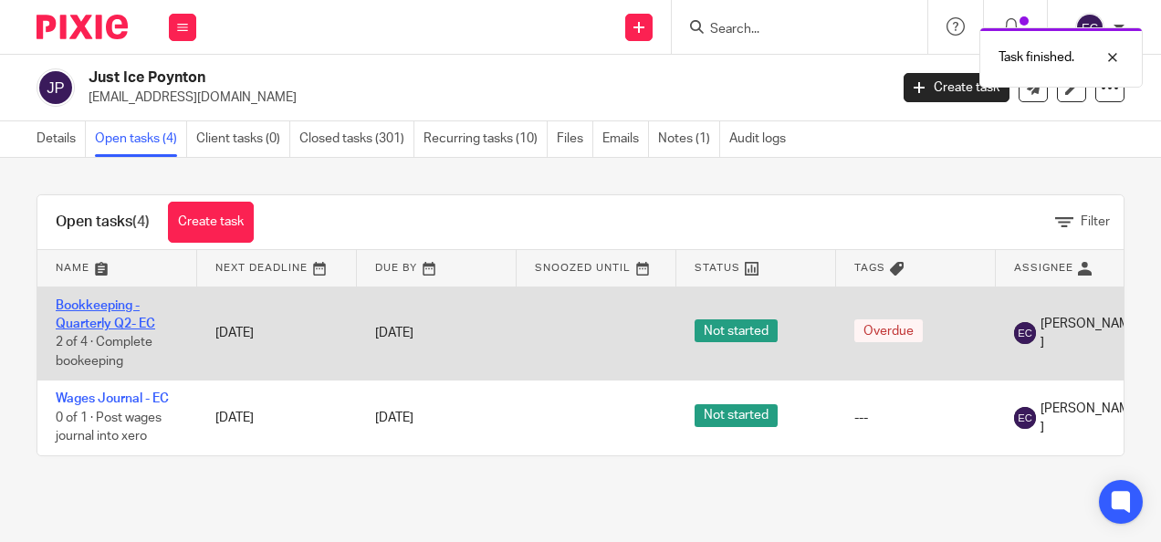
click at [106, 308] on link "Bookkeeping - Quarterly Q2- EC" at bounding box center [105, 314] width 99 height 31
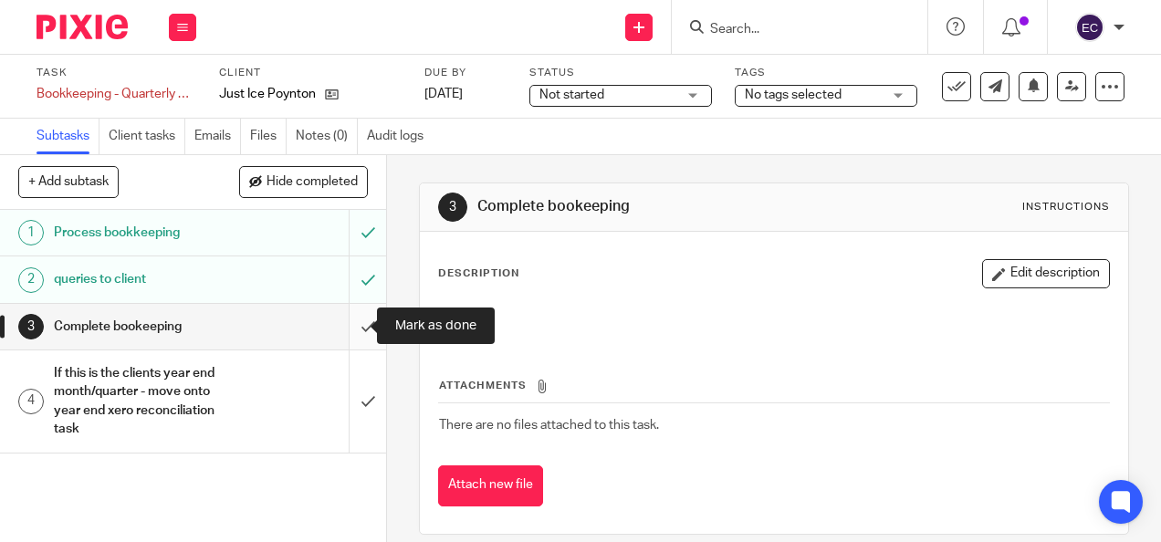
click at [349, 330] on input "submit" at bounding box center [193, 327] width 386 height 46
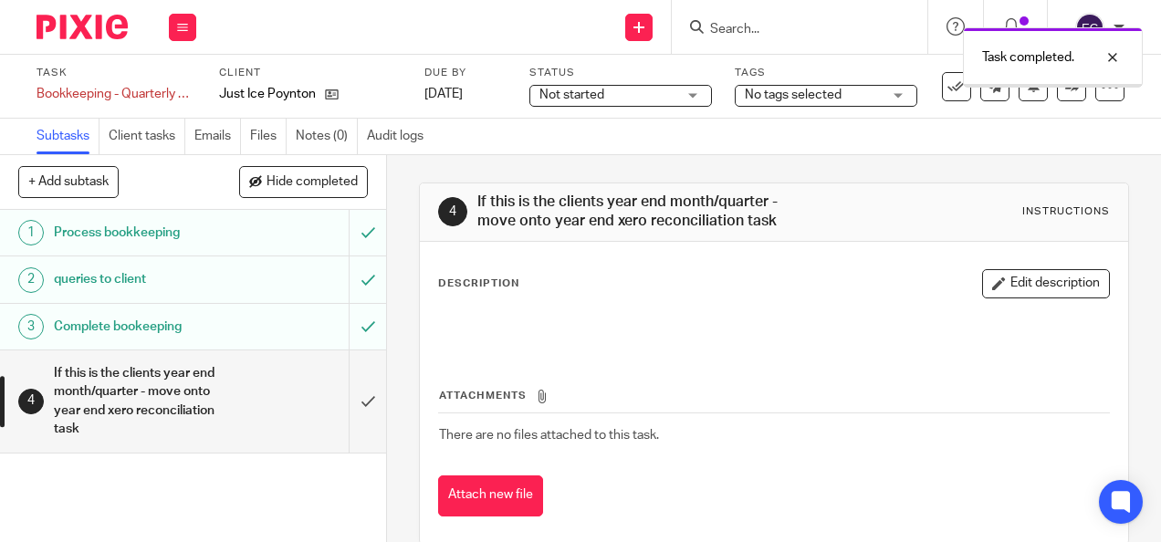
click at [344, 401] on input "submit" at bounding box center [193, 400] width 386 height 101
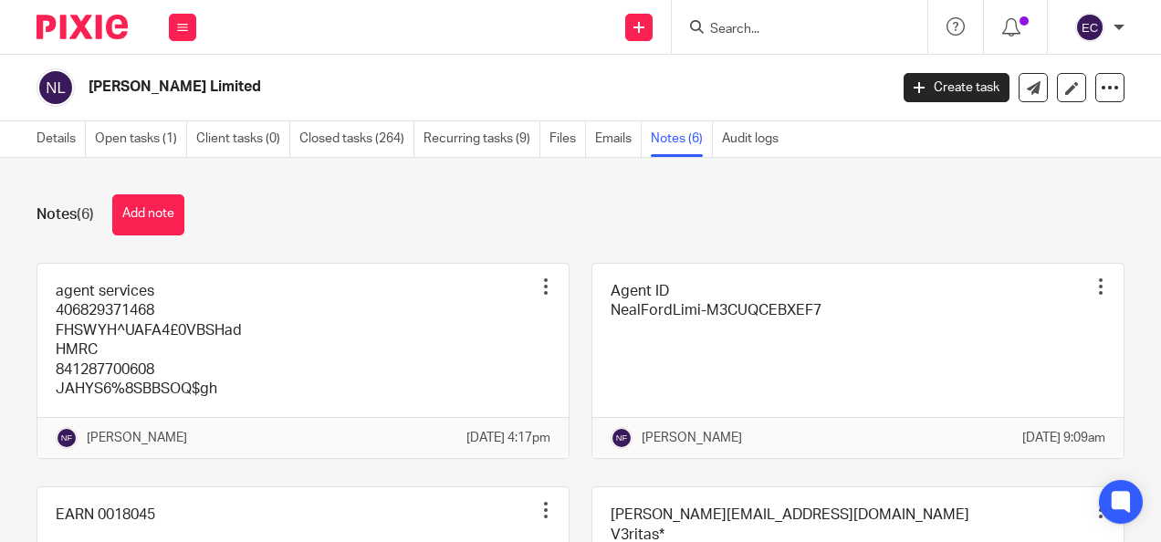
click at [766, 26] on input "Search" at bounding box center [790, 30] width 164 height 16
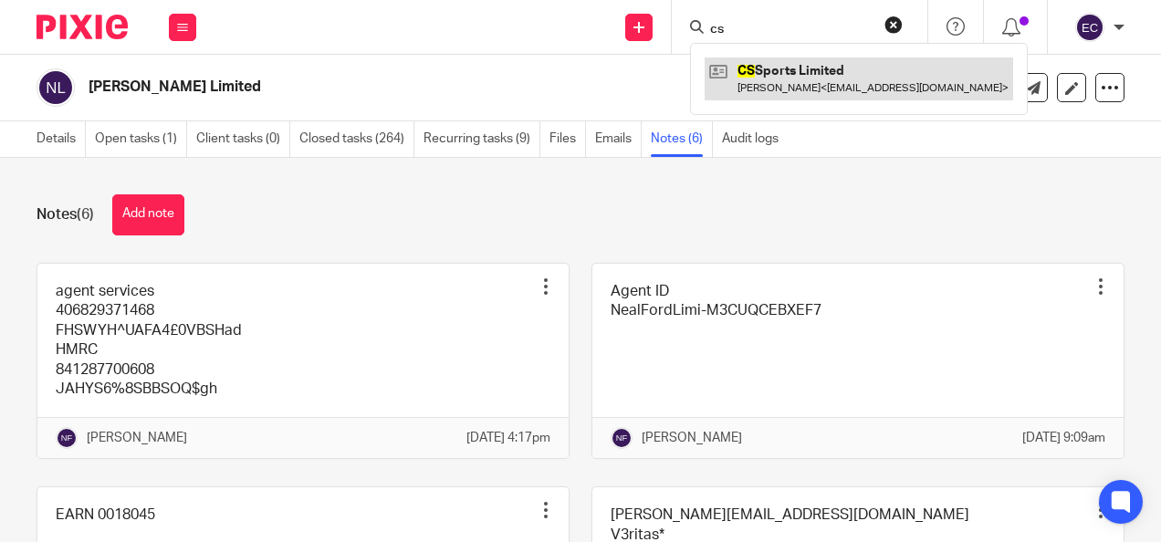
type input "cs"
click at [787, 60] on link at bounding box center [858, 78] width 308 height 42
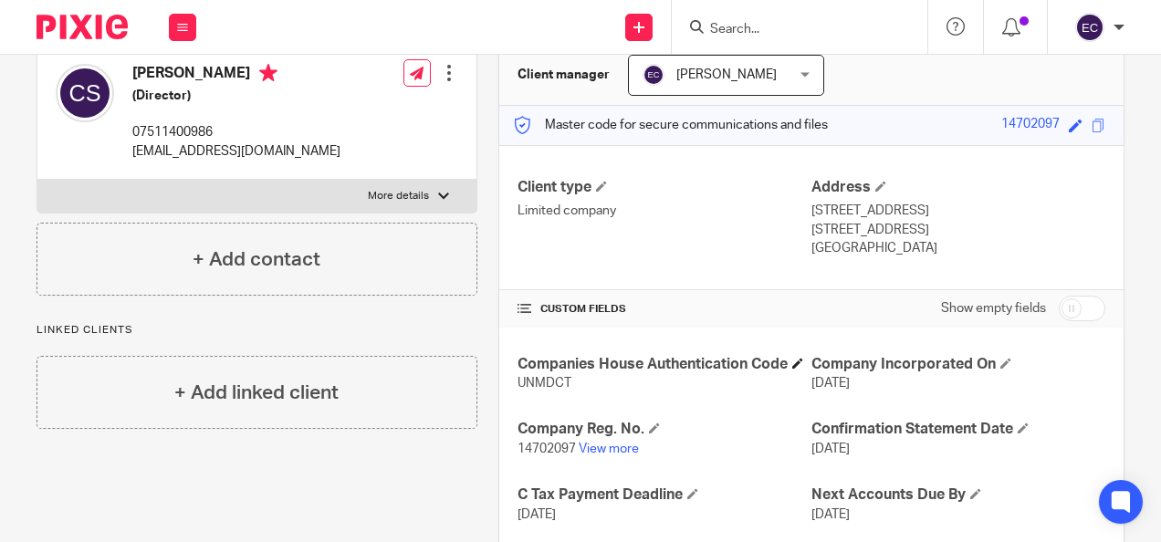
scroll to position [274, 0]
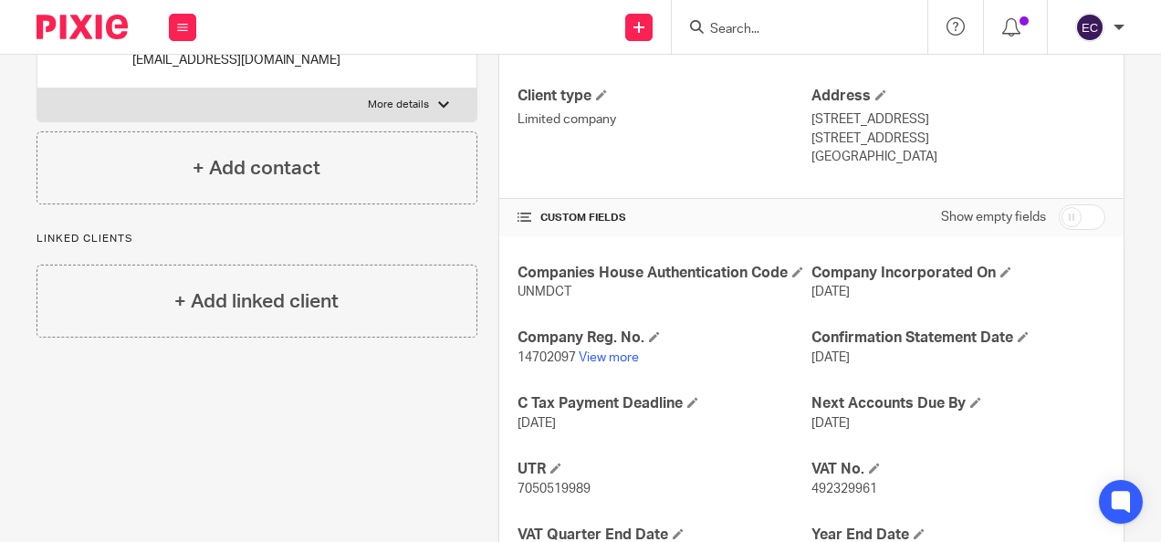
click at [559, 364] on span "14702097" at bounding box center [546, 357] width 58 height 13
copy p "14702097"
click at [554, 495] on span "7050519989" at bounding box center [553, 489] width 73 height 13
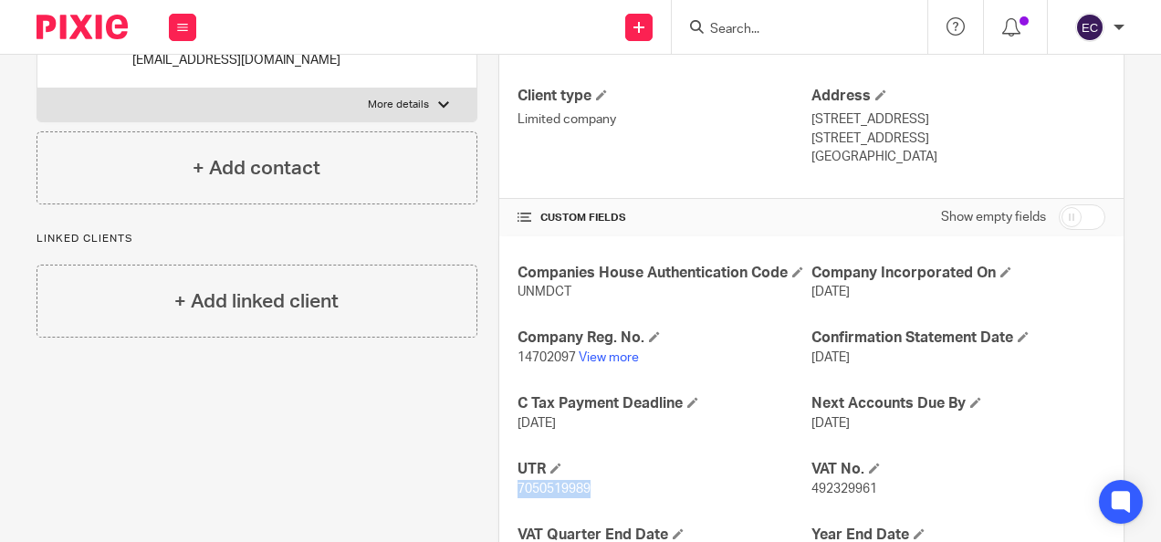
copy span "7050519989"
